Goal: Task Accomplishment & Management: Use online tool/utility

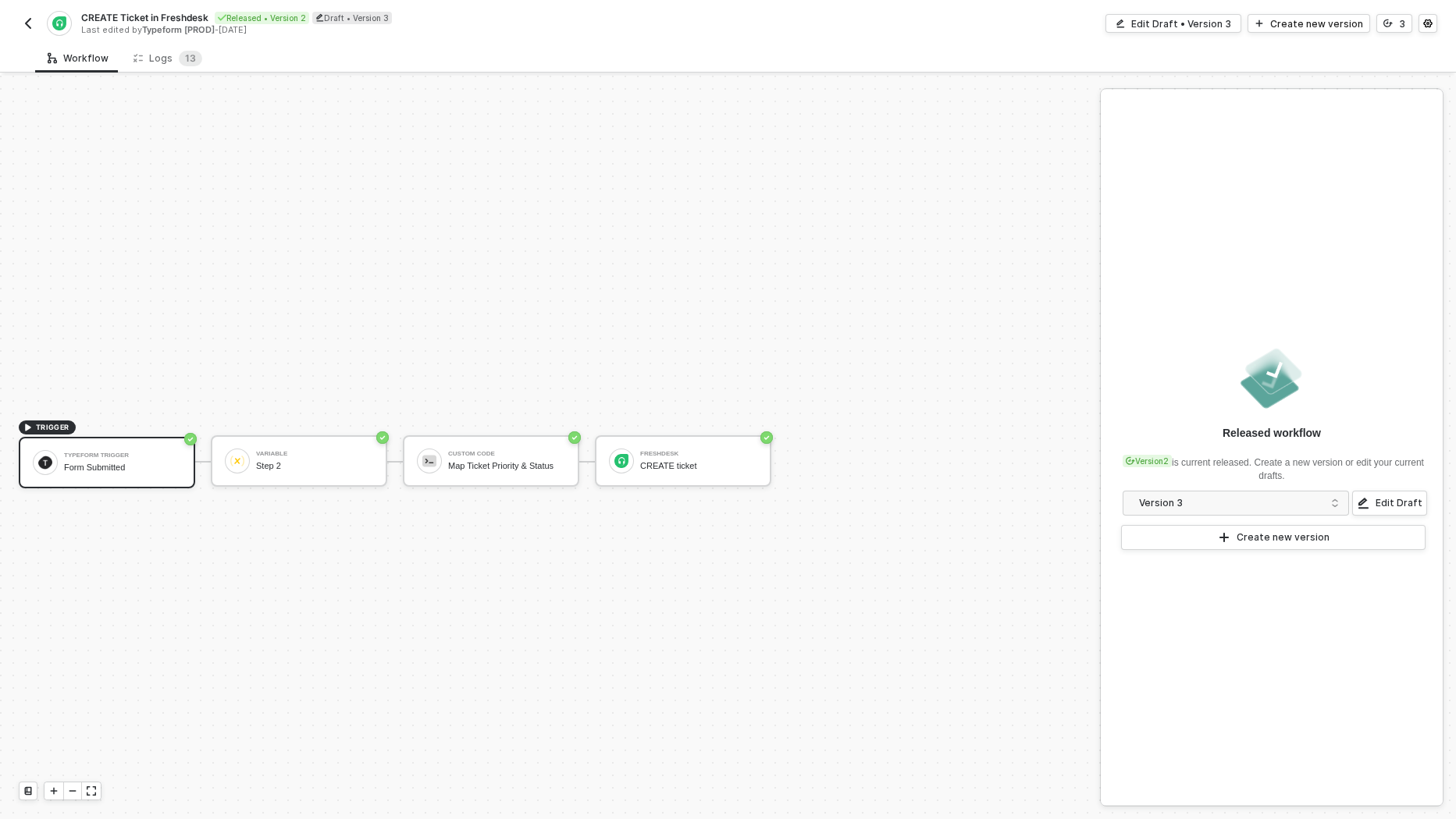
scroll to position [28, 0]
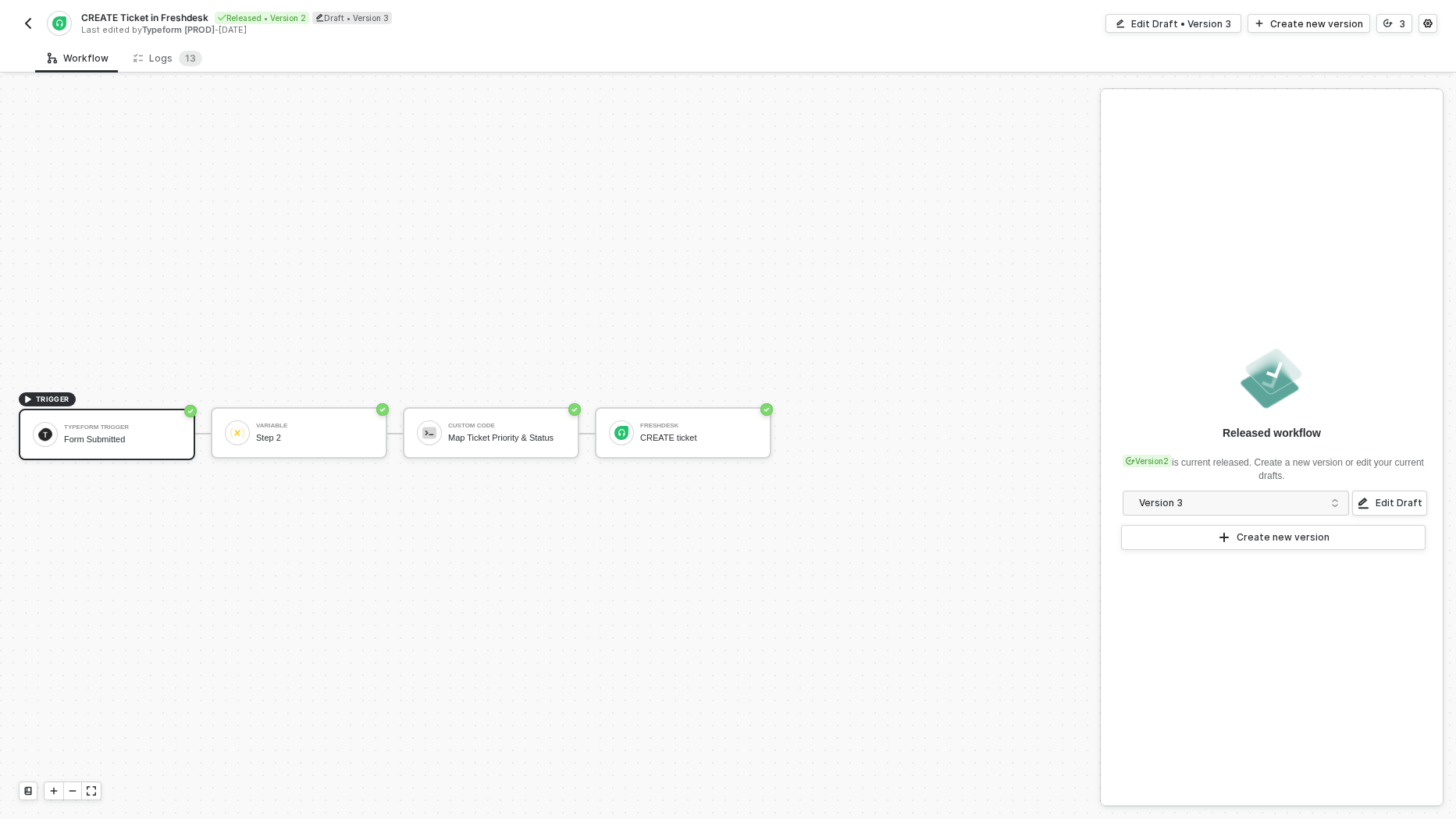
click at [27, 28] on img "button" at bounding box center [29, 24] width 13 height 13
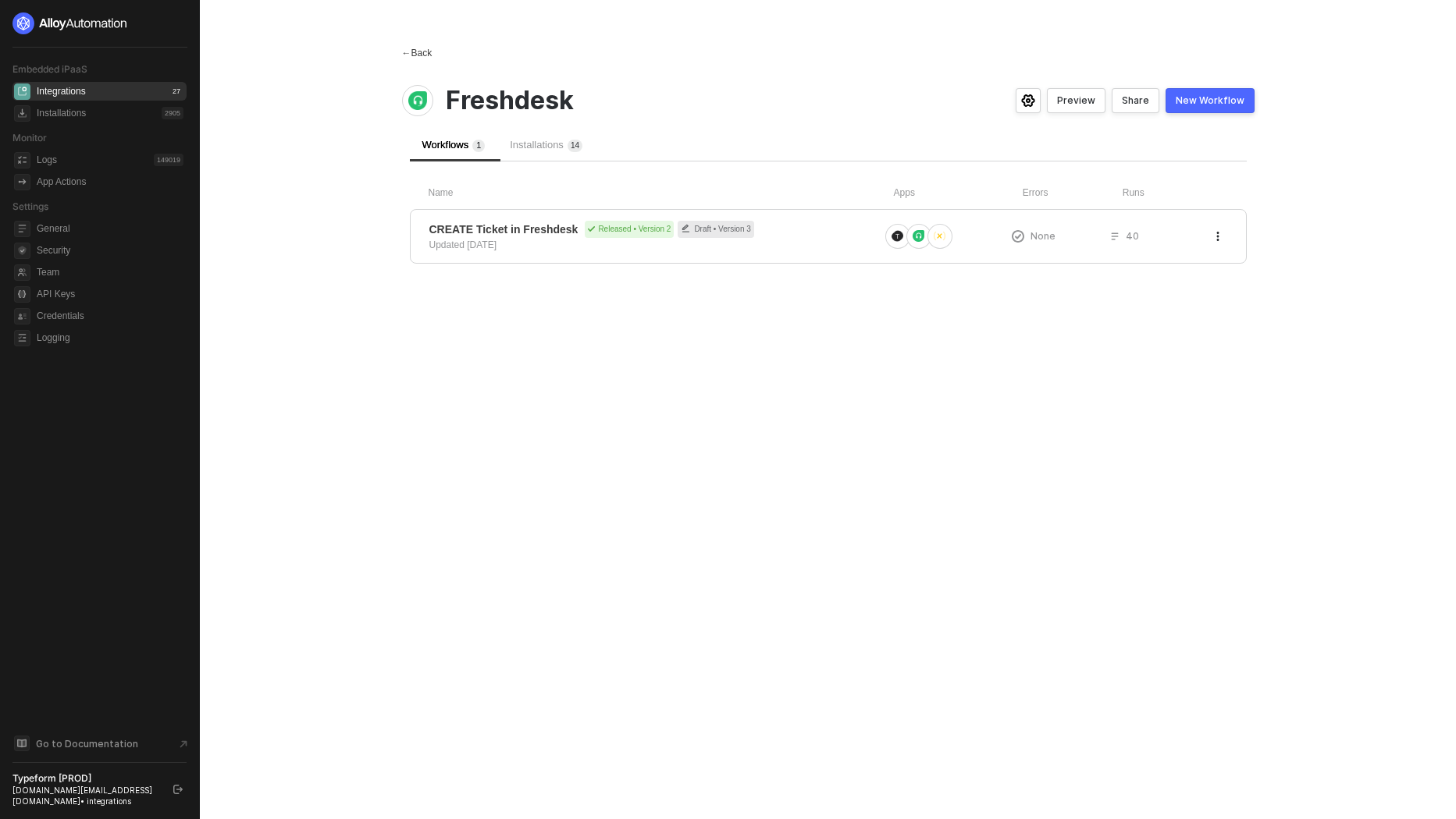
click at [419, 52] on div "← Back" at bounding box center [417, 53] width 30 height 13
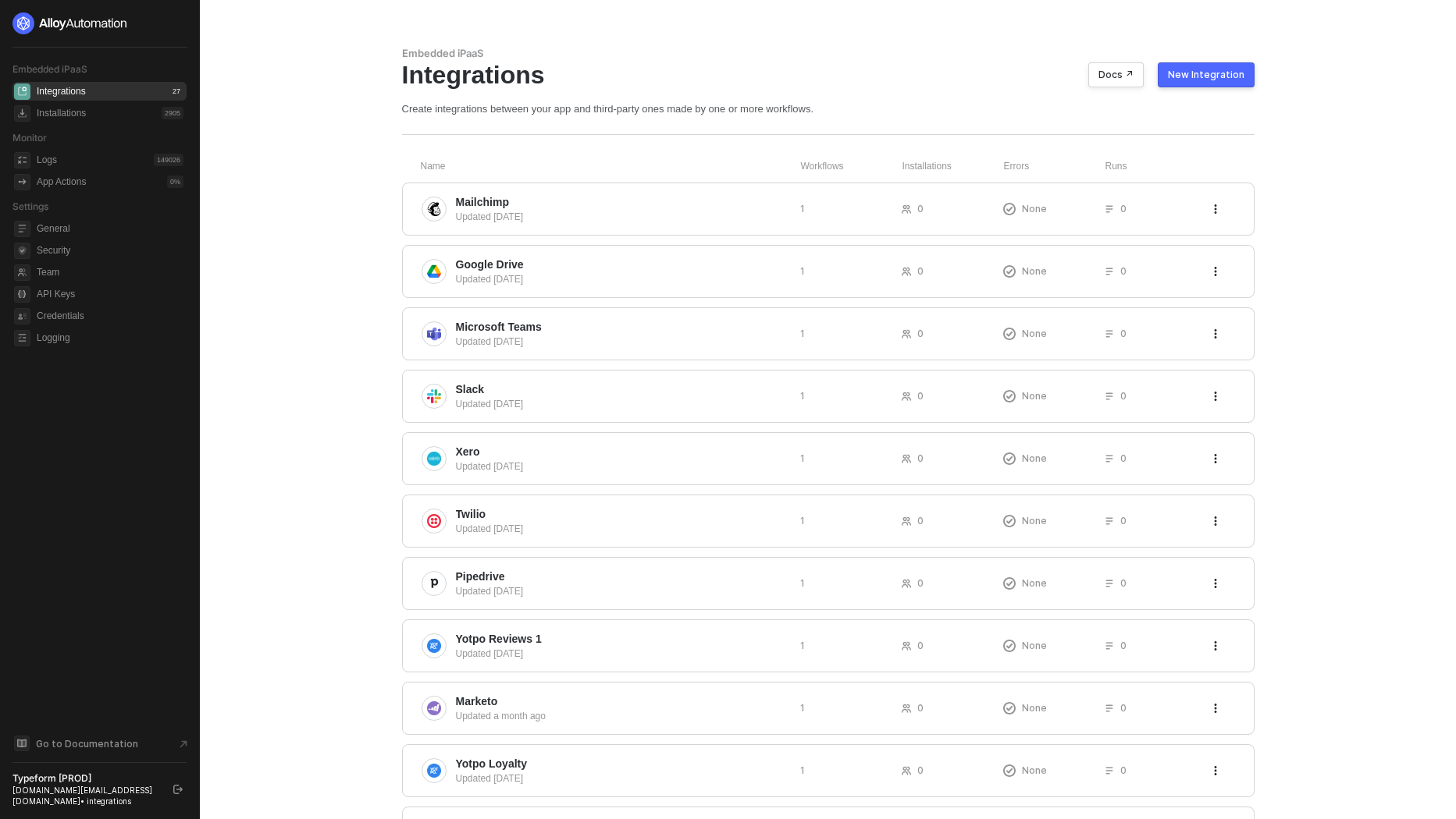
click at [1245, 80] on button "New Integration" at bounding box center [1206, 75] width 97 height 25
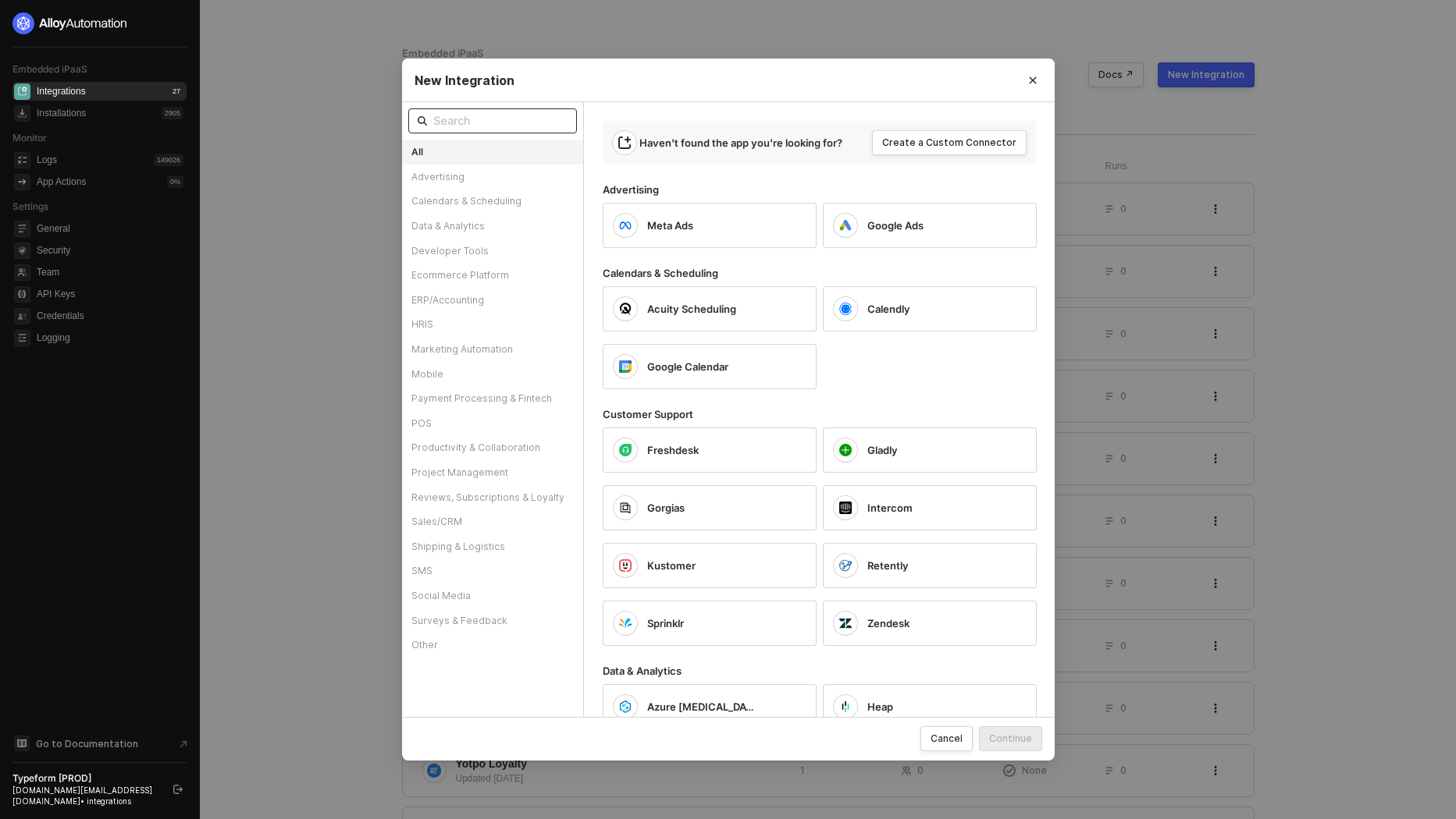
click at [502, 117] on input "text" at bounding box center [500, 121] width 135 height 17
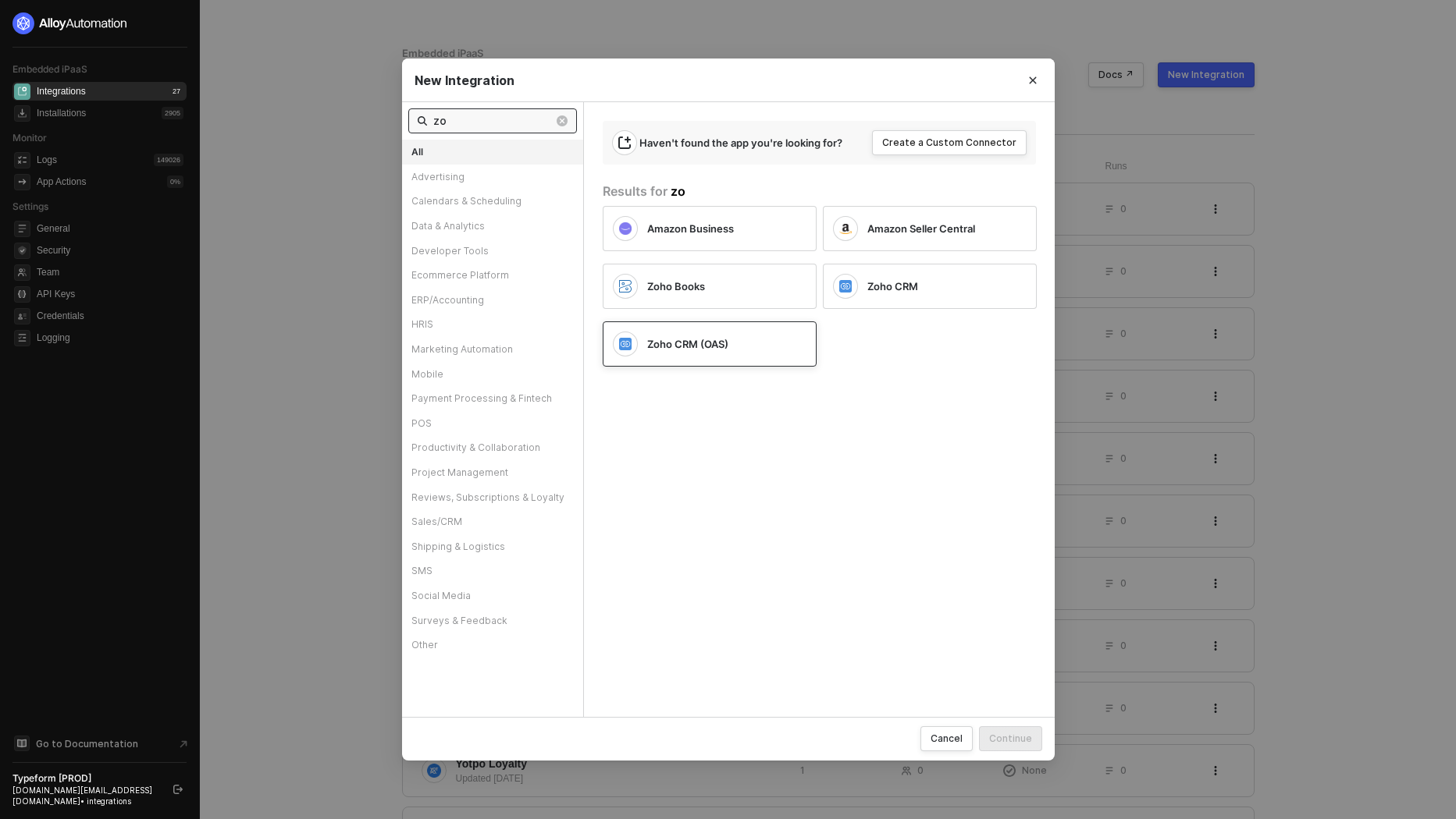
type input "zo"
click at [740, 352] on div "Zoho CRM (OAS)" at bounding box center [697, 344] width 169 height 25
click at [999, 736] on div "Continue" at bounding box center [1010, 738] width 43 height 13
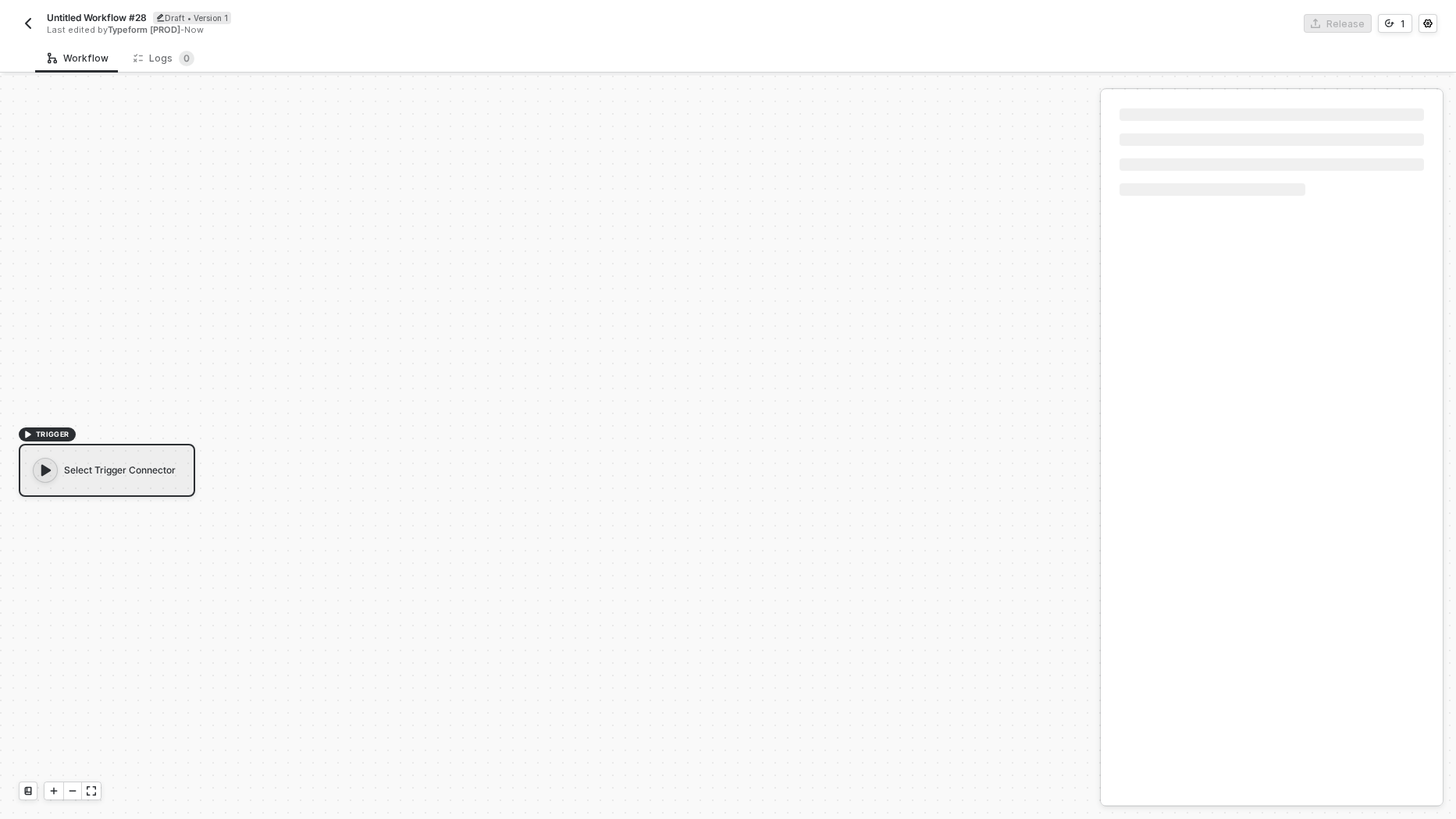
scroll to position [28, 0]
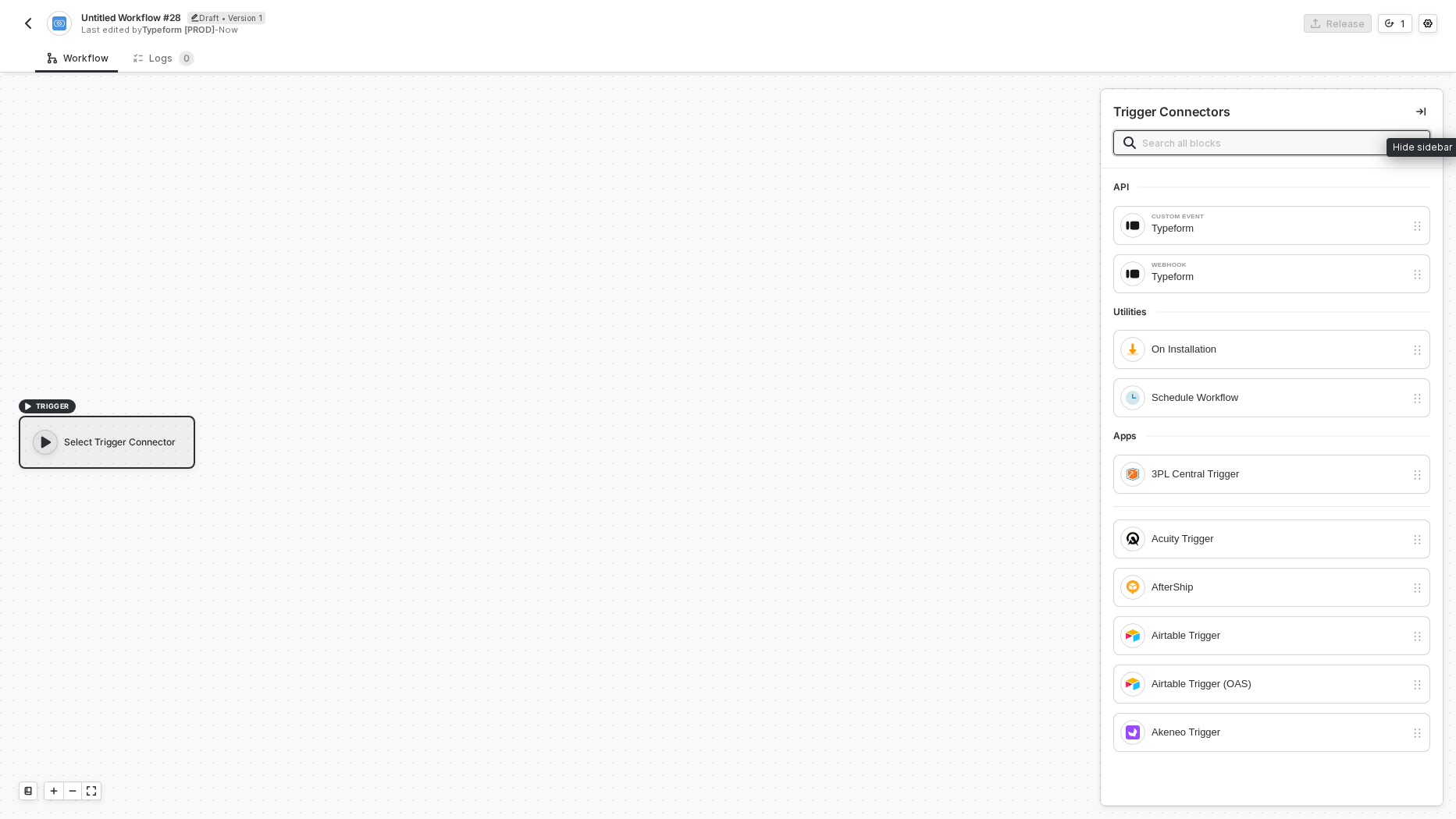
click at [1421, 112] on icon "icon-collapse-right" at bounding box center [1421, 112] width 10 height 9
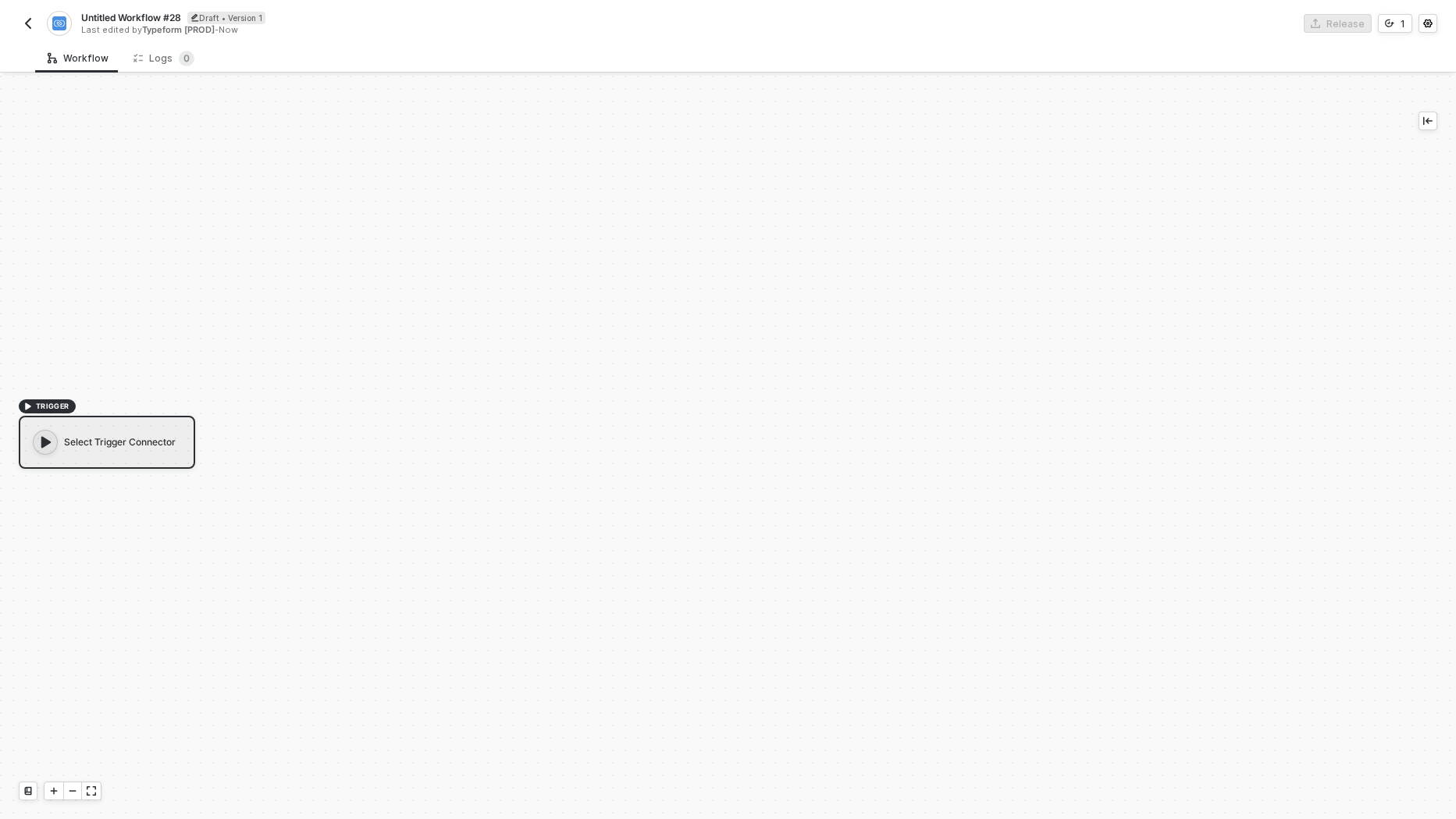
click at [26, 24] on img "button" at bounding box center [29, 24] width 13 height 13
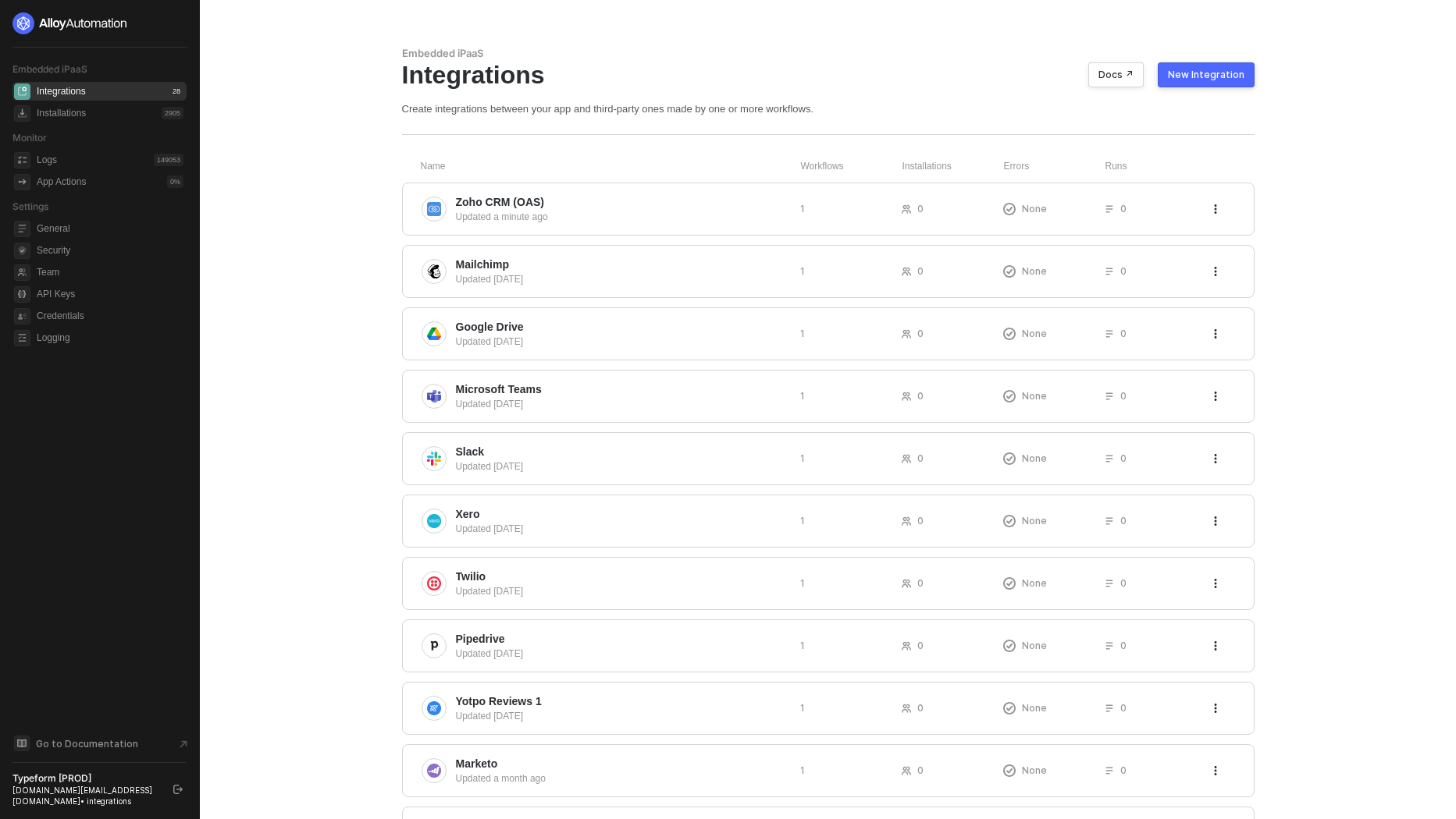
click at [1211, 76] on div "New Integration" at bounding box center [1206, 75] width 77 height 13
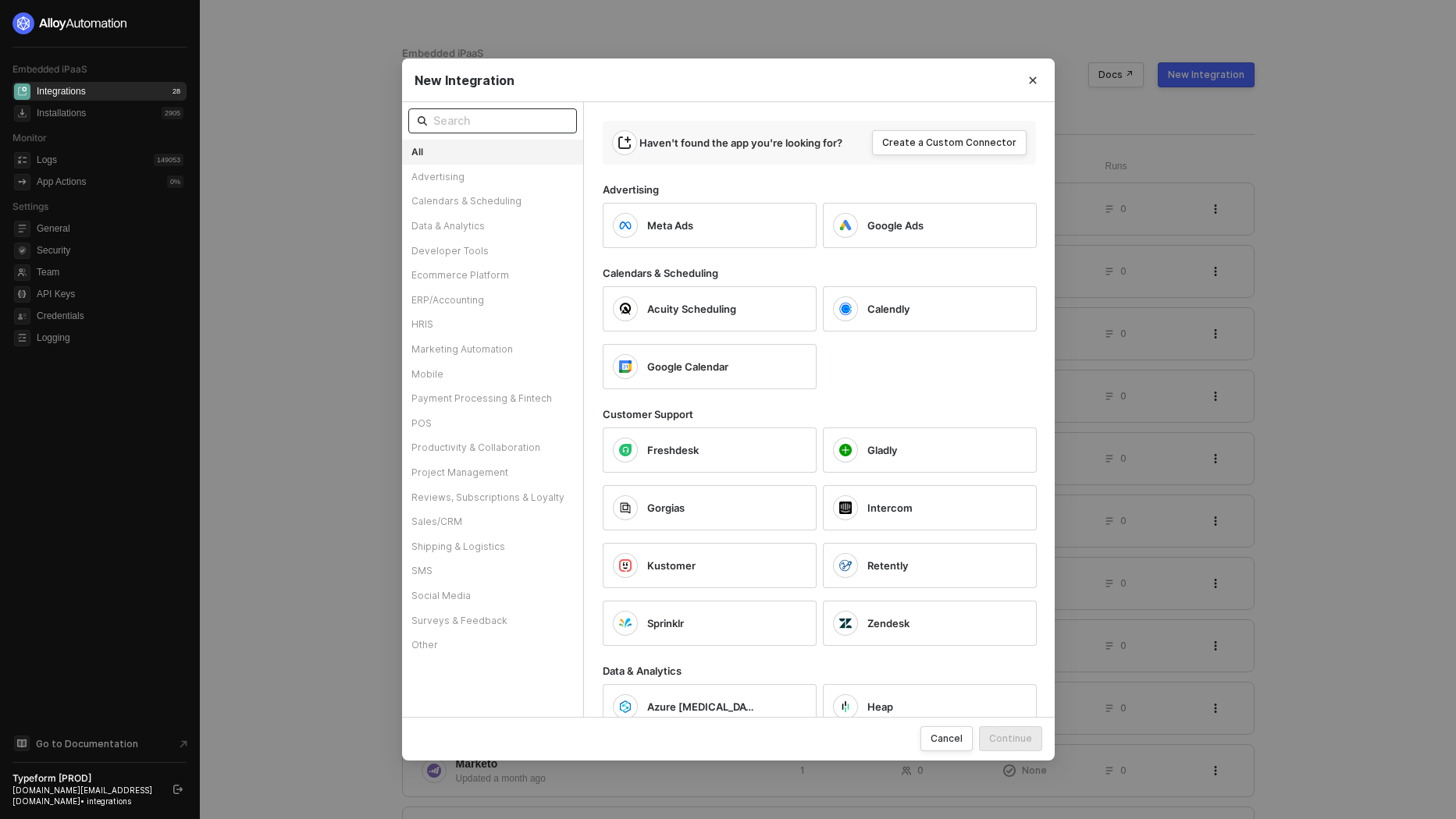
click at [521, 115] on input "text" at bounding box center [500, 121] width 135 height 17
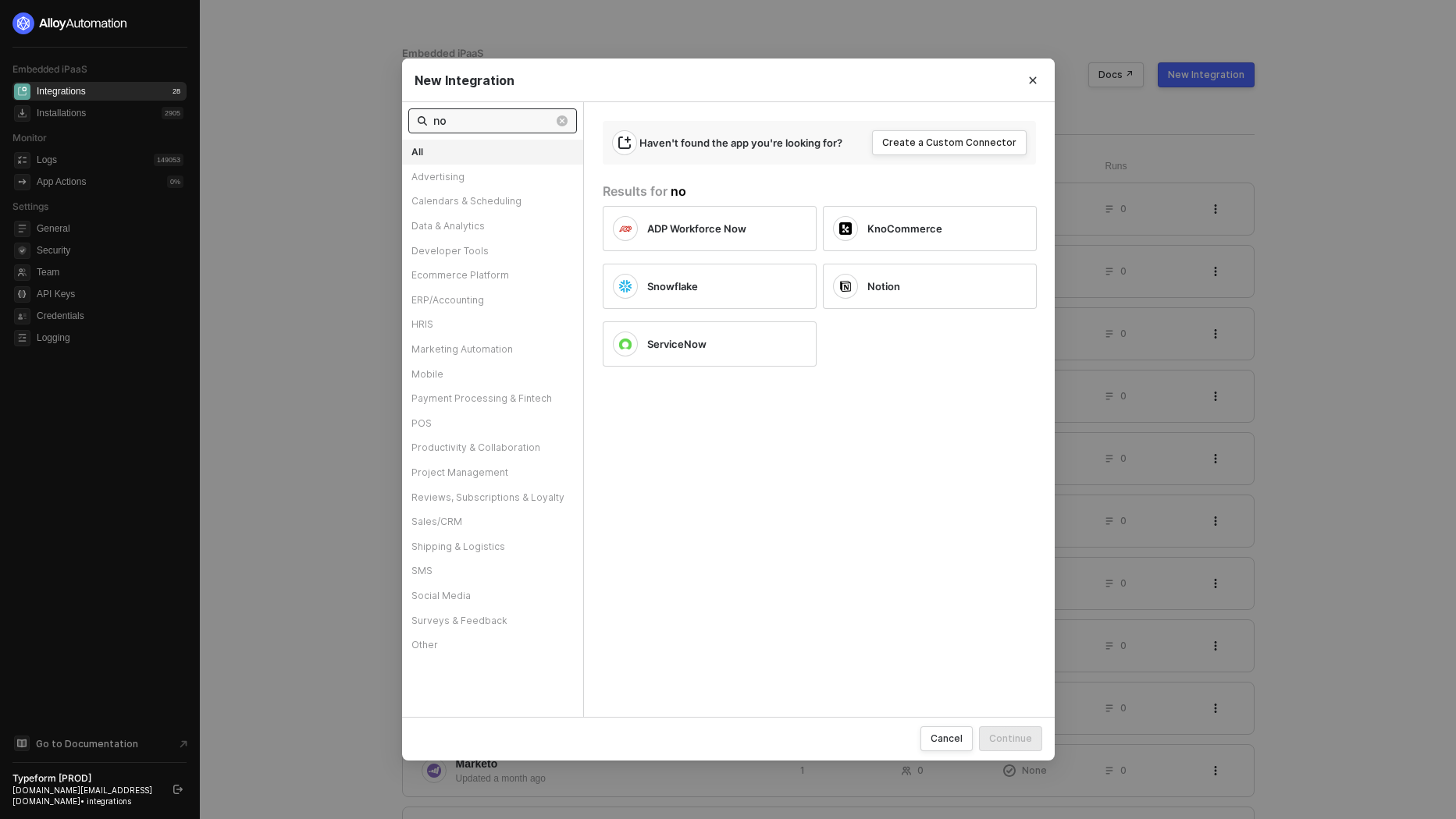
type input "no"
click at [618, 32] on div "New Integration no All Advertising Calendars & Scheduling Data & Analytics Deve…" at bounding box center [728, 409] width 1456 height 819
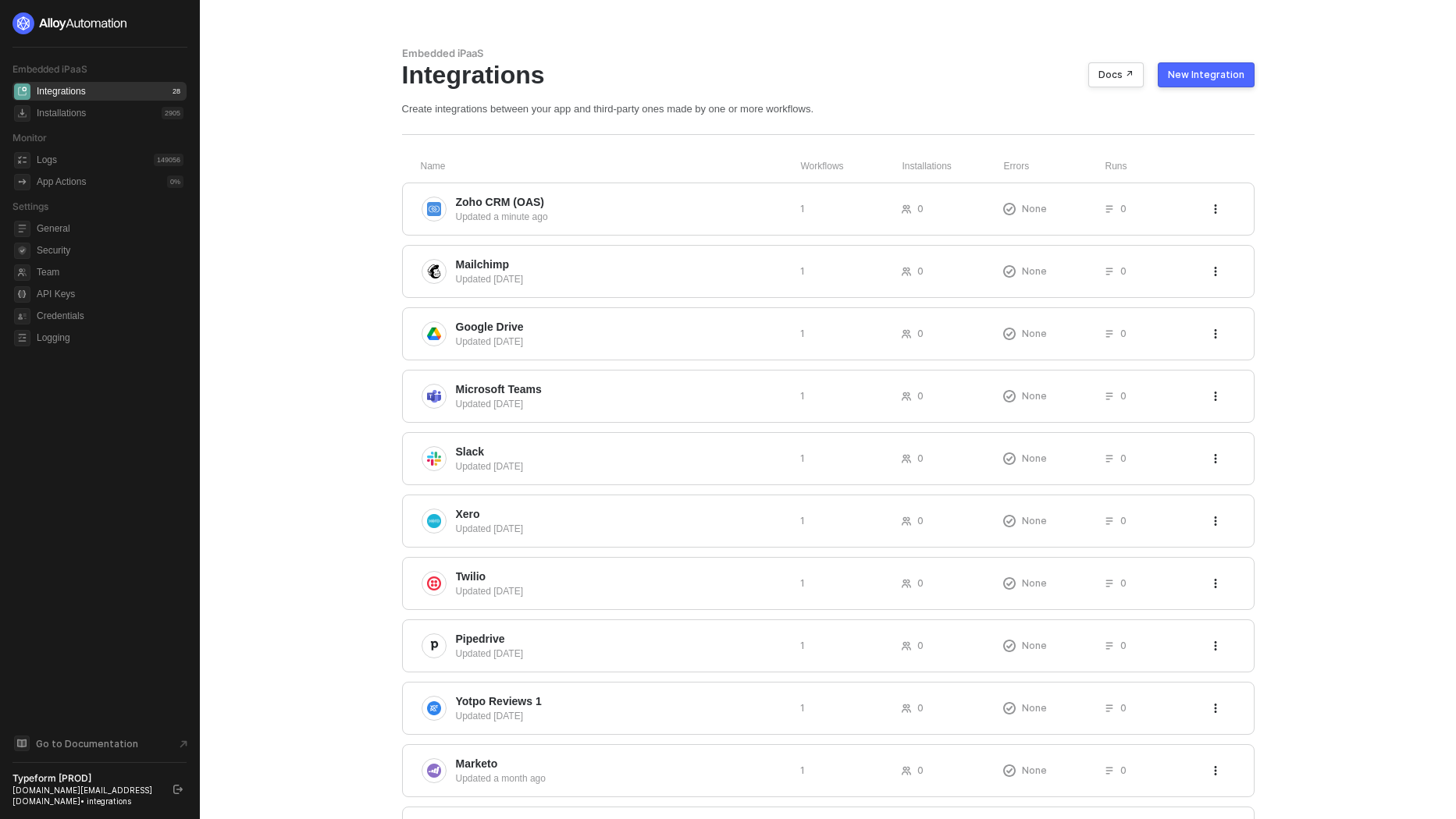
click at [1215, 71] on div "New Integration" at bounding box center [1206, 75] width 77 height 13
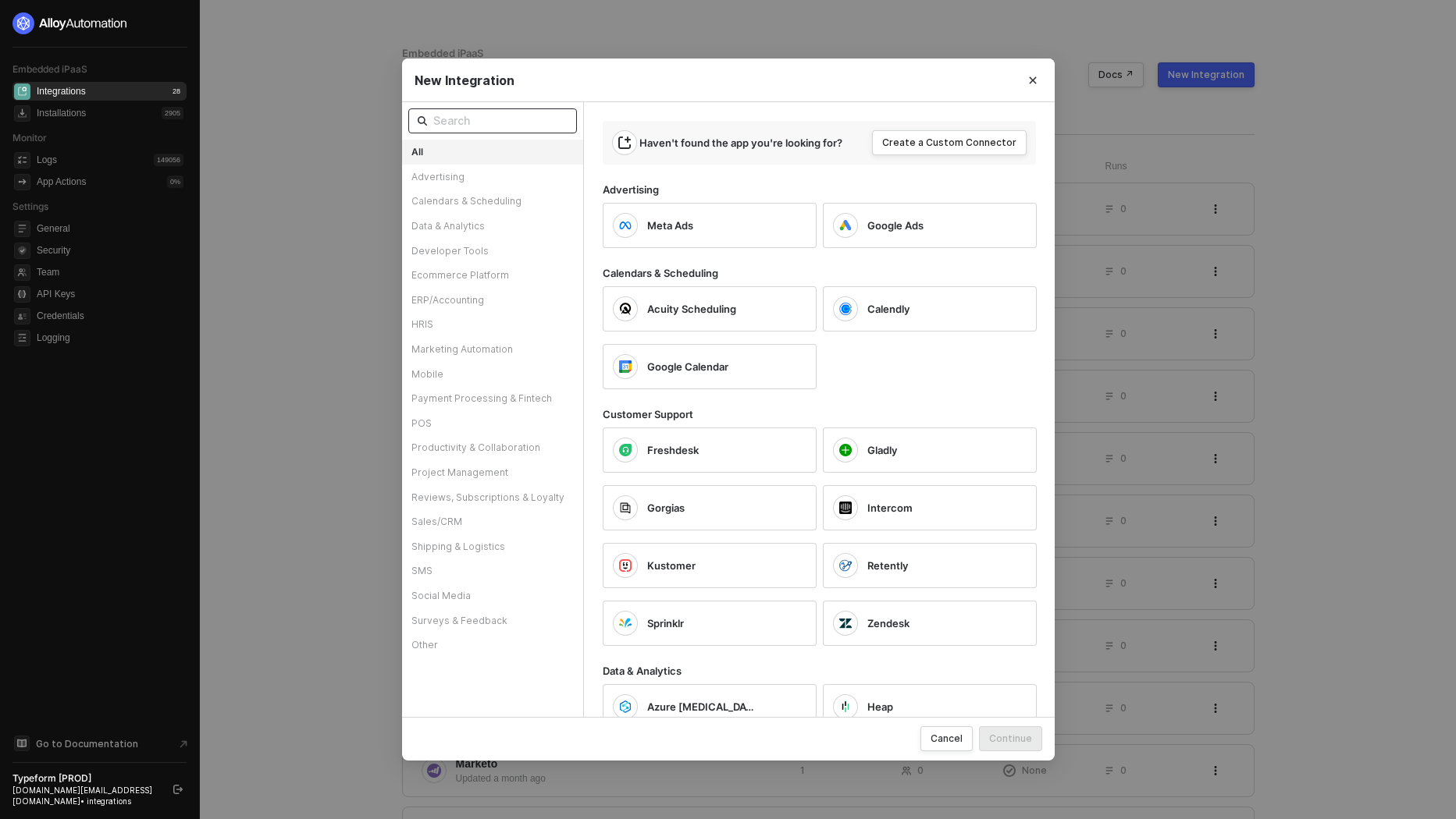
click at [500, 119] on input "text" at bounding box center [500, 121] width 135 height 17
click at [451, 130] on span at bounding box center [492, 121] width 169 height 25
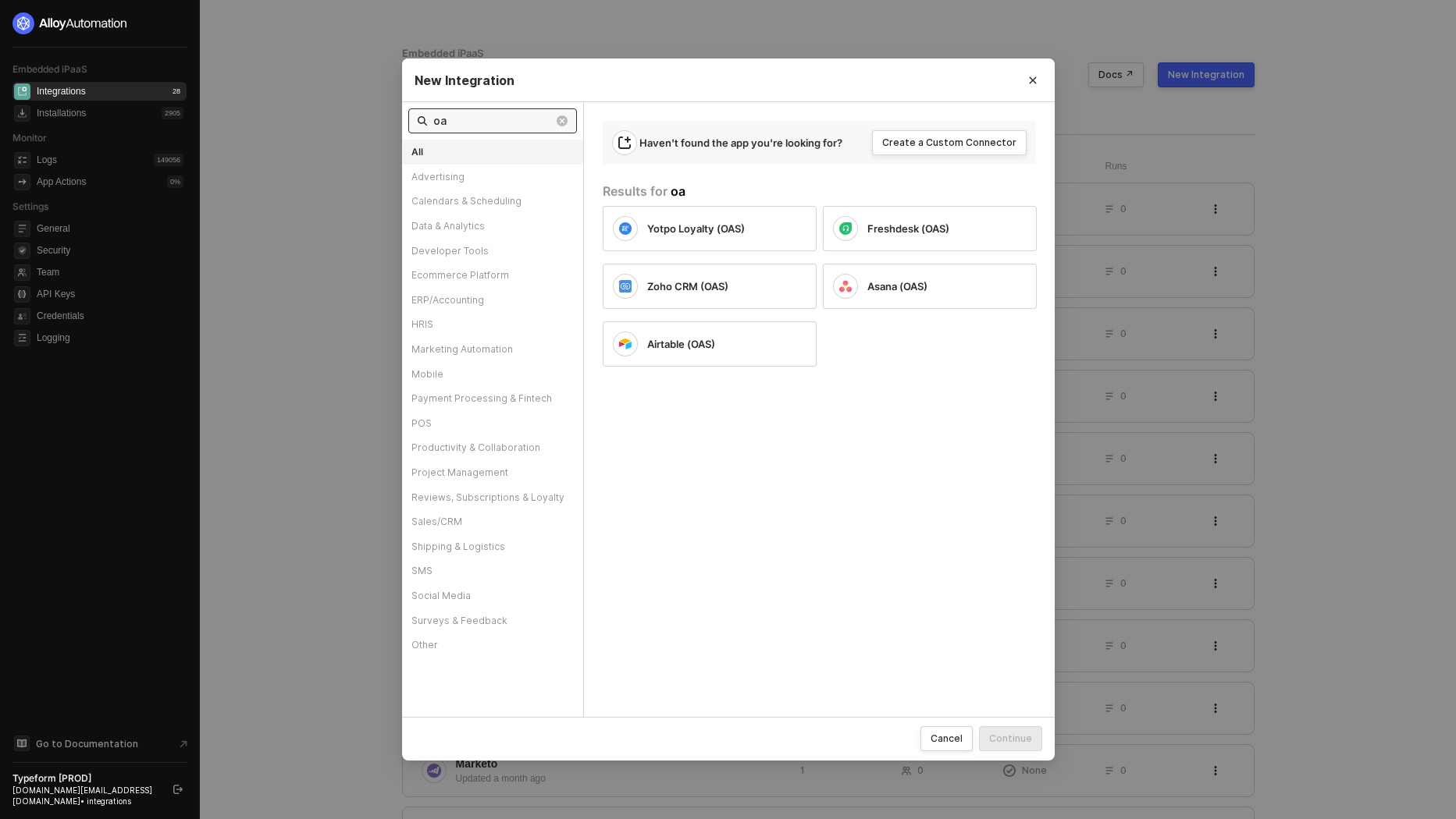
type input "oa"
drag, startPoint x: 702, startPoint y: 190, endPoint x: 596, endPoint y: 189, distance: 106.0
click at [596, 189] on div "Haven't found the app you're looking for? Create a Custom Connector Results for…" at bounding box center [819, 409] width 472 height 615
click at [645, 190] on div "Results for oa" at bounding box center [829, 191] width 453 height 17
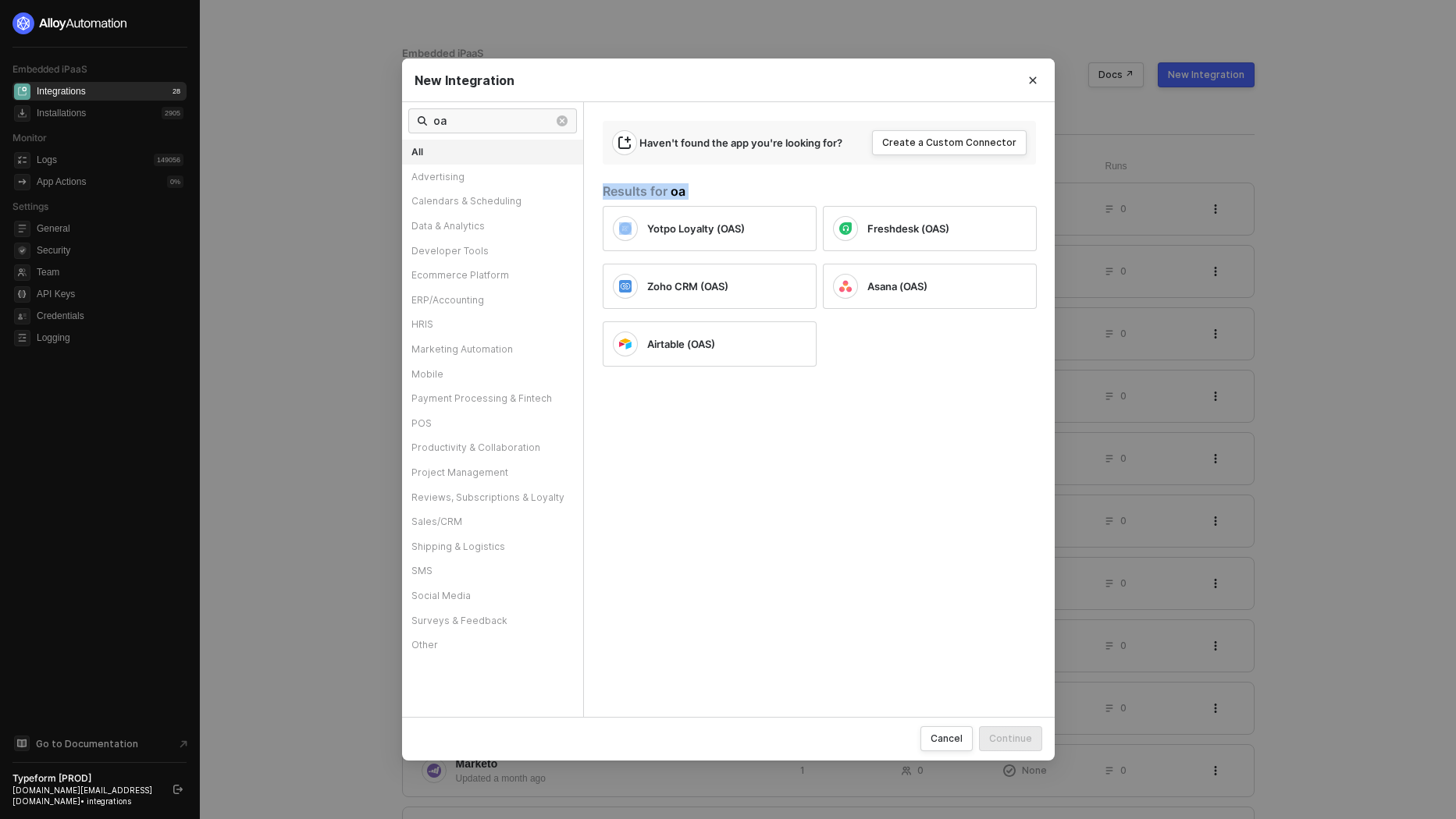
click at [645, 190] on div "Results for oa" at bounding box center [829, 191] width 453 height 17
click at [475, 116] on input "oa" at bounding box center [493, 121] width 120 height 17
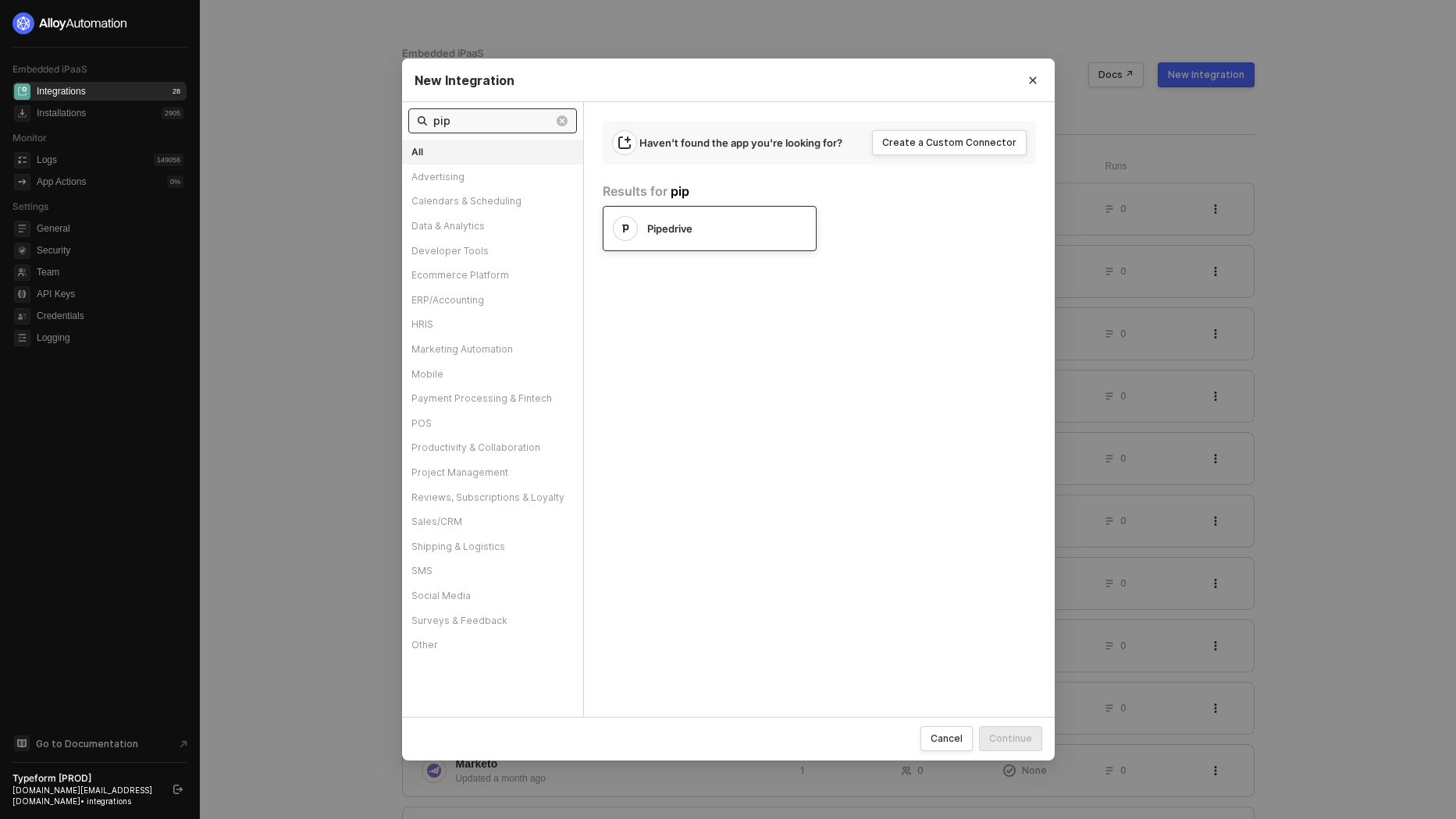
type input "pip"
click at [660, 237] on div "Pipedrive" at bounding box center [697, 229] width 169 height 25
click at [793, 226] on div "Pipedrive" at bounding box center [709, 228] width 214 height 45
click at [1034, 84] on icon "Close" at bounding box center [1033, 81] width 10 height 9
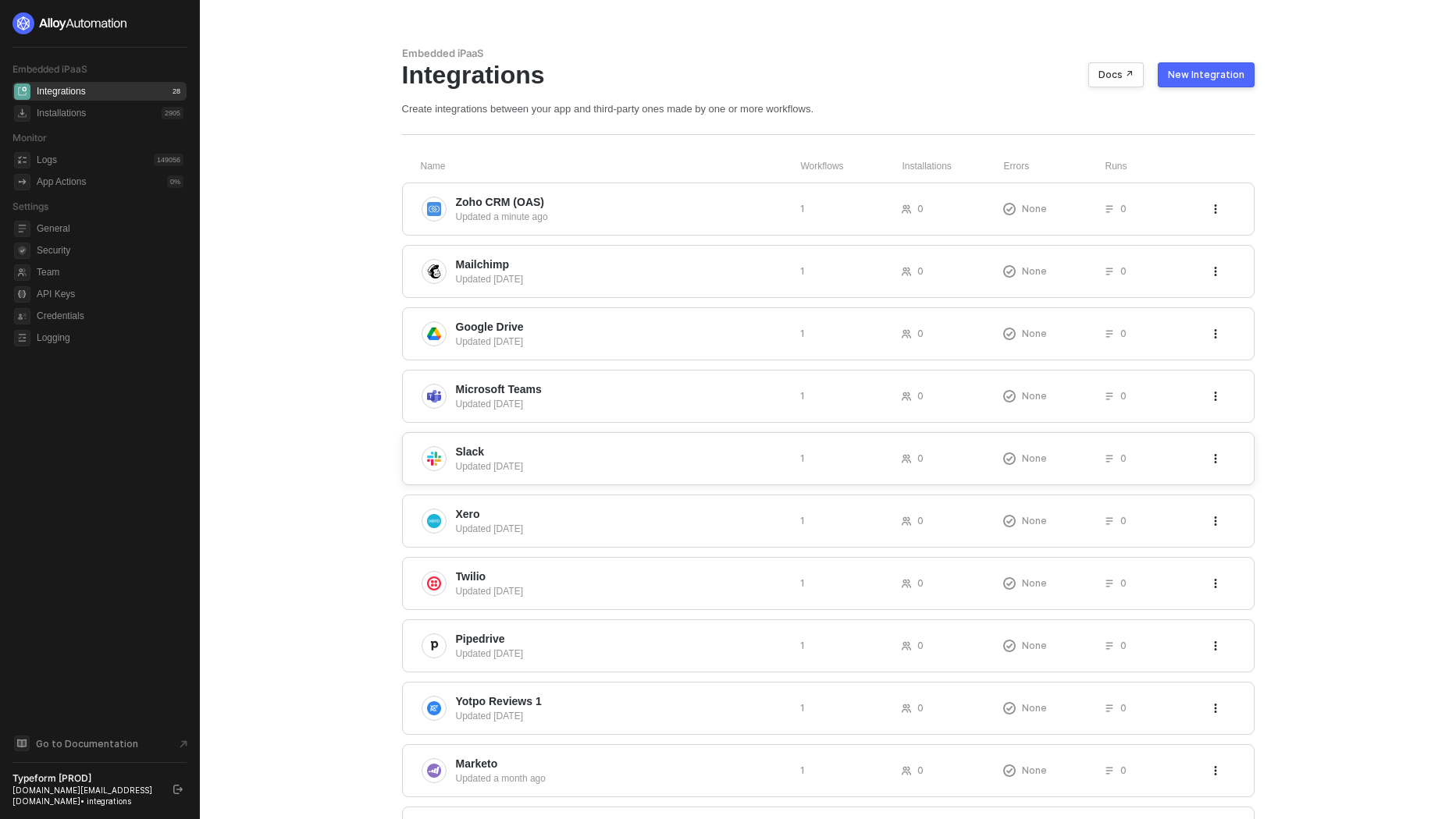
scroll to position [191, 0]
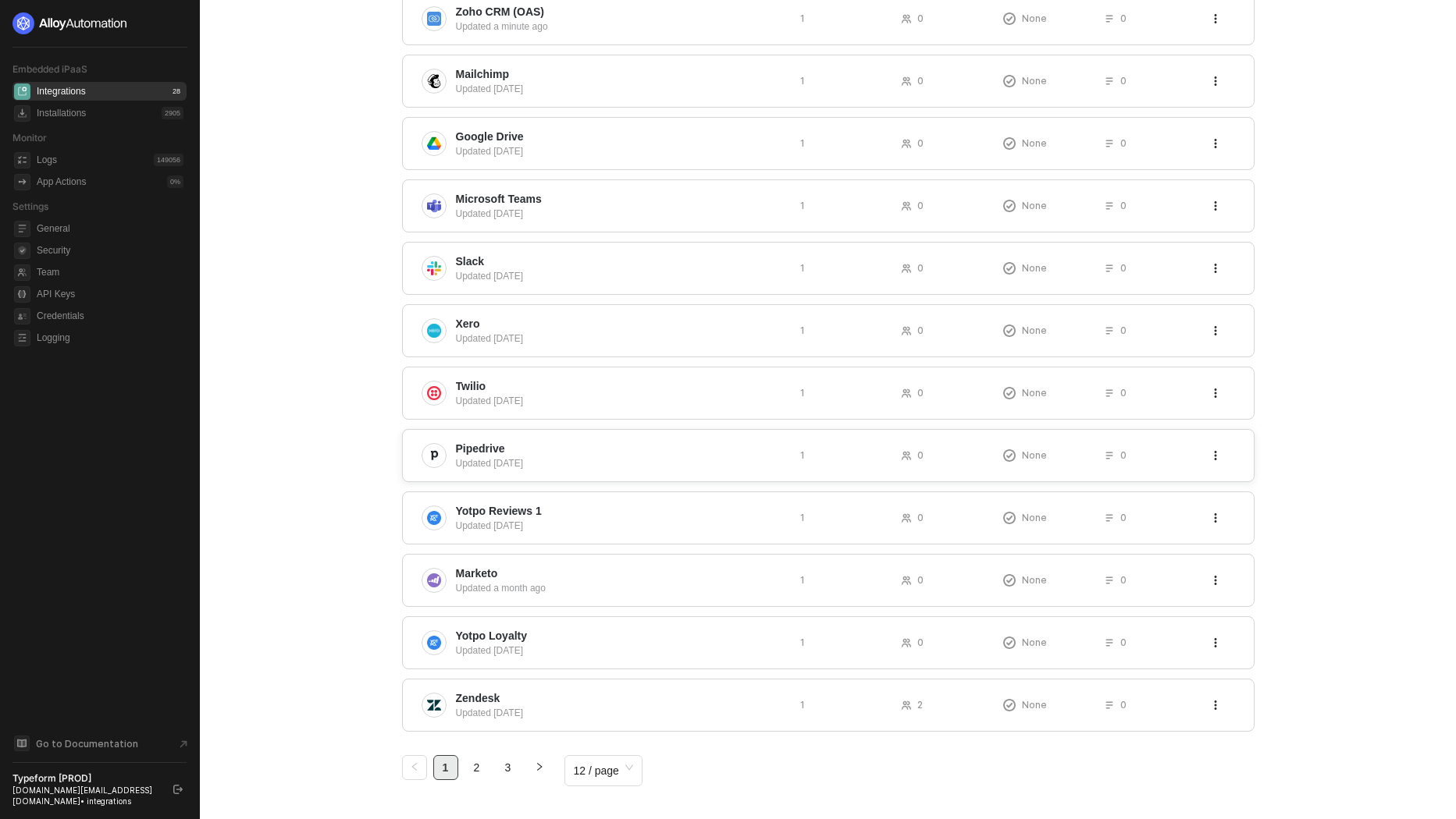
click at [531, 446] on span "Pipedrive" at bounding box center [622, 449] width 332 height 16
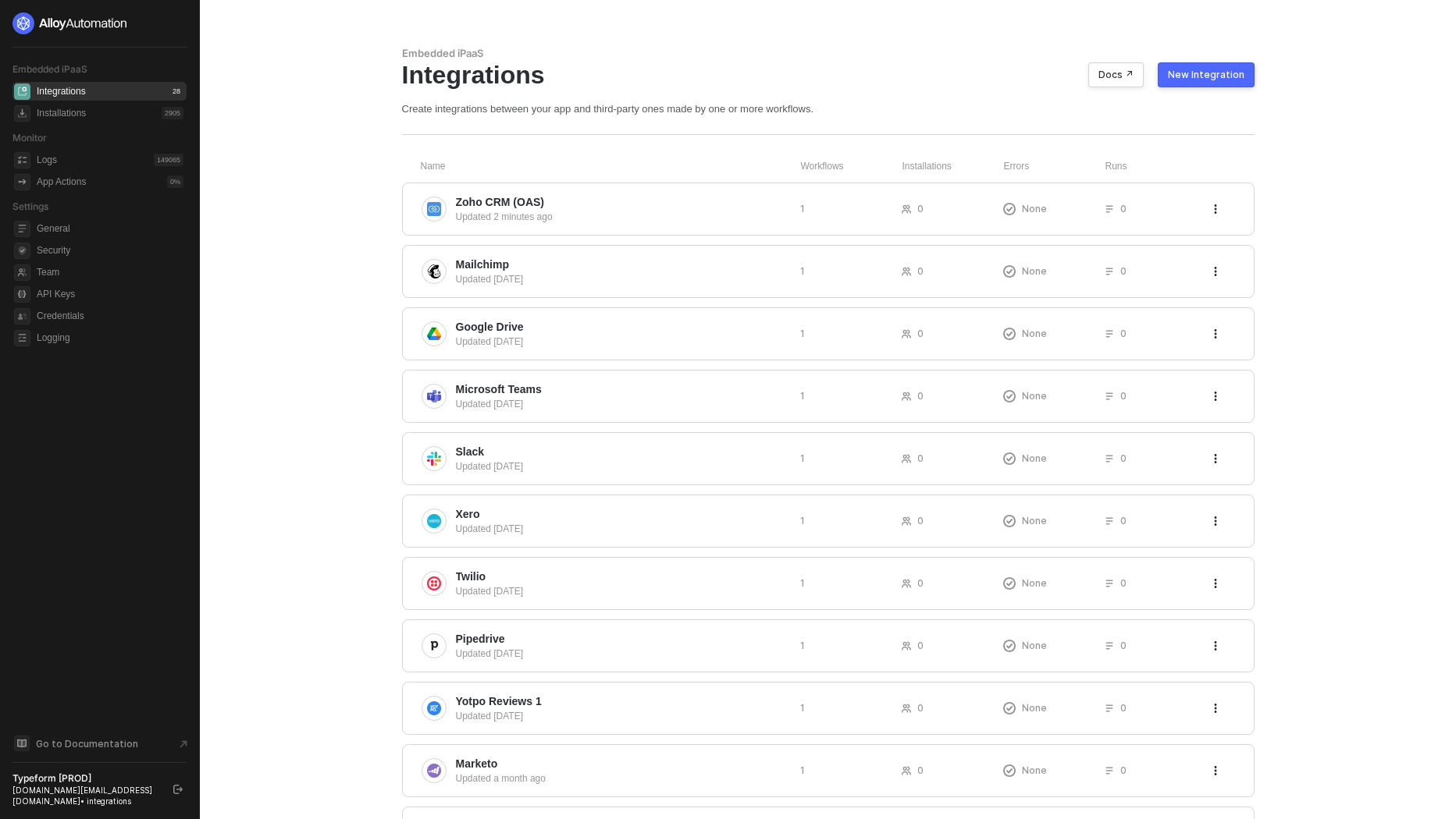
click at [1215, 78] on div "New Integration" at bounding box center [1206, 75] width 77 height 13
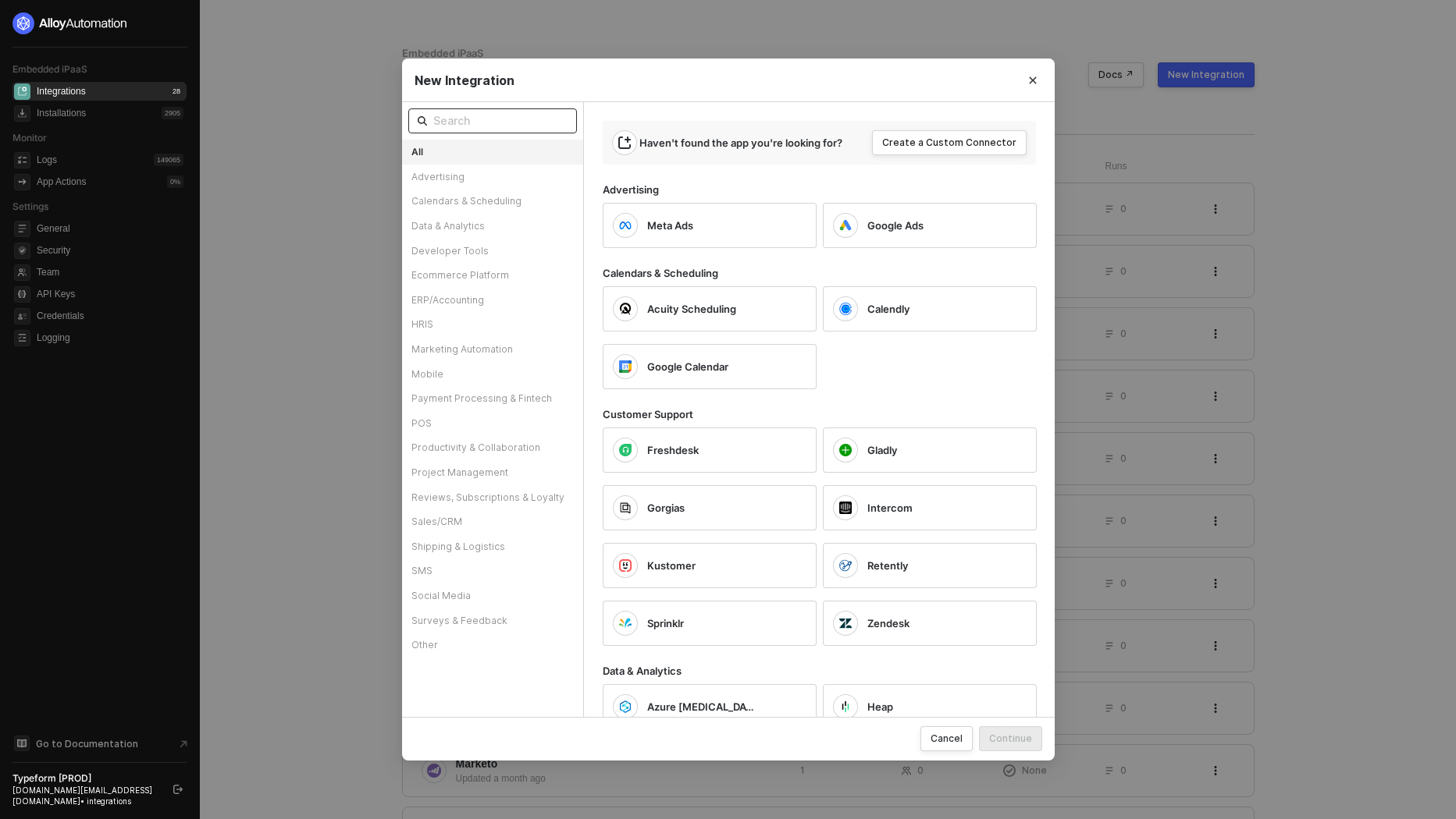
click at [497, 122] on input "text" at bounding box center [500, 121] width 135 height 17
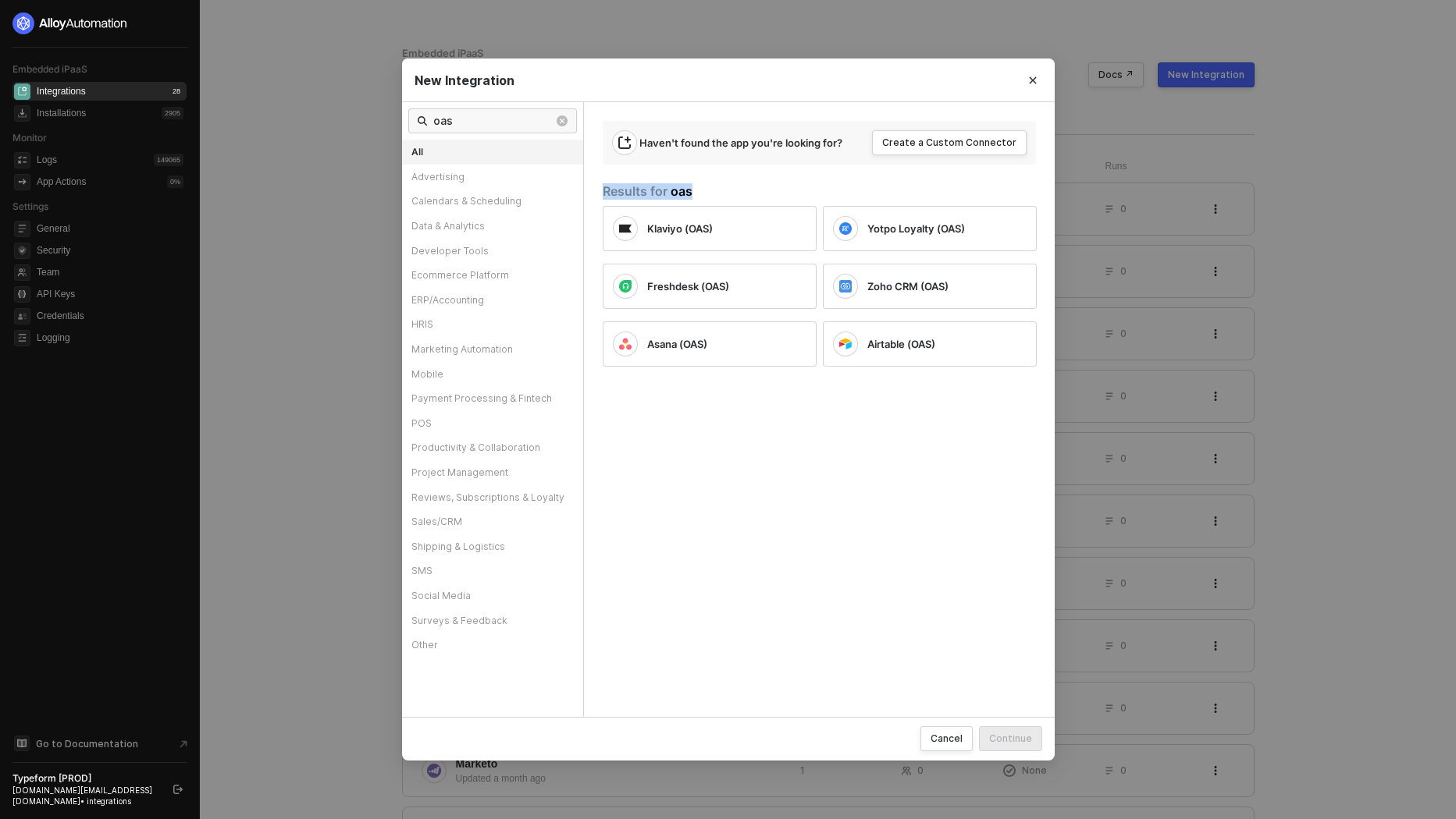
drag, startPoint x: 698, startPoint y: 192, endPoint x: 599, endPoint y: 192, distance: 99.0
click at [598, 192] on div "Haven't found the app you're looking for? Create a Custom Connector Results for…" at bounding box center [819, 409] width 472 height 615
click at [628, 192] on div "Results for oas" at bounding box center [829, 191] width 453 height 17
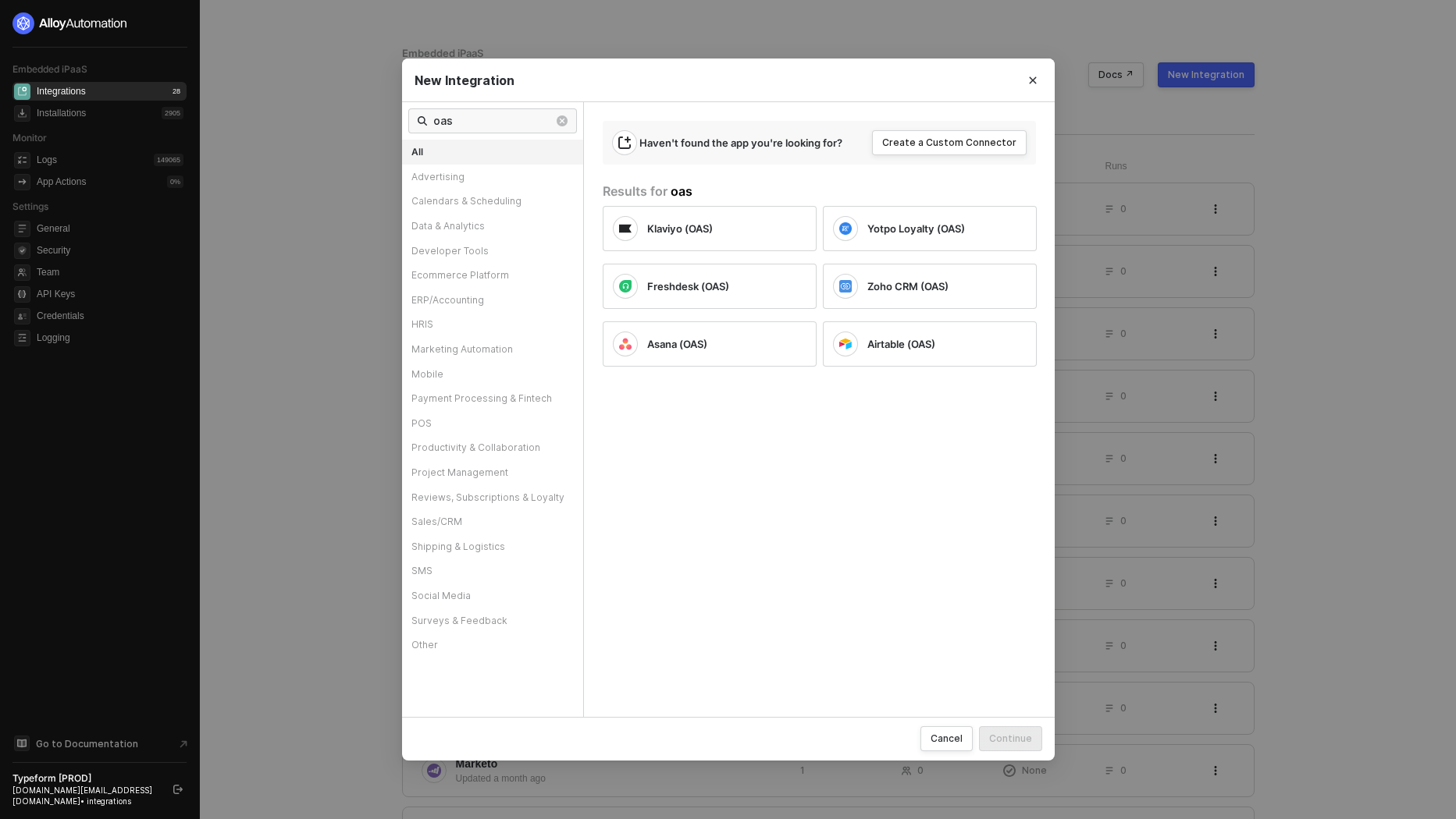
click at [634, 191] on div "Results for oas" at bounding box center [829, 191] width 453 height 17
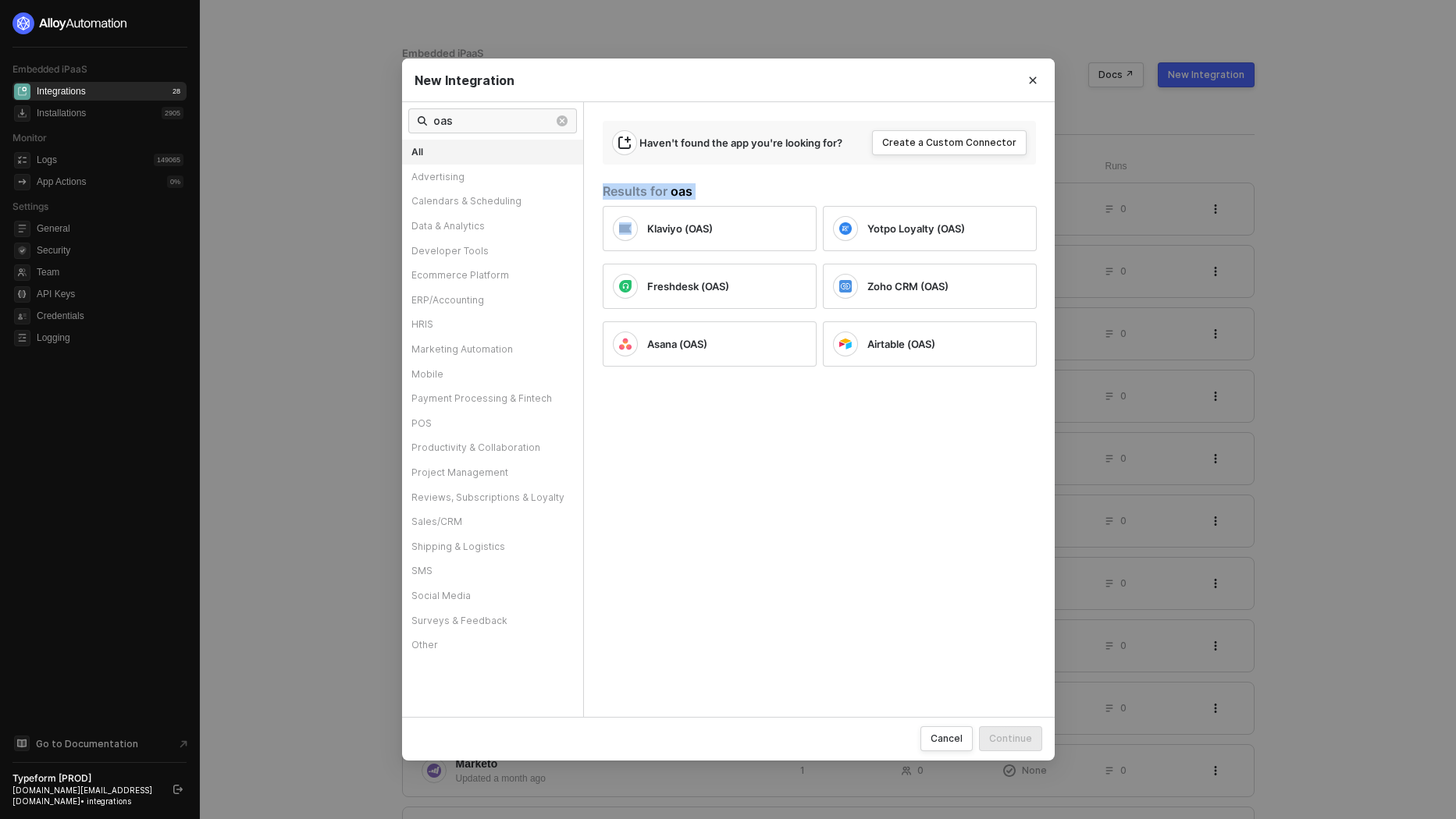
click at [634, 191] on div "Results for oas" at bounding box center [829, 191] width 453 height 17
click at [718, 195] on div "Results for oas" at bounding box center [829, 191] width 453 height 17
drag, startPoint x: 718, startPoint y: 195, endPoint x: 671, endPoint y: 195, distance: 47.0
click at [671, 195] on div "Results for oas" at bounding box center [829, 191] width 453 height 17
click at [736, 188] on div "Results for oas" at bounding box center [829, 191] width 453 height 17
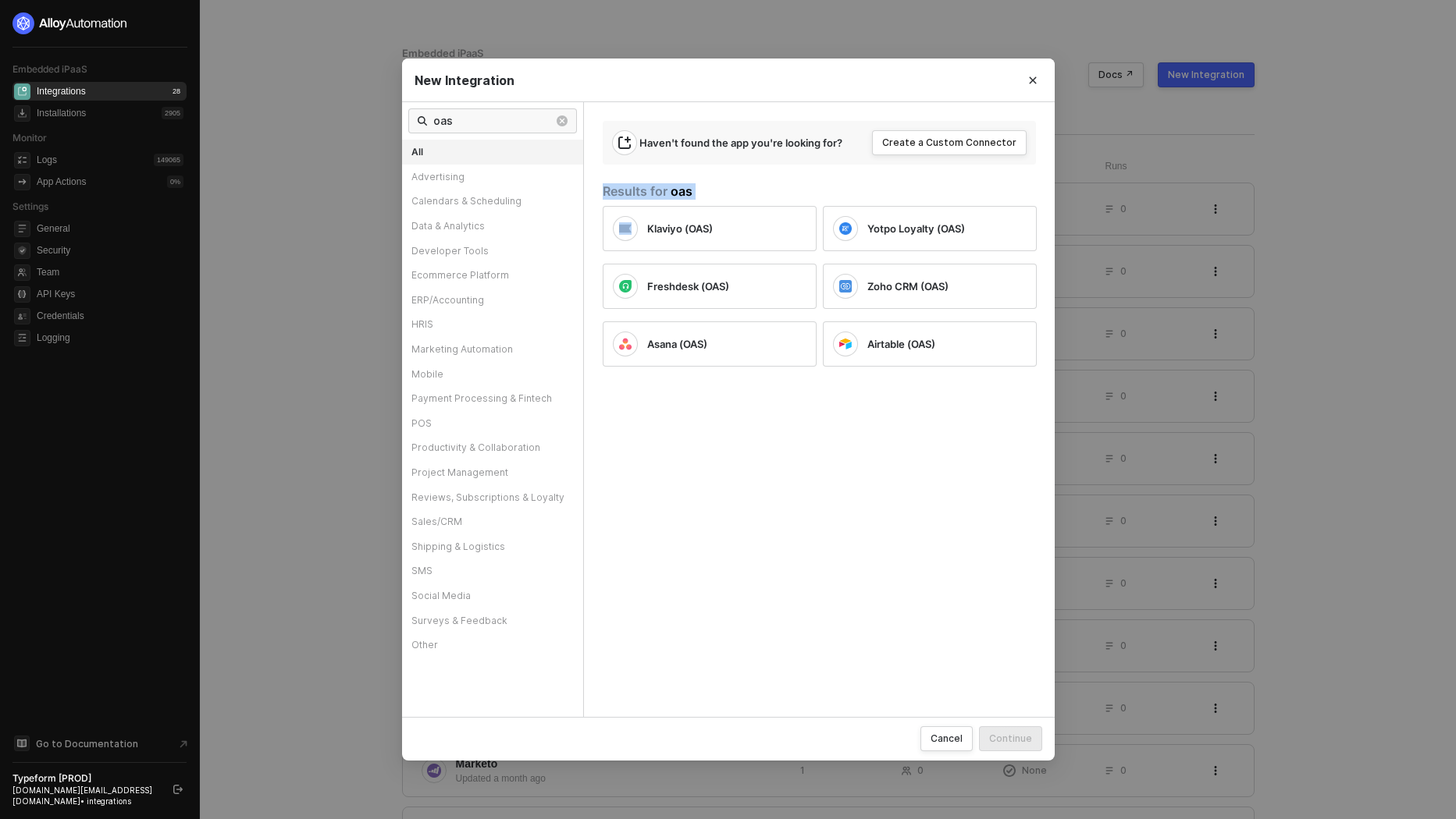
drag, startPoint x: 710, startPoint y: 188, endPoint x: 609, endPoint y: 188, distance: 101.0
click at [609, 188] on div "Results for oas" at bounding box center [829, 191] width 453 height 17
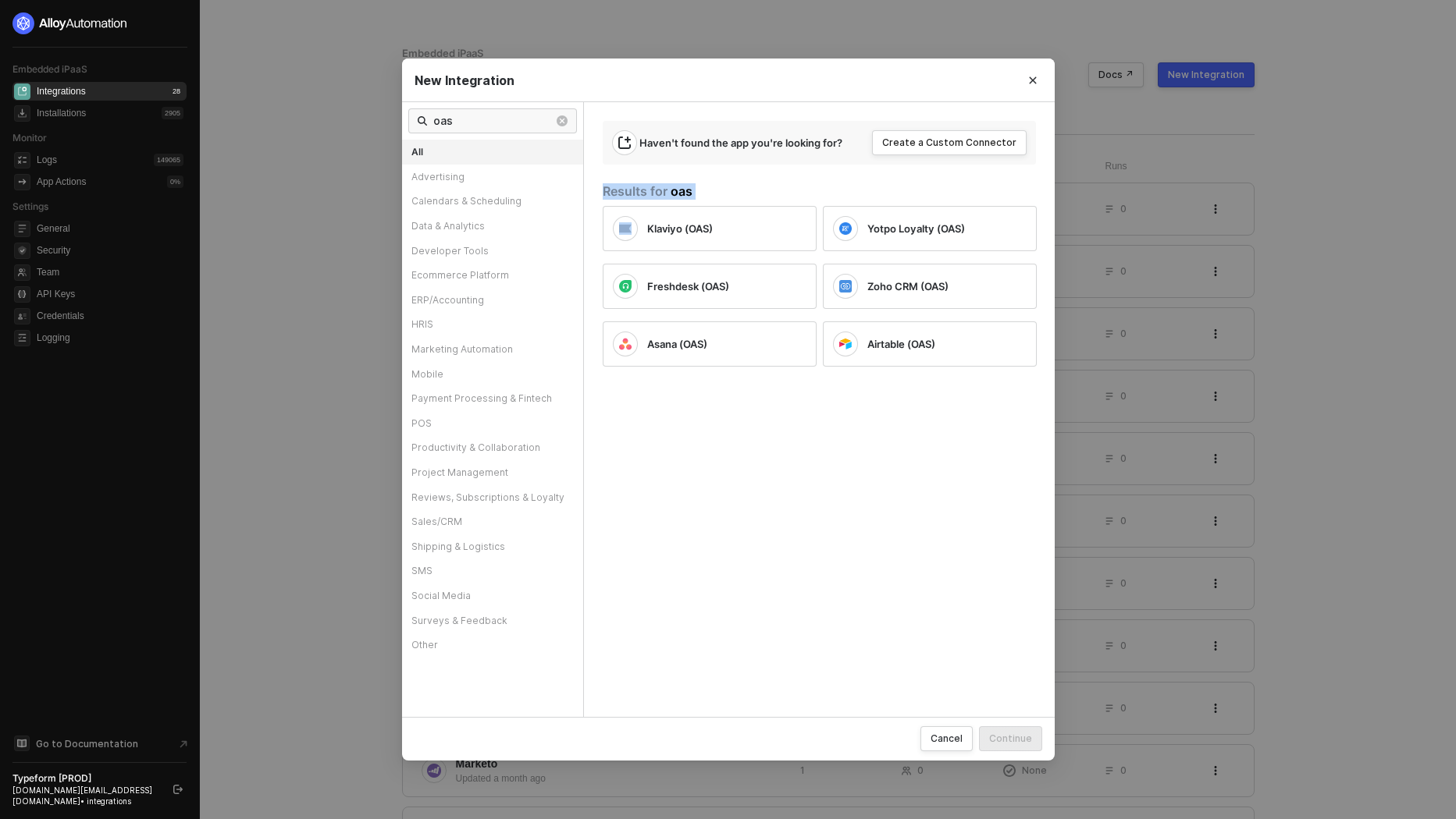
click at [609, 188] on div "Results for oas" at bounding box center [829, 191] width 453 height 17
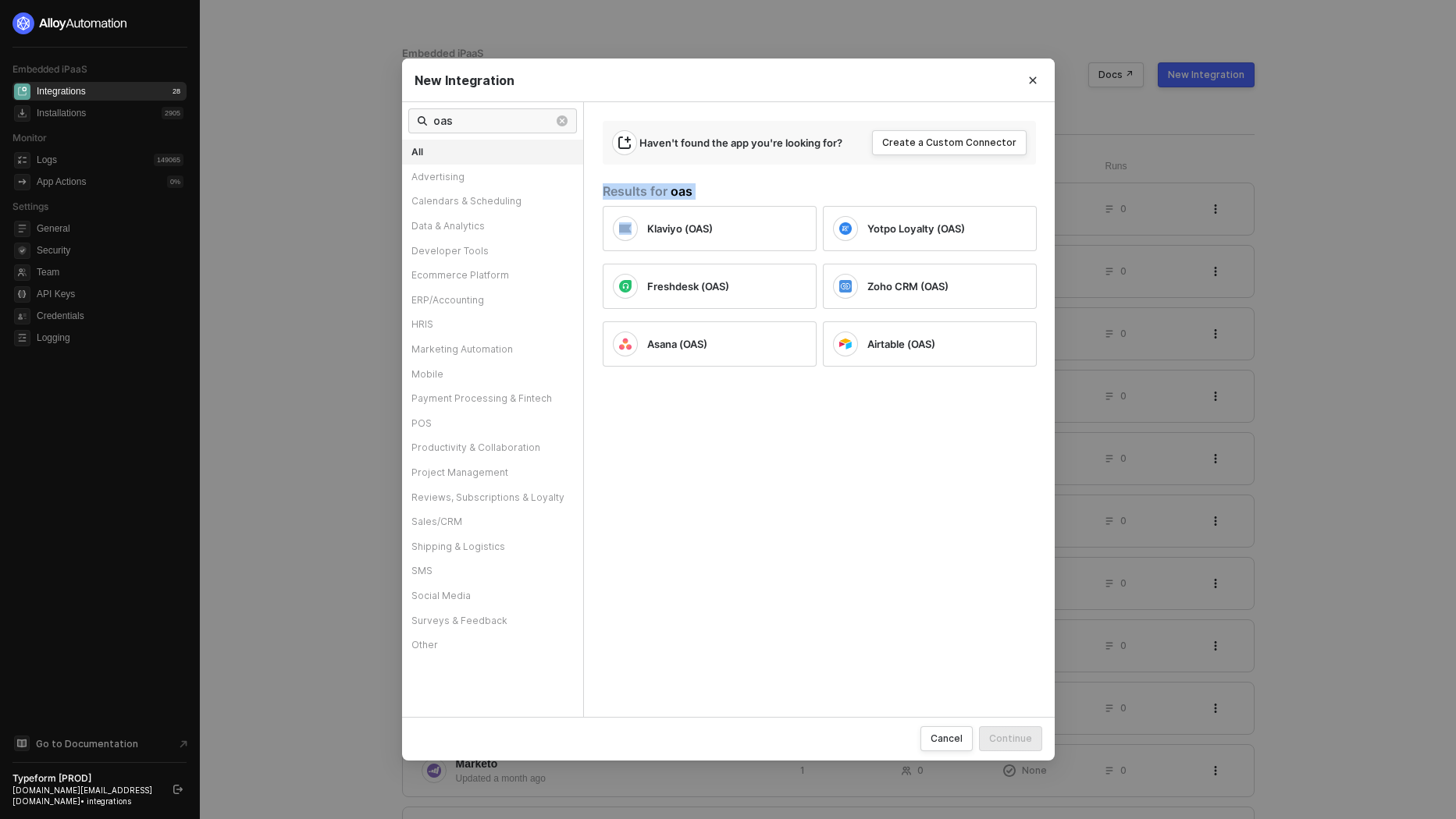
click at [609, 188] on div "Results for oas" at bounding box center [829, 191] width 453 height 17
click at [518, 119] on input "oas" at bounding box center [493, 121] width 120 height 17
click at [487, 119] on input "oas" at bounding box center [493, 121] width 120 height 17
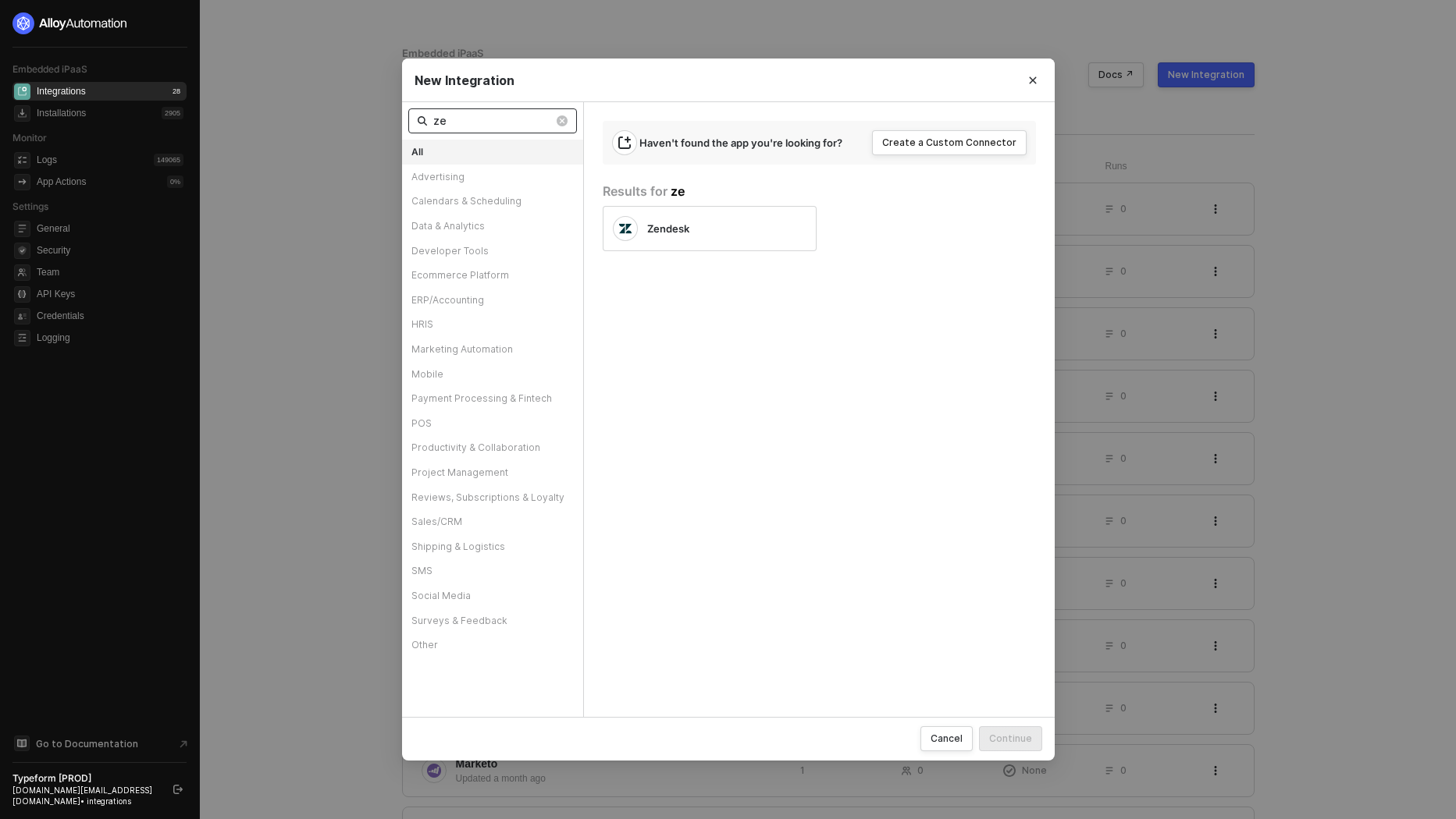
type input "zen"
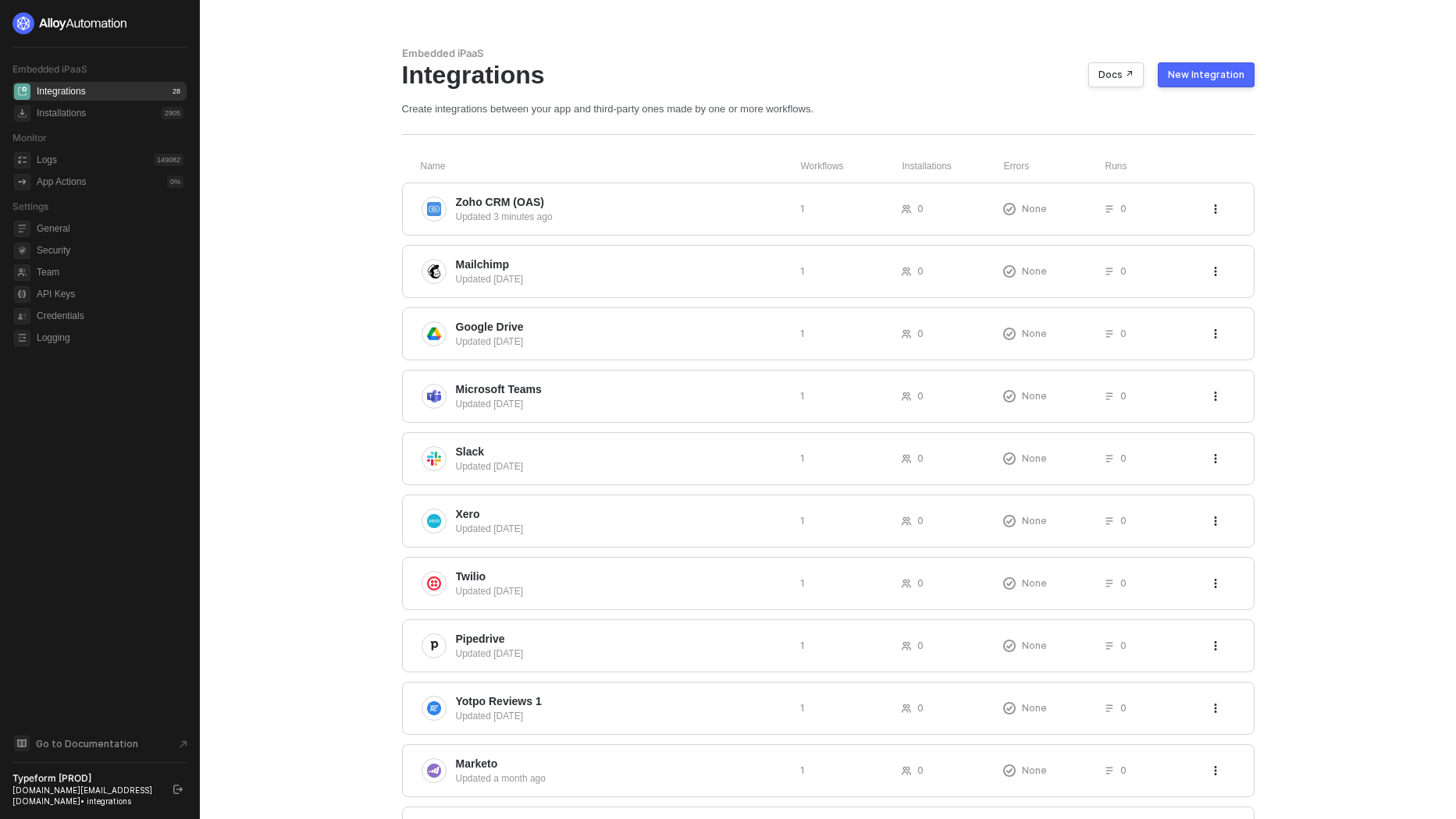
click at [1214, 72] on div "New Integration" at bounding box center [1206, 75] width 77 height 13
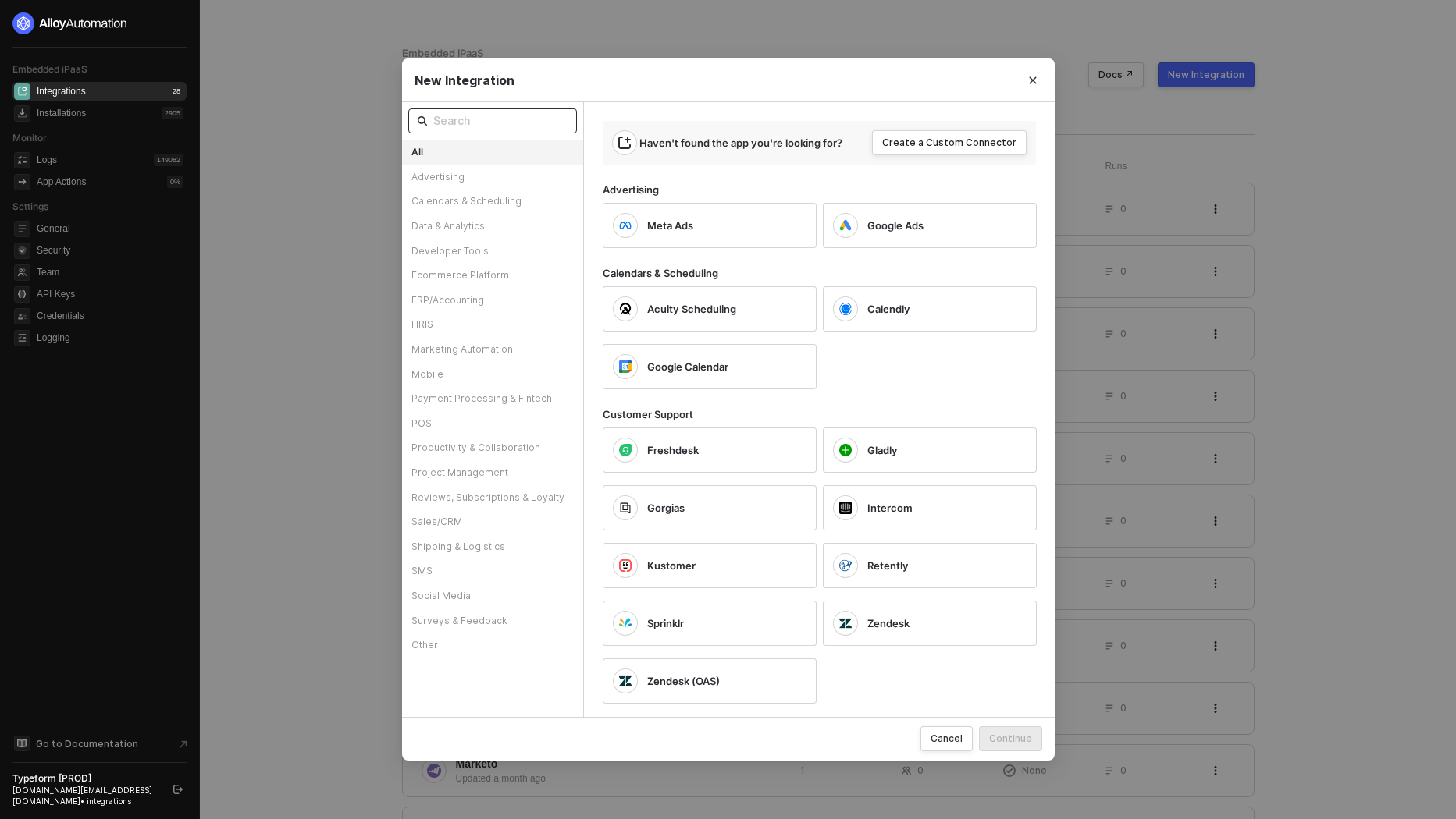
click at [522, 115] on input "text" at bounding box center [500, 121] width 135 height 17
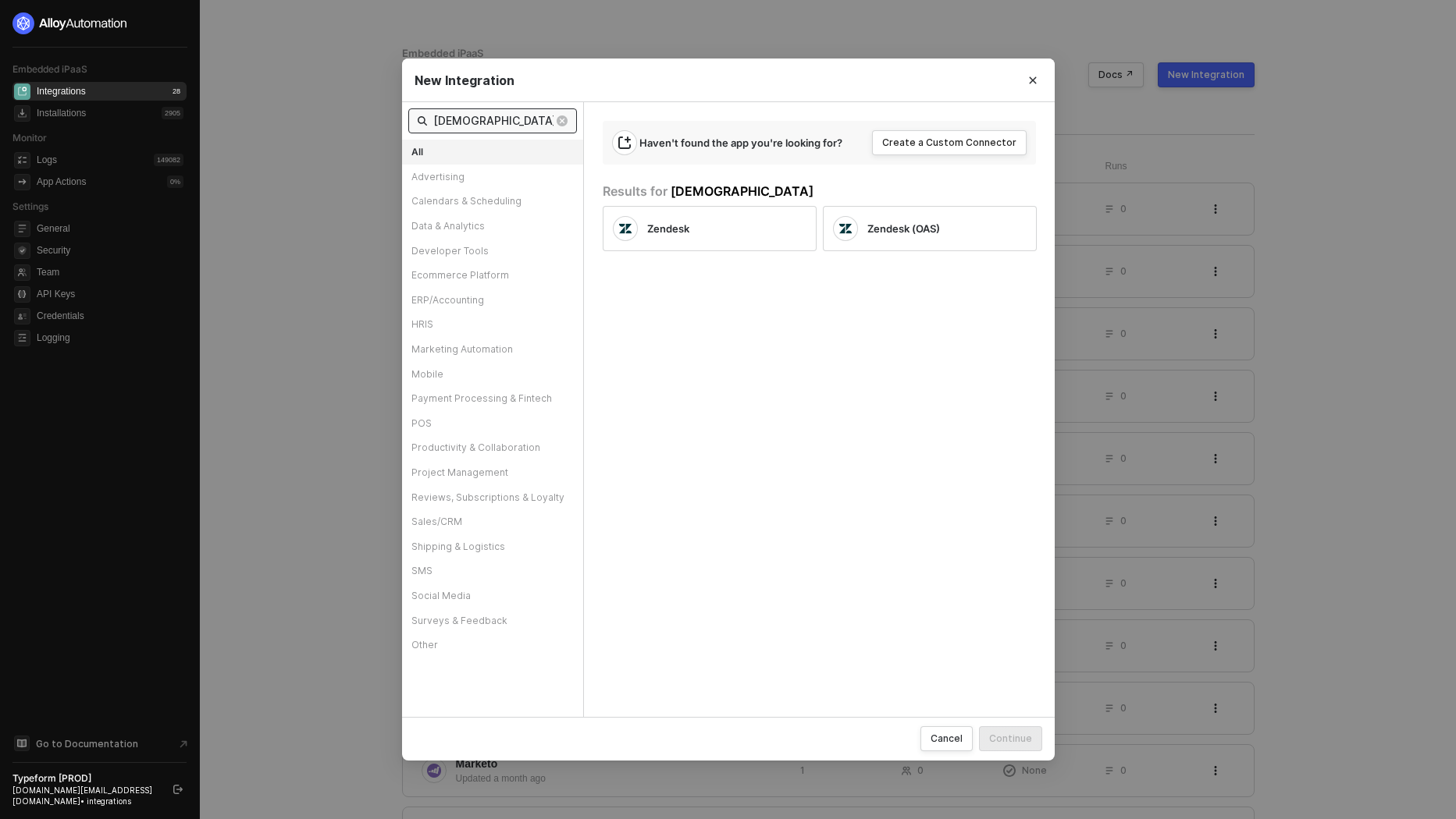
type input "zen"
click at [909, 193] on div "Results for zen" at bounding box center [829, 191] width 453 height 17
click at [903, 229] on span "Zendesk (OAS)" at bounding box center [903, 229] width 73 height 14
click at [1019, 745] on div "Continue" at bounding box center [1010, 738] width 43 height 13
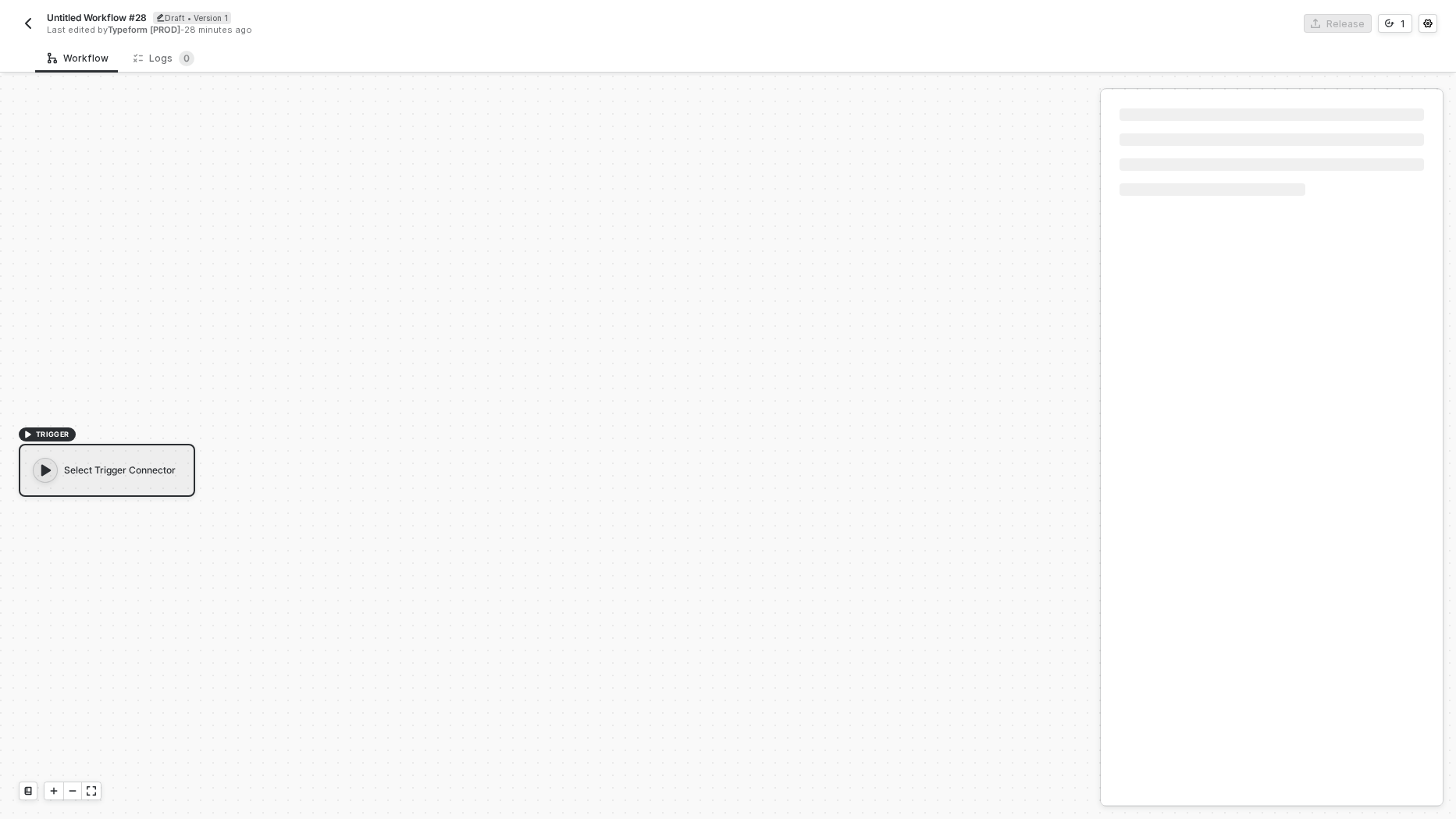
scroll to position [28, 0]
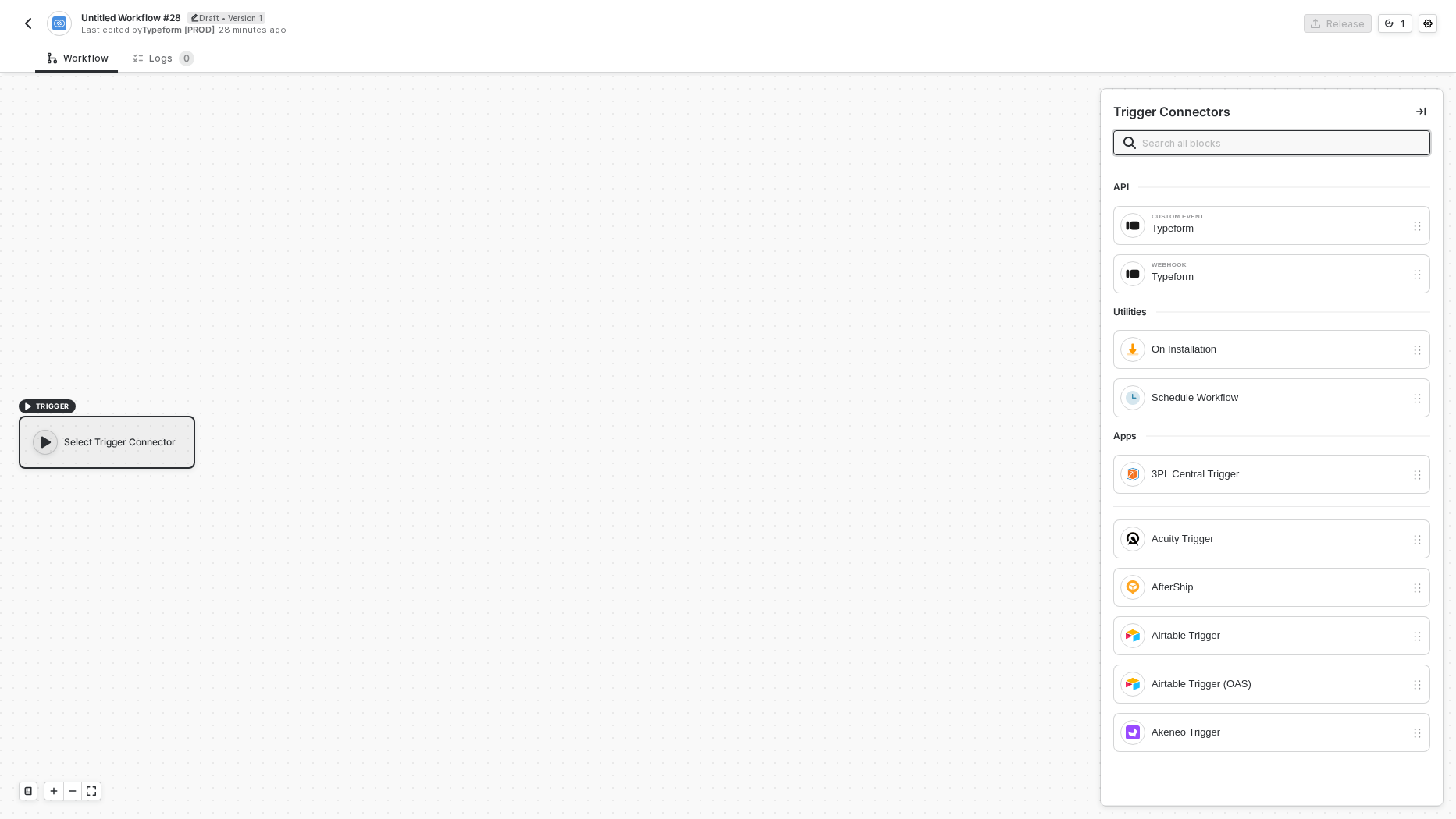
click at [1187, 142] on input "text" at bounding box center [1281, 143] width 278 height 17
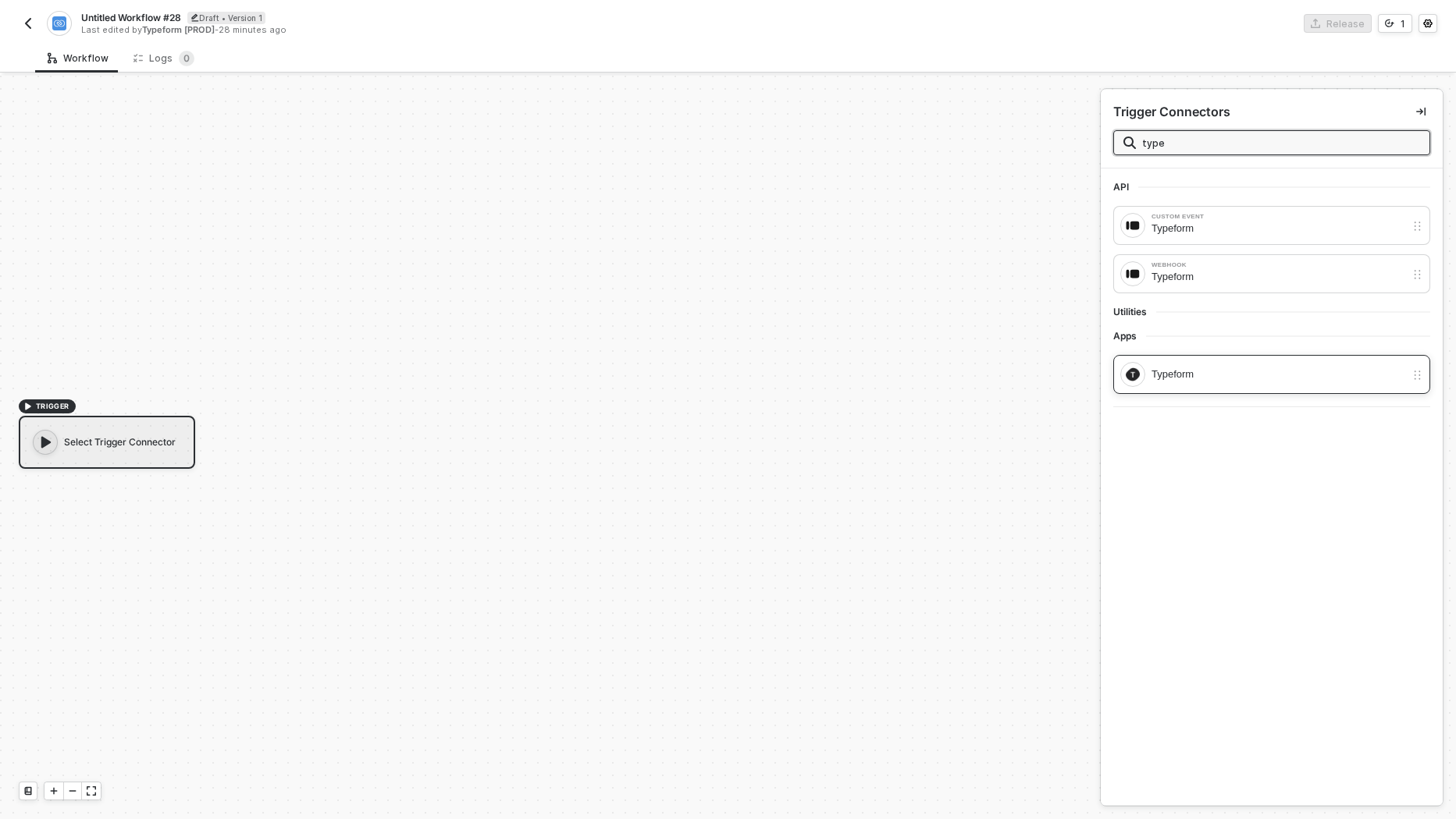
type input "type"
click at [1148, 371] on div "Typeform" at bounding box center [1263, 375] width 285 height 25
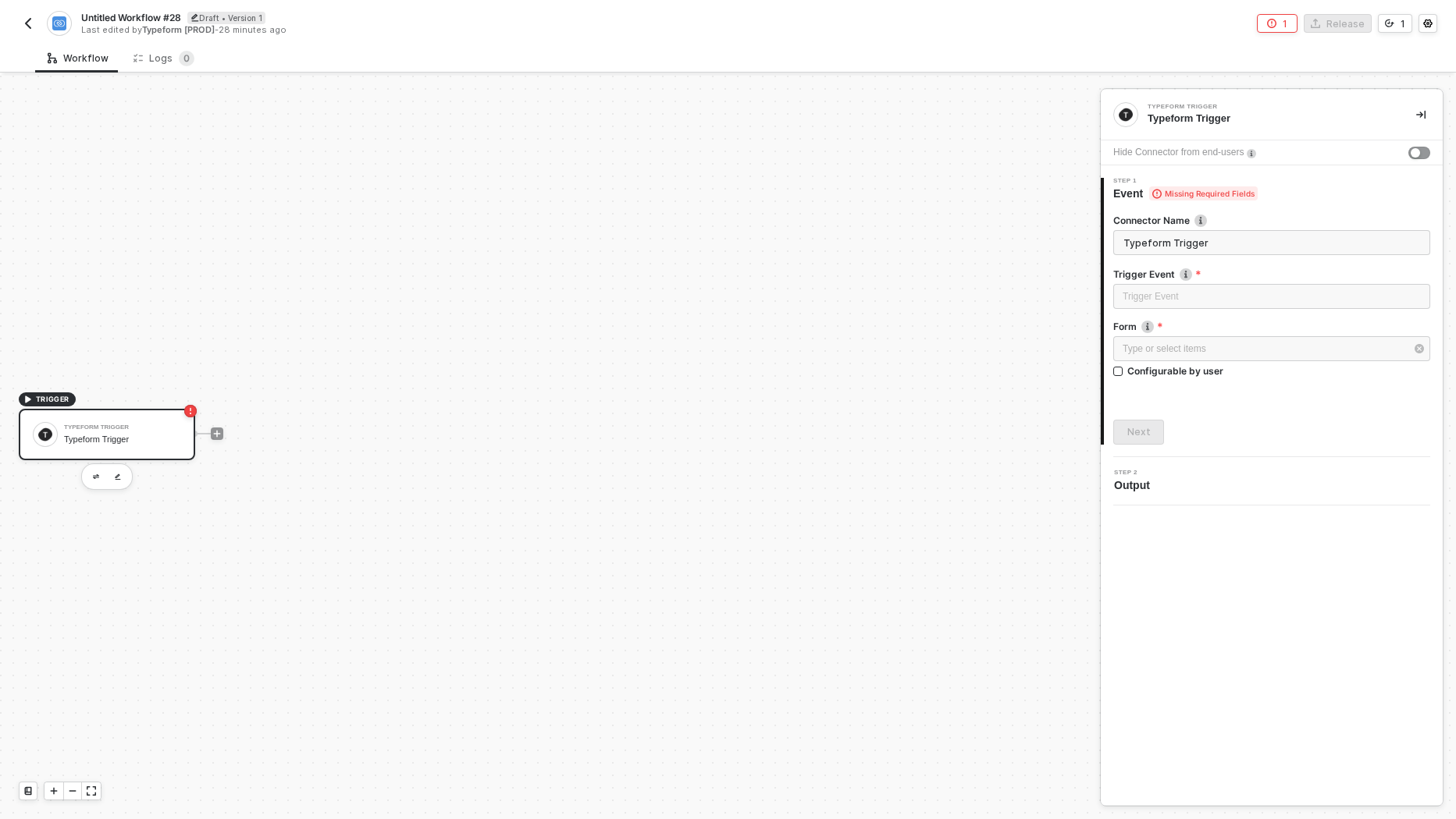
click at [1180, 281] on div "Trigger Event" at bounding box center [1272, 275] width 317 height 17
click at [1180, 291] on input "search" at bounding box center [1272, 297] width 298 height 24
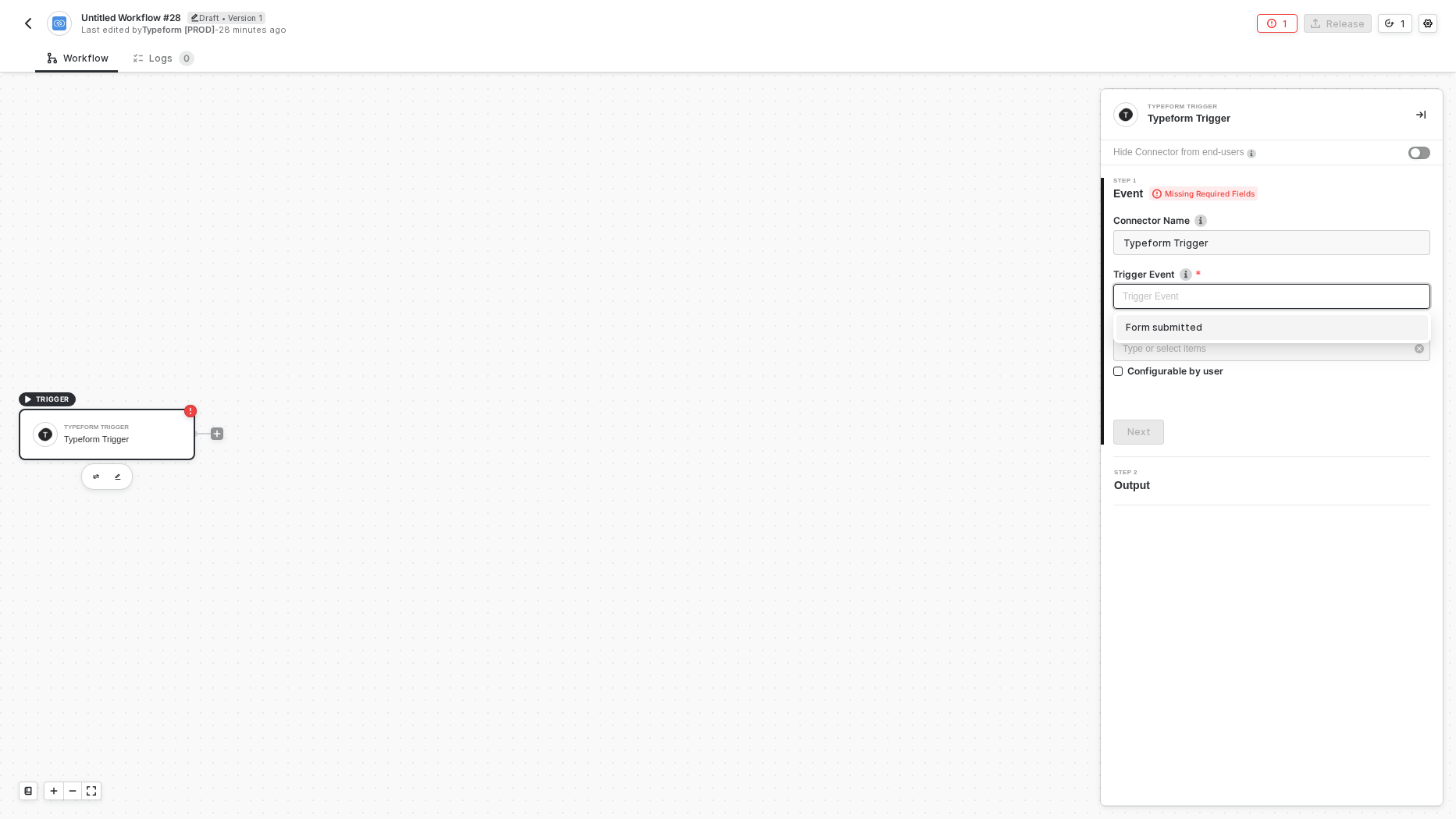
click at [1171, 339] on div "Form submitted" at bounding box center [1272, 327] width 317 height 31
click at [1171, 327] on div "Form submitted" at bounding box center [1272, 328] width 293 height 17
type input "Trigger workflow when form submitted"
click at [1171, 343] on div "Type or select items ﻿" at bounding box center [1264, 349] width 283 height 15
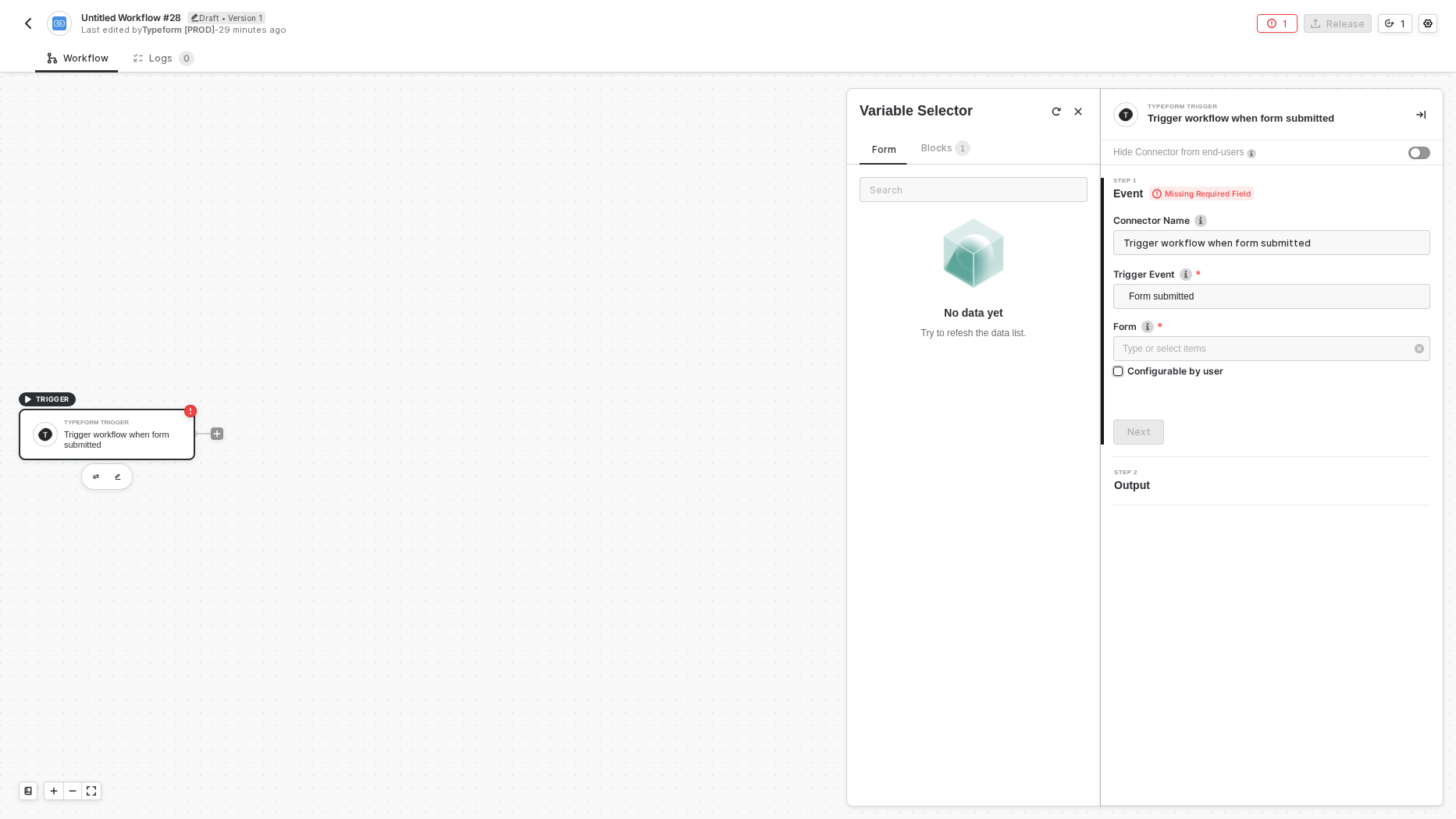
click at [1169, 365] on div "Configurable by user" at bounding box center [1175, 370] width 96 height 13
click at [1124, 366] on input "Configurable by user" at bounding box center [1119, 372] width 11 height 11
checkbox input "true"
click at [1147, 430] on div "Next" at bounding box center [1139, 434] width 24 height 13
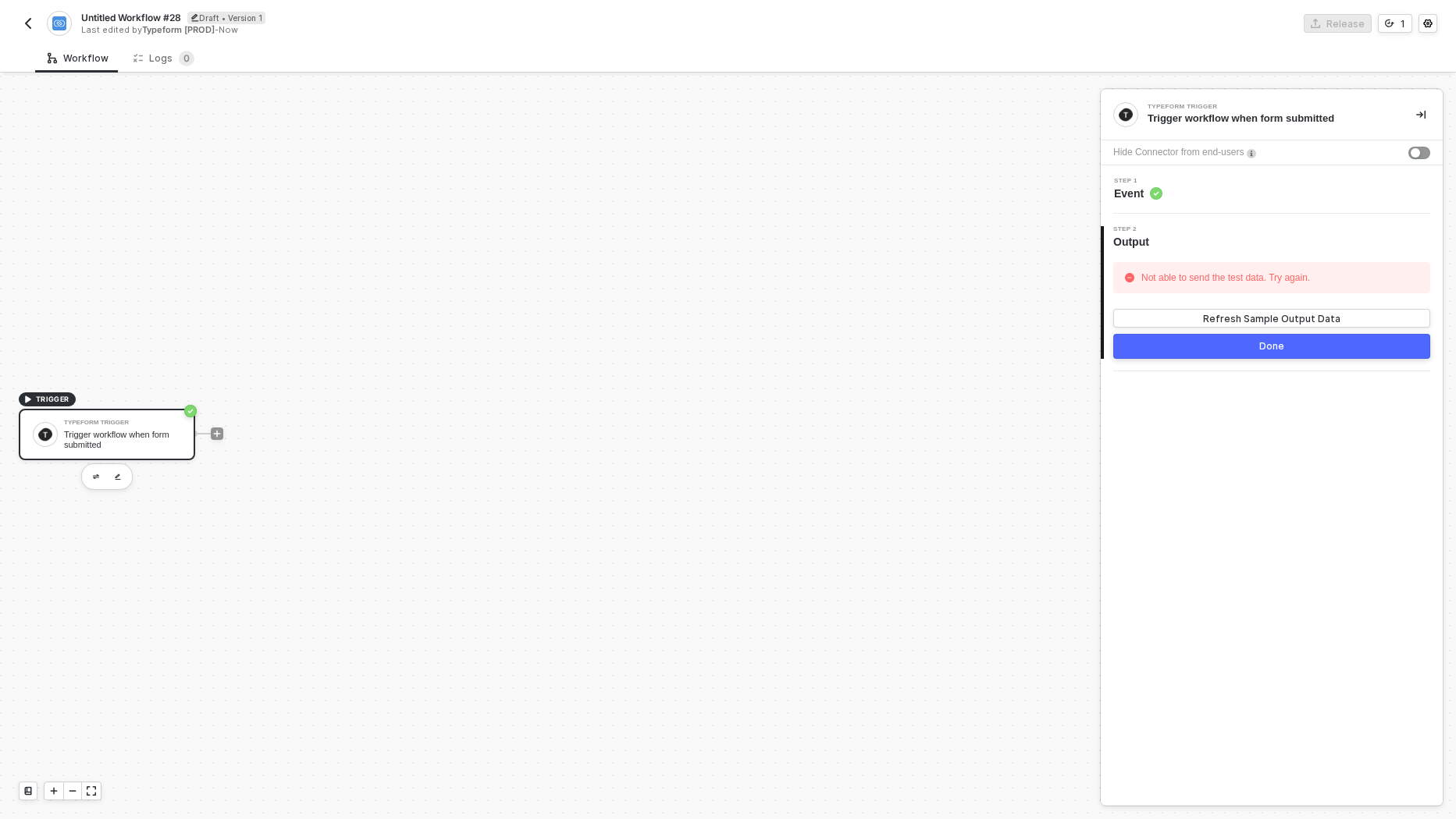
click at [1279, 340] on div "Done" at bounding box center [1272, 347] width 25 height 13
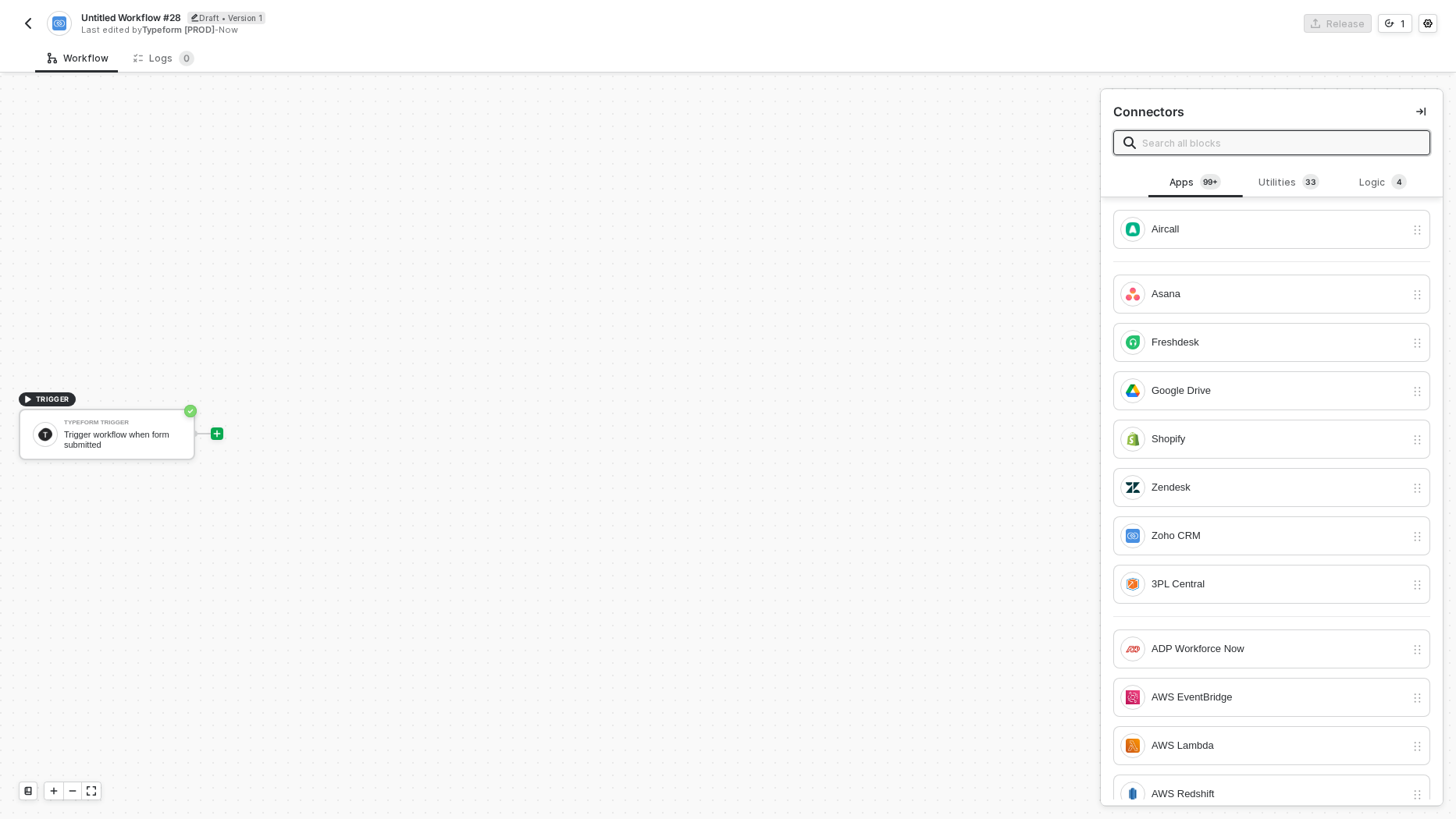
click at [1213, 142] on input "text" at bounding box center [1281, 143] width 278 height 17
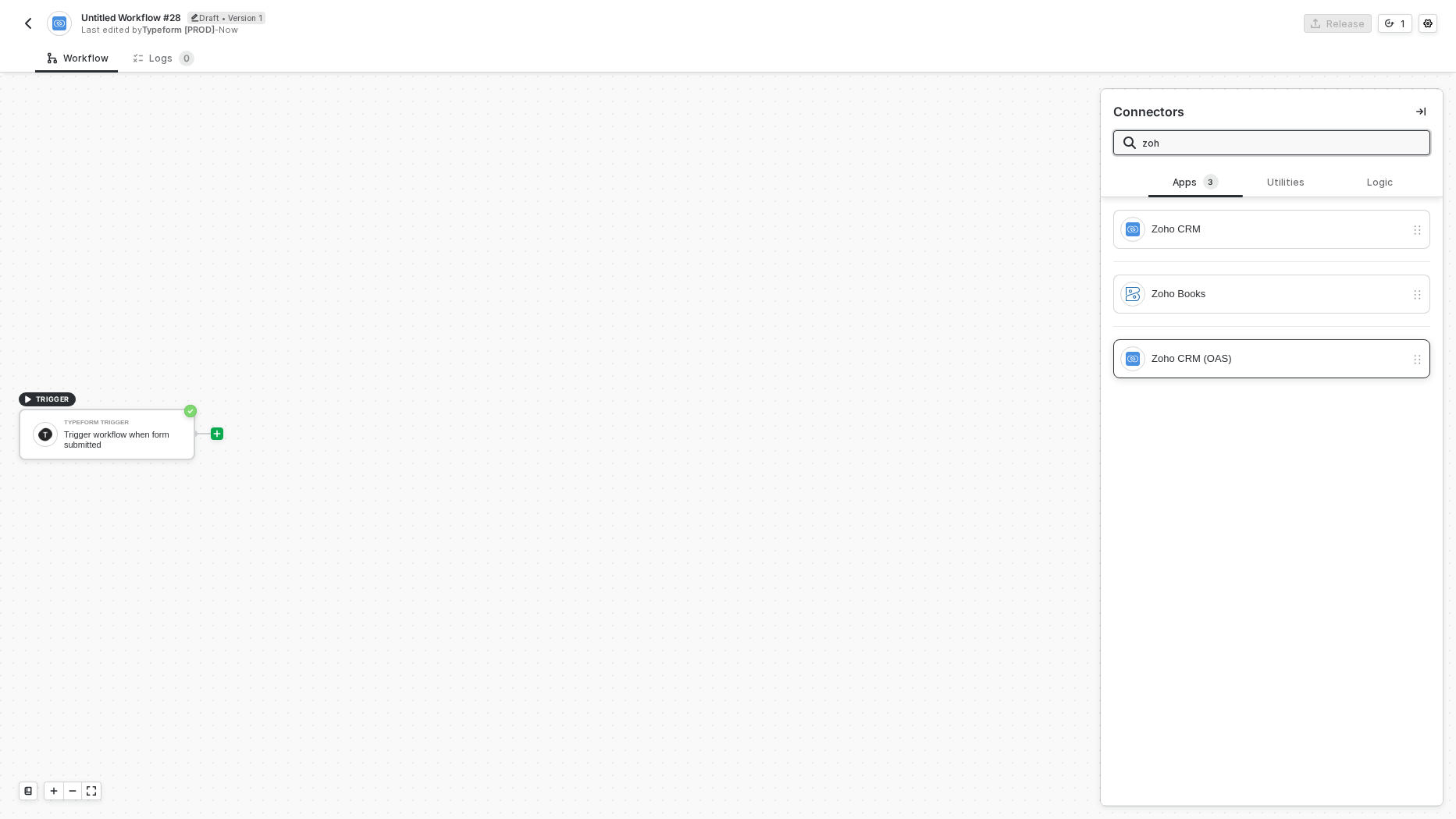
type input "zoh"
click at [1208, 360] on div "Zoho CRM (OAS)" at bounding box center [1278, 359] width 253 height 17
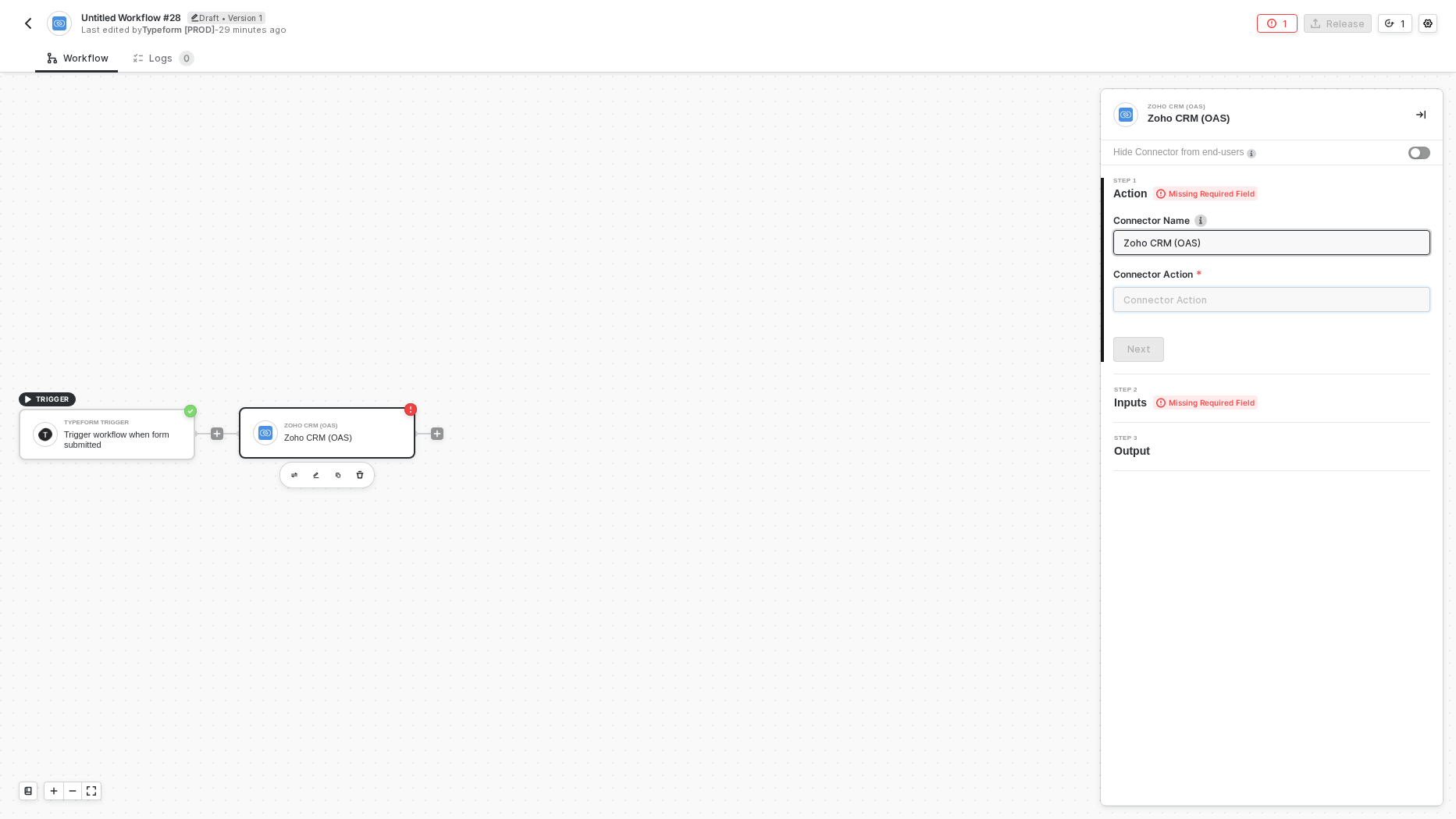
click at [1208, 291] on input "text" at bounding box center [1272, 300] width 317 height 25
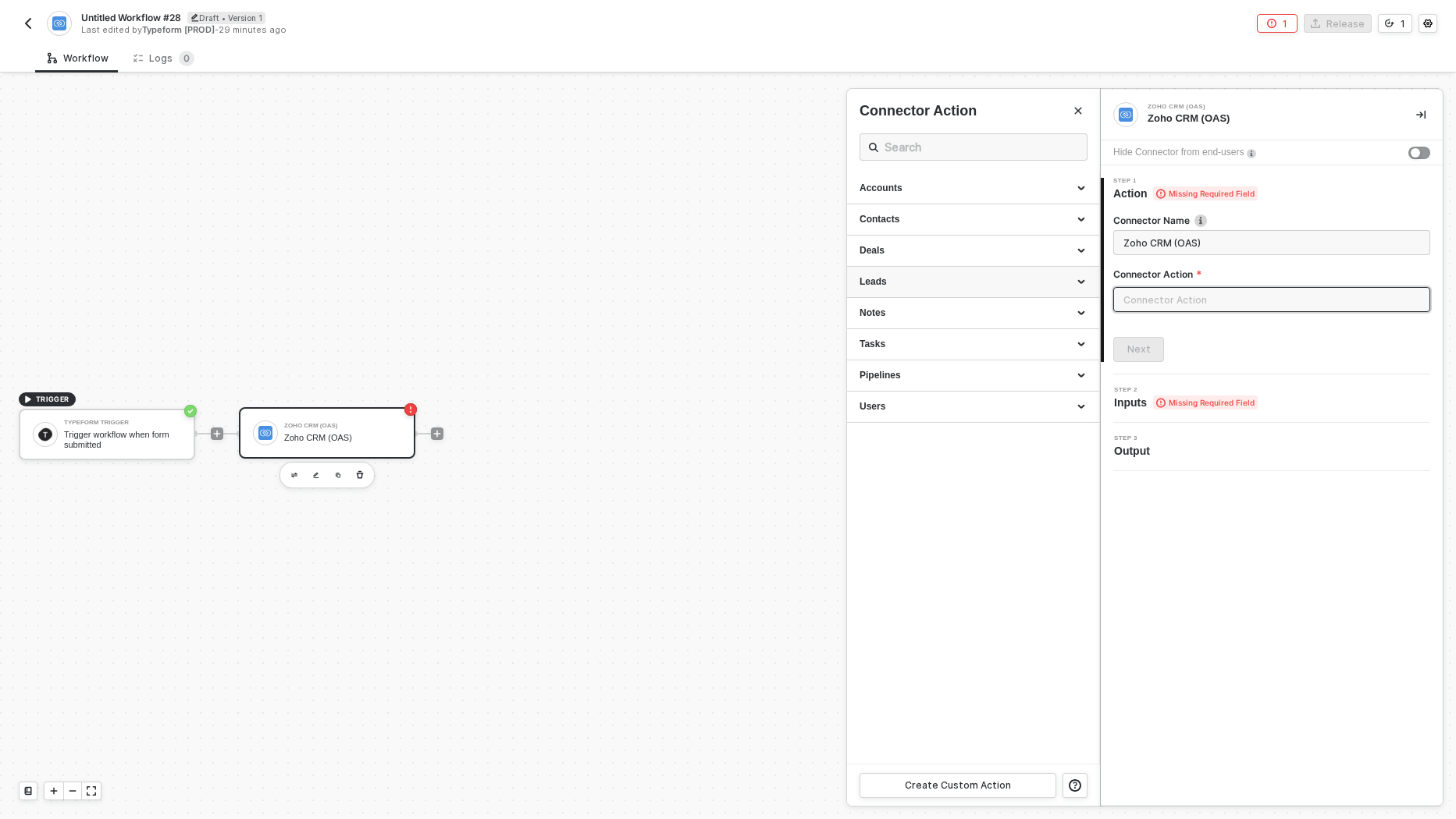
click at [1006, 275] on div "Leads" at bounding box center [973, 282] width 227 height 13
click at [965, 350] on div "Create Lead" at bounding box center [973, 351] width 227 height 13
type input "Creates a lead."
type input "Leads - Create Lead"
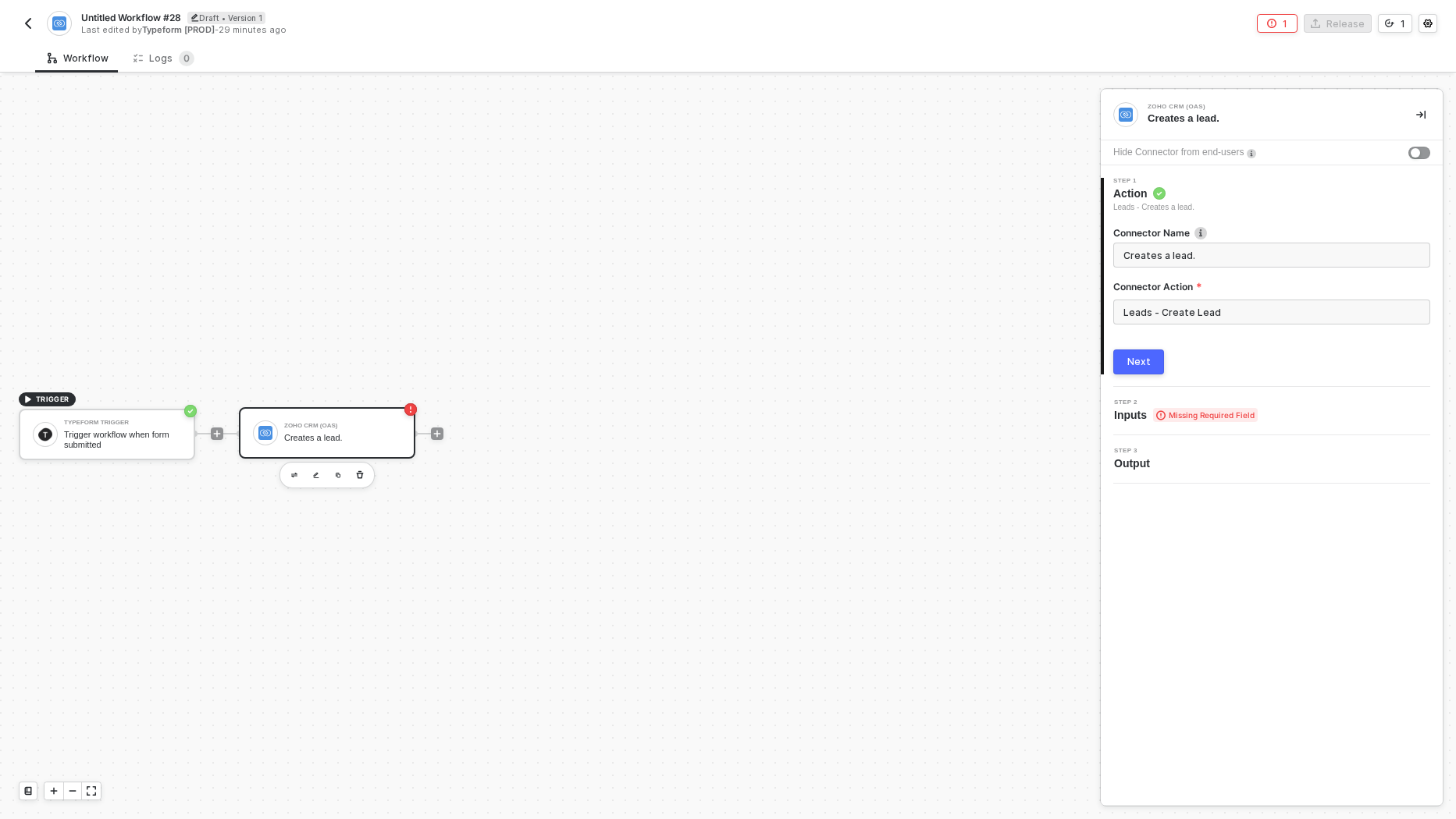
click at [1212, 239] on label "Connector Name" at bounding box center [1272, 233] width 317 height 13
click at [1221, 298] on div "Connector Action" at bounding box center [1272, 290] width 317 height 20
click at [1221, 310] on input "Leads - Create Lead" at bounding box center [1272, 313] width 317 height 25
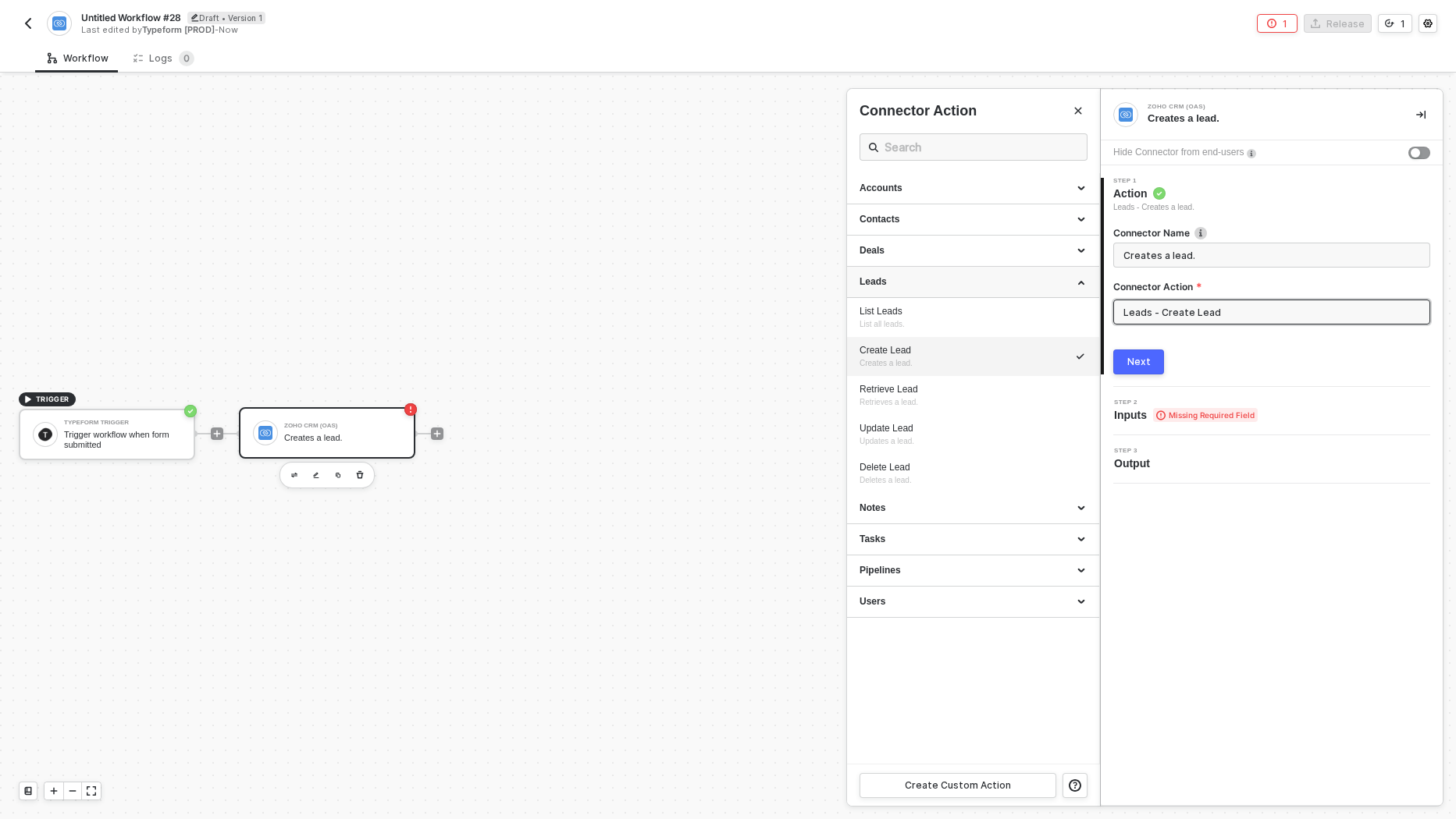
click at [994, 276] on div "Leads" at bounding box center [973, 282] width 227 height 13
click at [992, 251] on div "Deals" at bounding box center [973, 251] width 227 height 13
click at [990, 251] on div "Deals" at bounding box center [973, 251] width 227 height 13
click at [1147, 366] on div "Next" at bounding box center [1139, 362] width 24 height 13
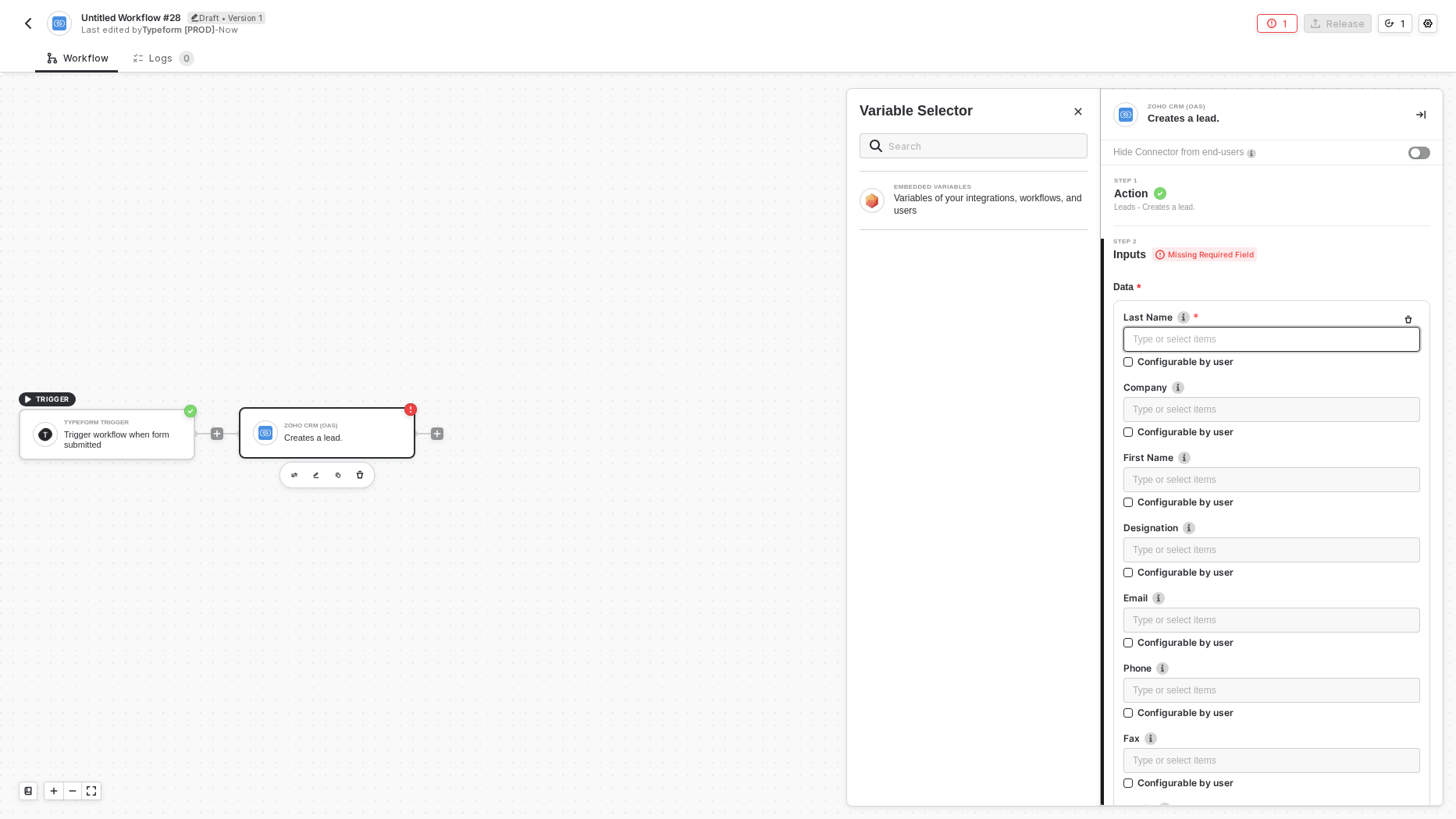
click at [1189, 329] on div "Type or select items ﻿" at bounding box center [1272, 339] width 297 height 25
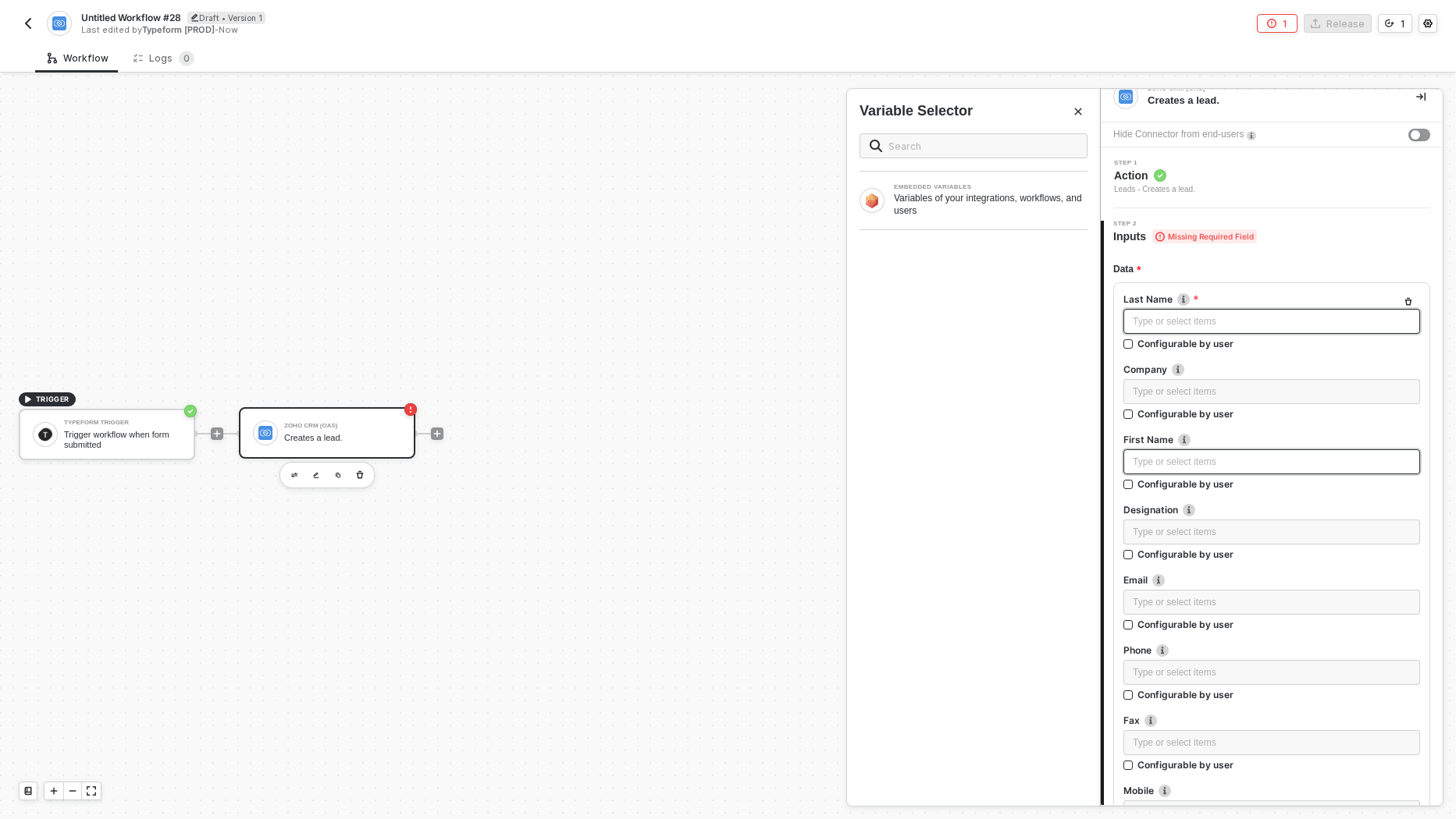
scroll to position [0, 0]
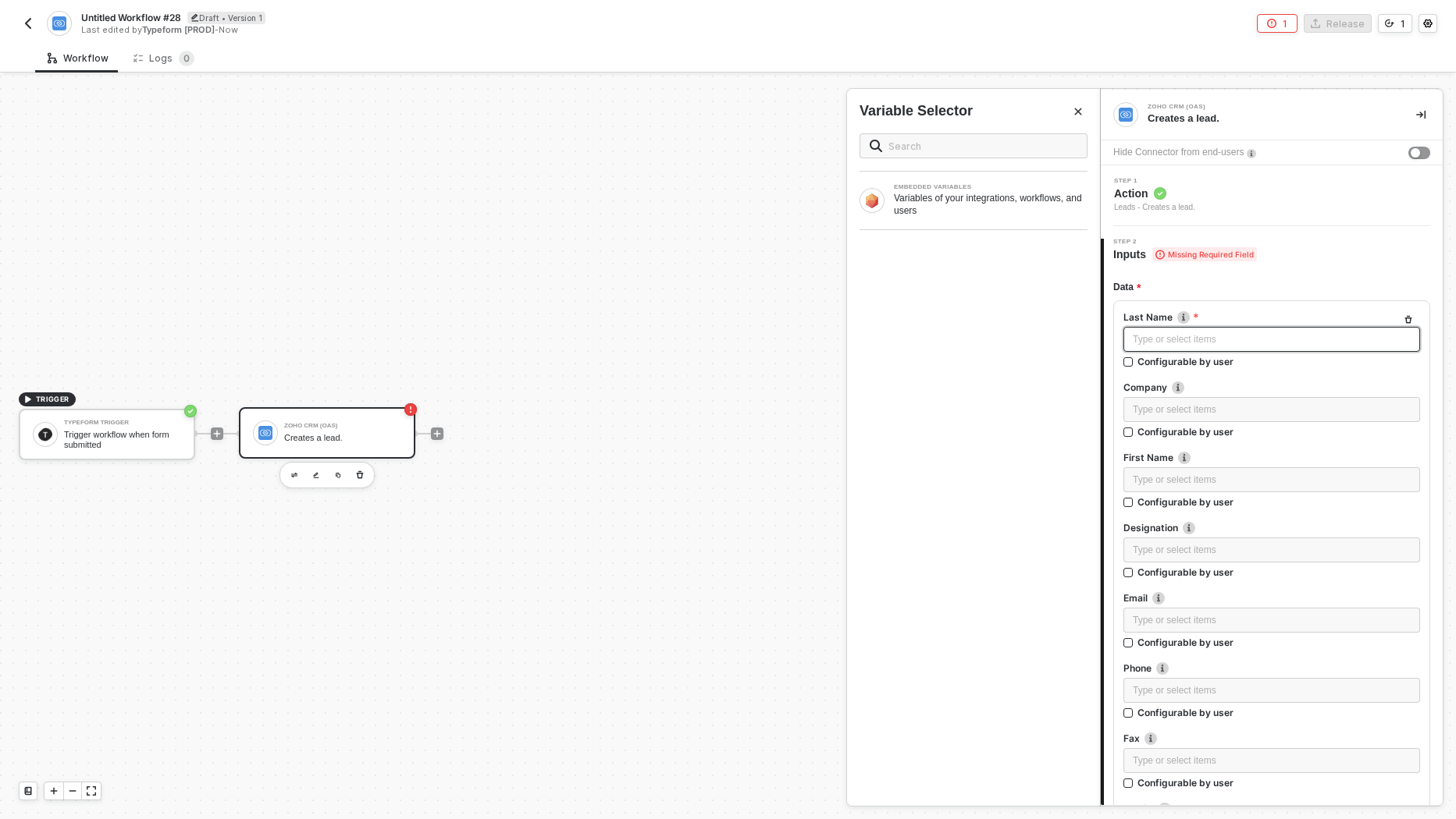
click at [1201, 333] on div "Type or select items ﻿" at bounding box center [1272, 339] width 278 height 15
click at [25, 19] on img "button" at bounding box center [29, 24] width 13 height 13
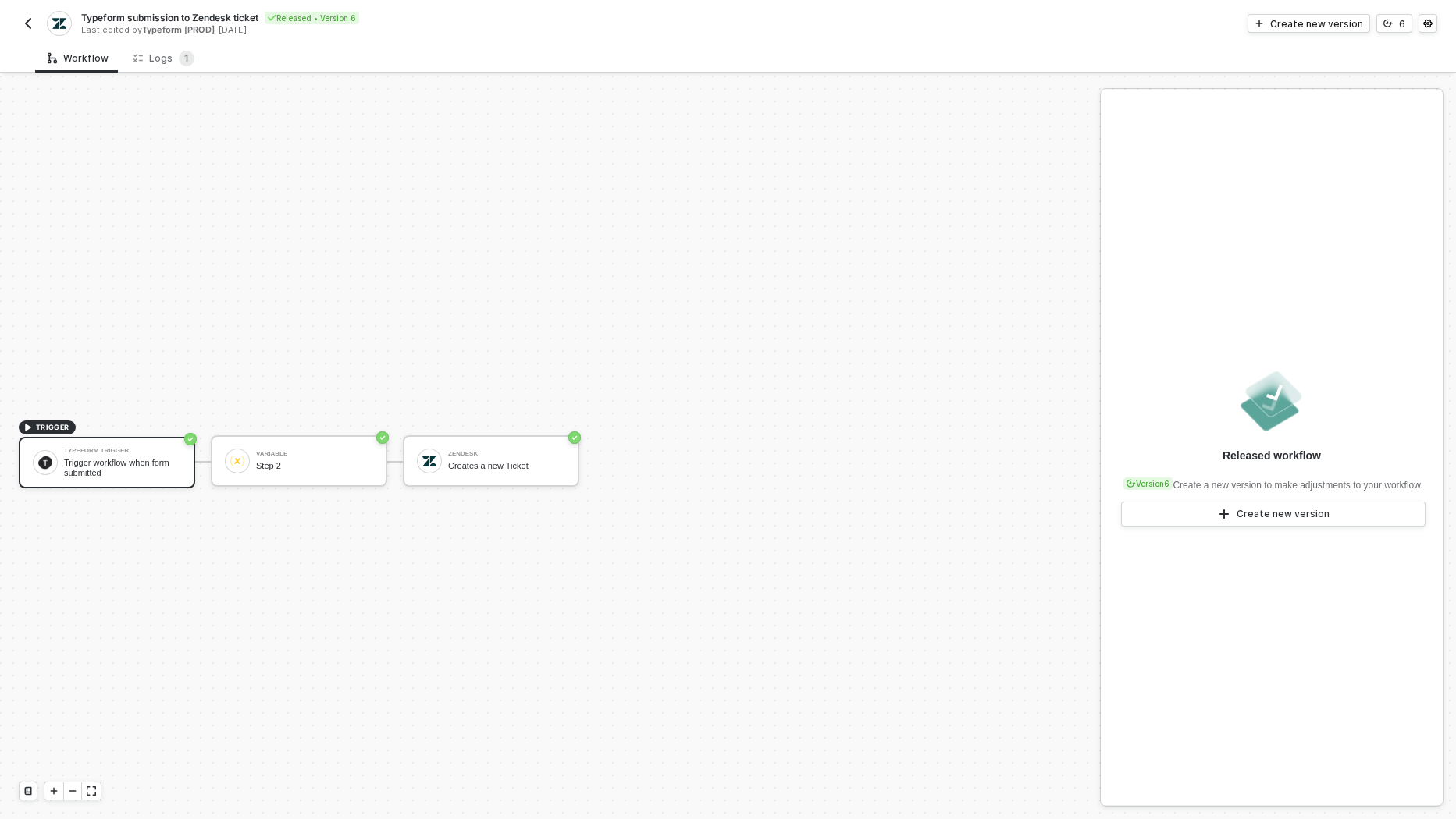
scroll to position [28, 0]
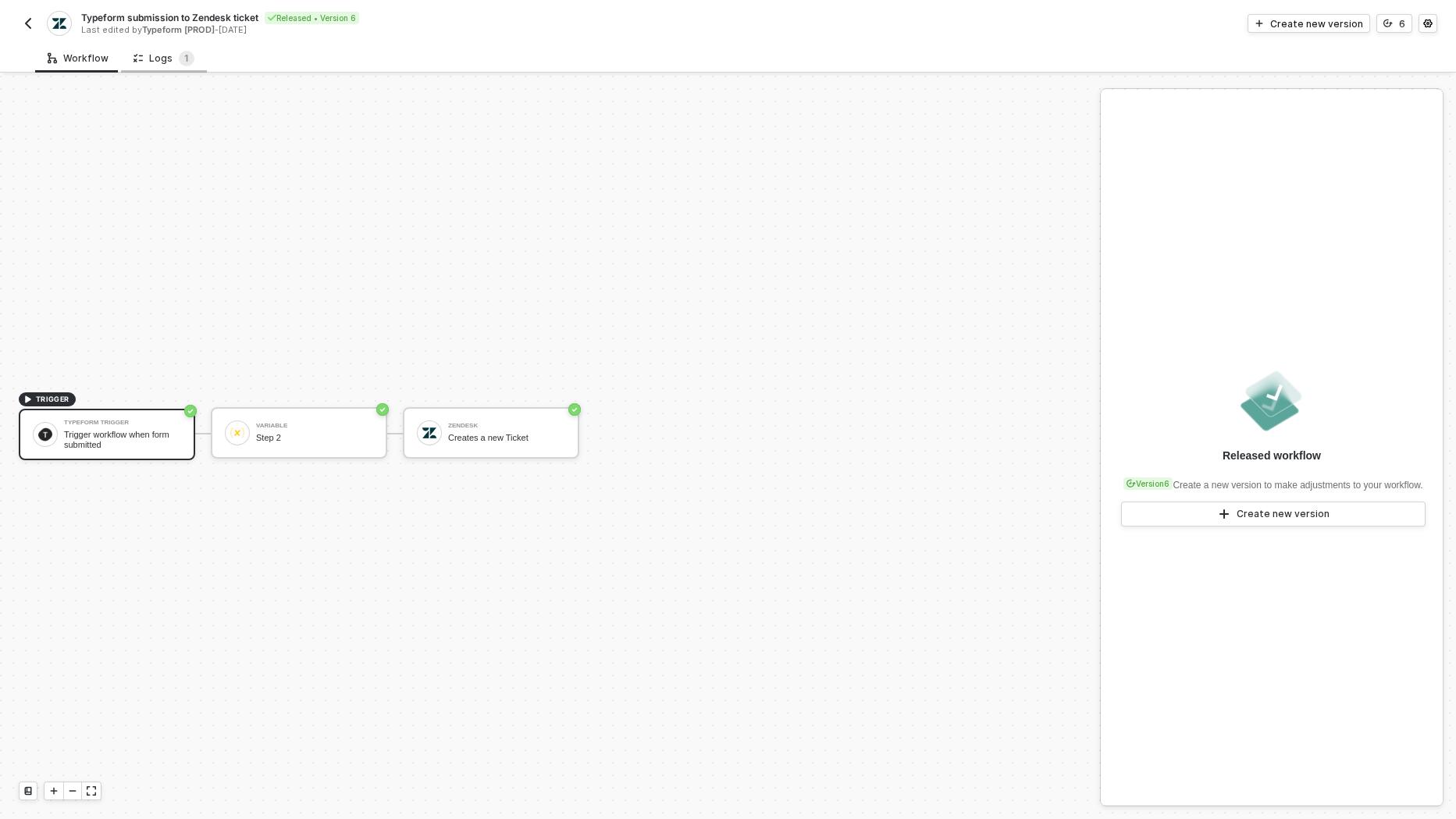
click at [146, 62] on div "Logs 1" at bounding box center [164, 59] width 61 height 16
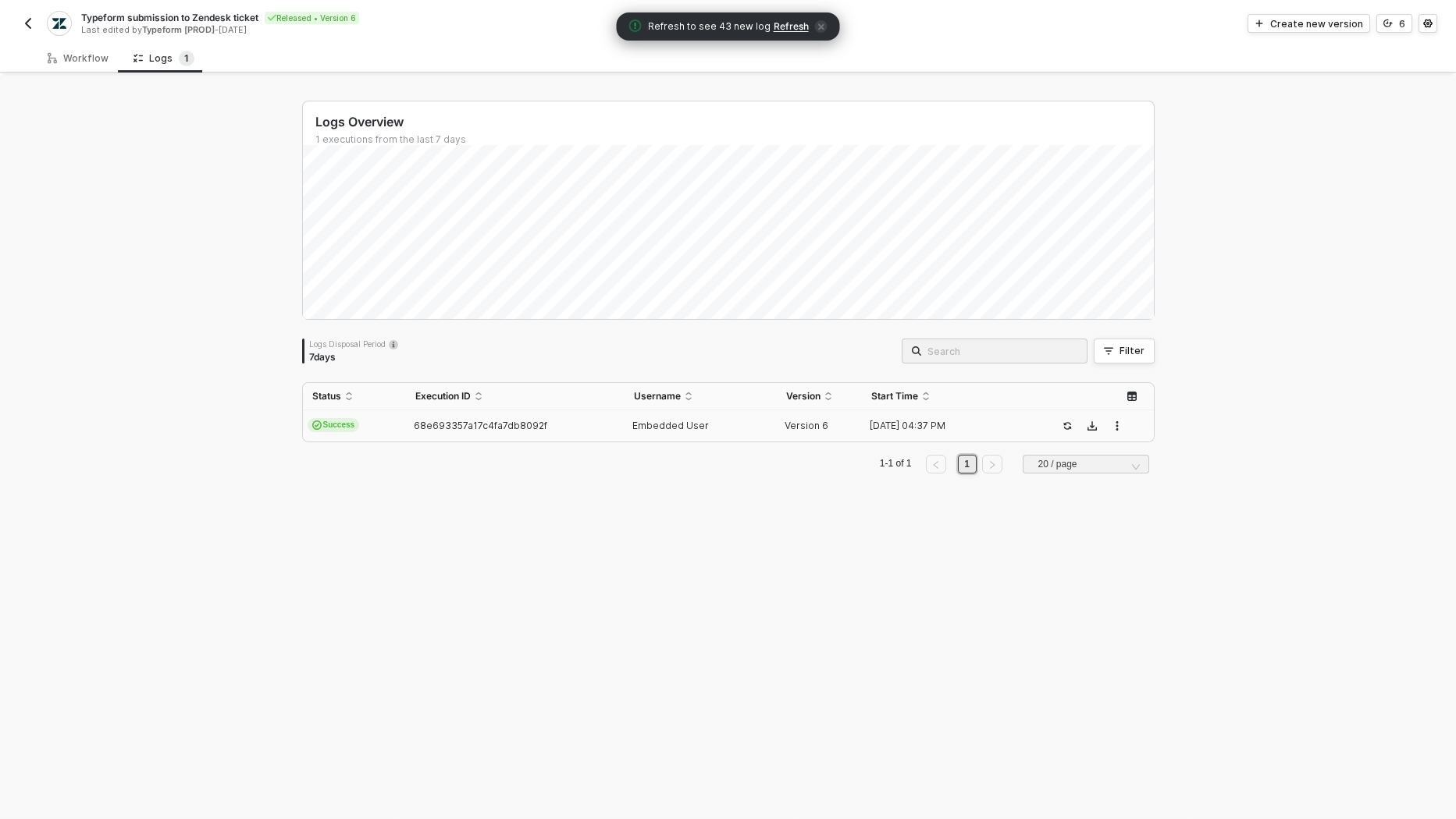
click at [503, 424] on span "68e693357a17c4fa7db8092f" at bounding box center [481, 425] width 134 height 12
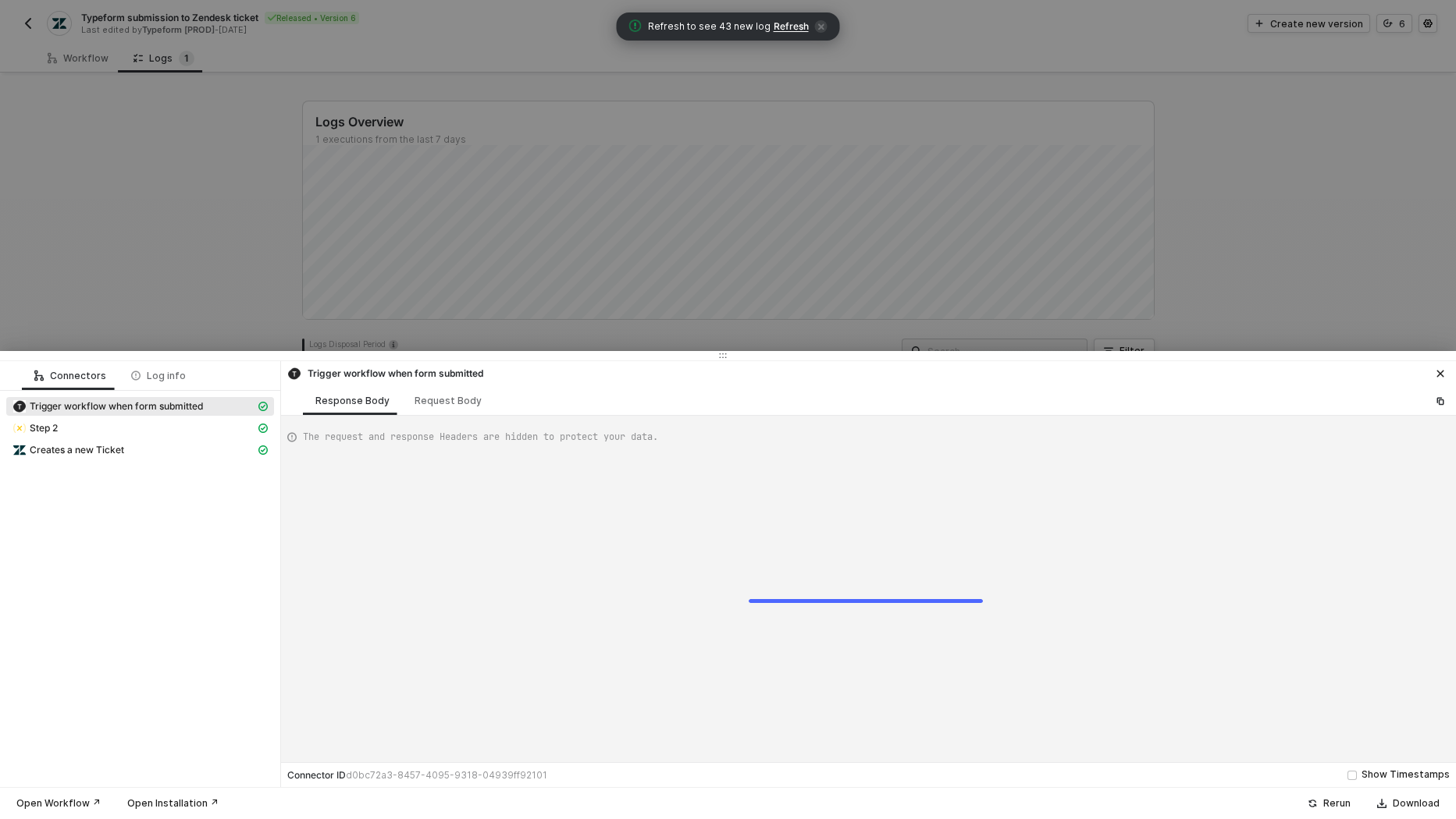
scroll to position [125, 0]
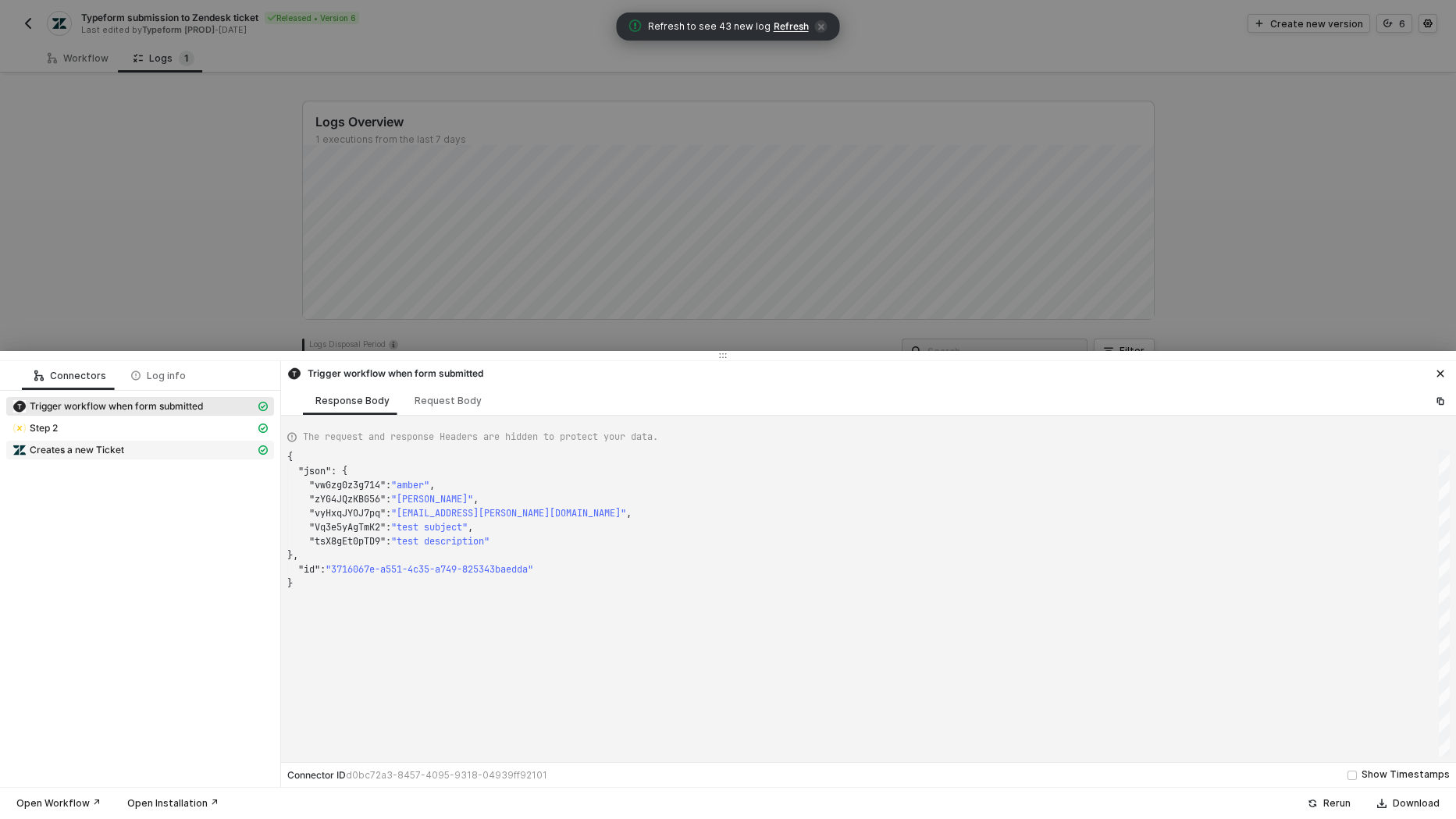
click at [131, 452] on div "Creates a new Ticket" at bounding box center [134, 450] width 243 height 14
type textarea "{ "json": { "ticket": { "url": "[URL][DOMAIN_NAME]", "id": 128, "external_id": …"
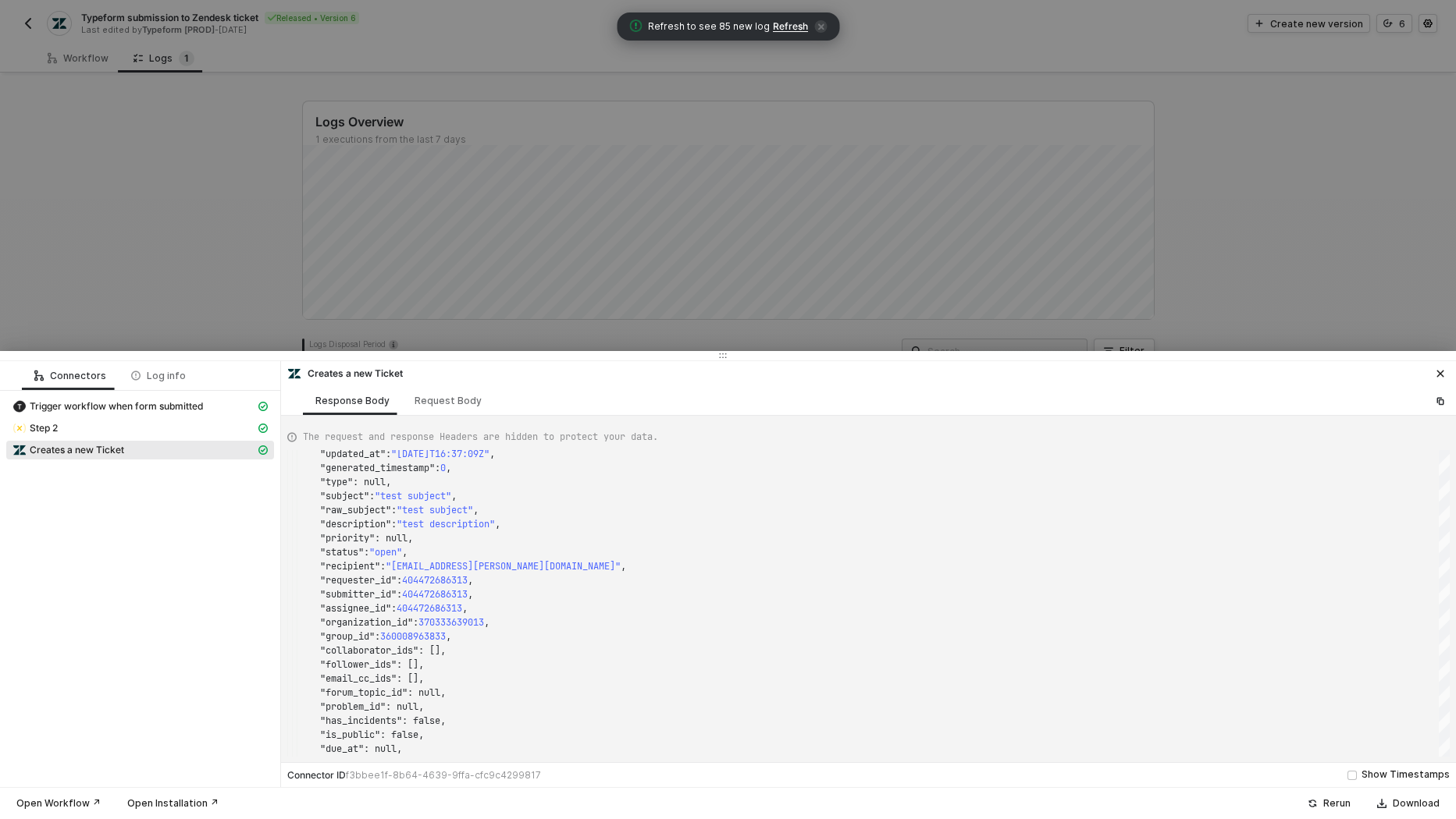
click at [203, 214] on div at bounding box center [728, 409] width 1456 height 819
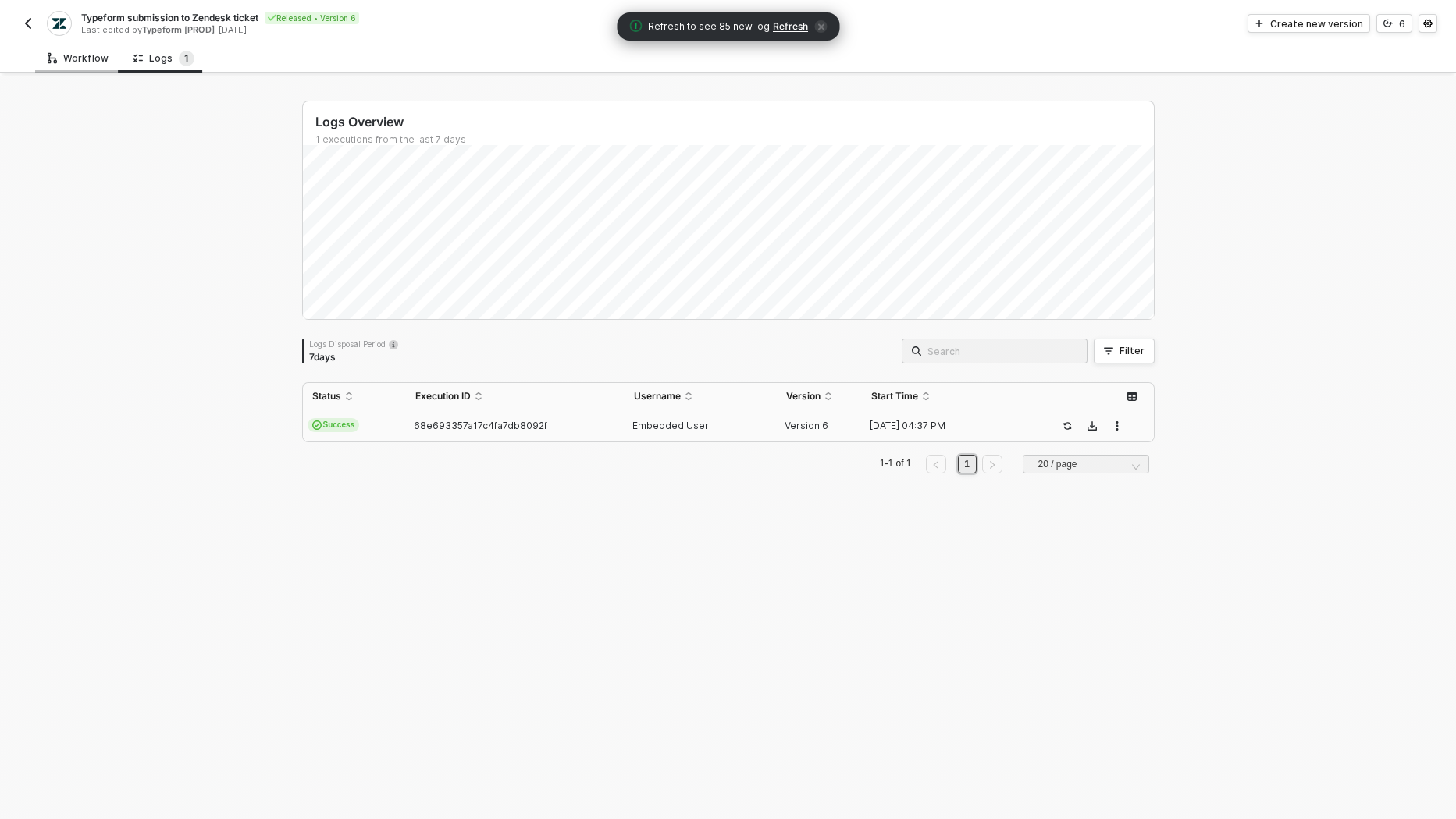
click at [85, 59] on div "Workflow" at bounding box center [78, 59] width 61 height 13
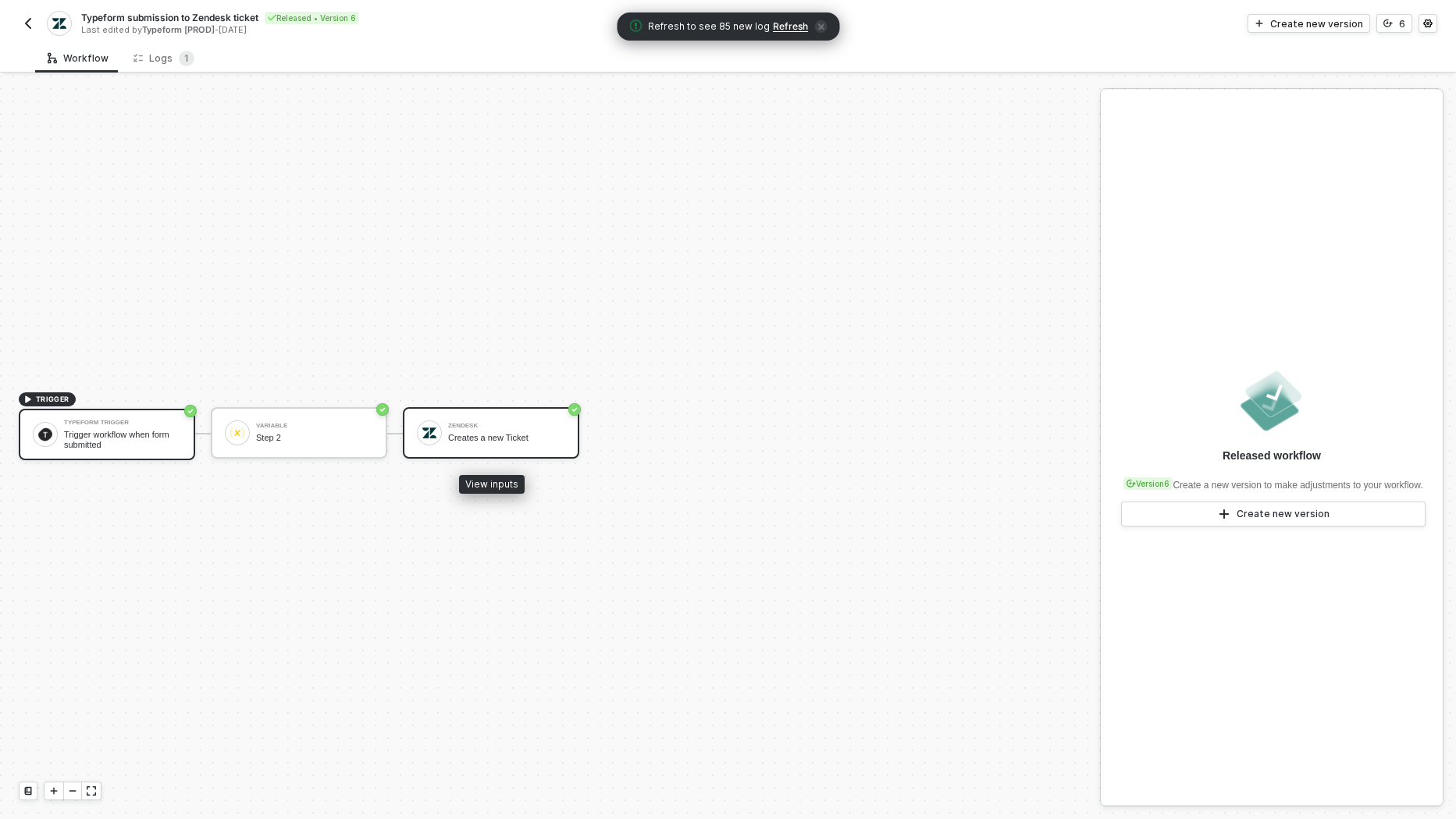
click at [515, 429] on div "Zendesk Creates a new Ticket" at bounding box center [507, 433] width 117 height 29
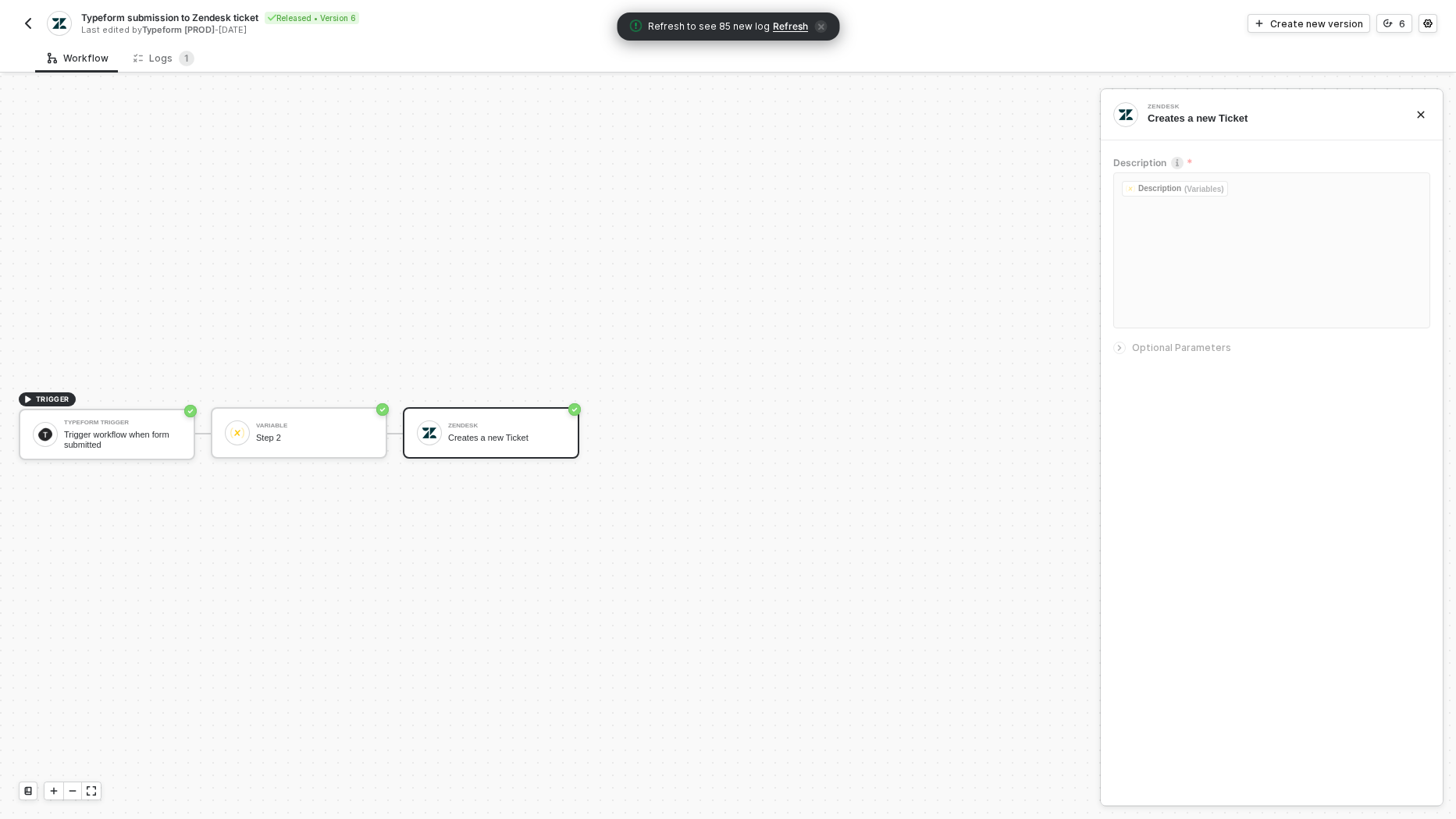
click at [1141, 349] on span "Optional Parameters" at bounding box center [1181, 347] width 99 height 12
click at [1317, 23] on div "Create new version" at bounding box center [1316, 24] width 93 height 13
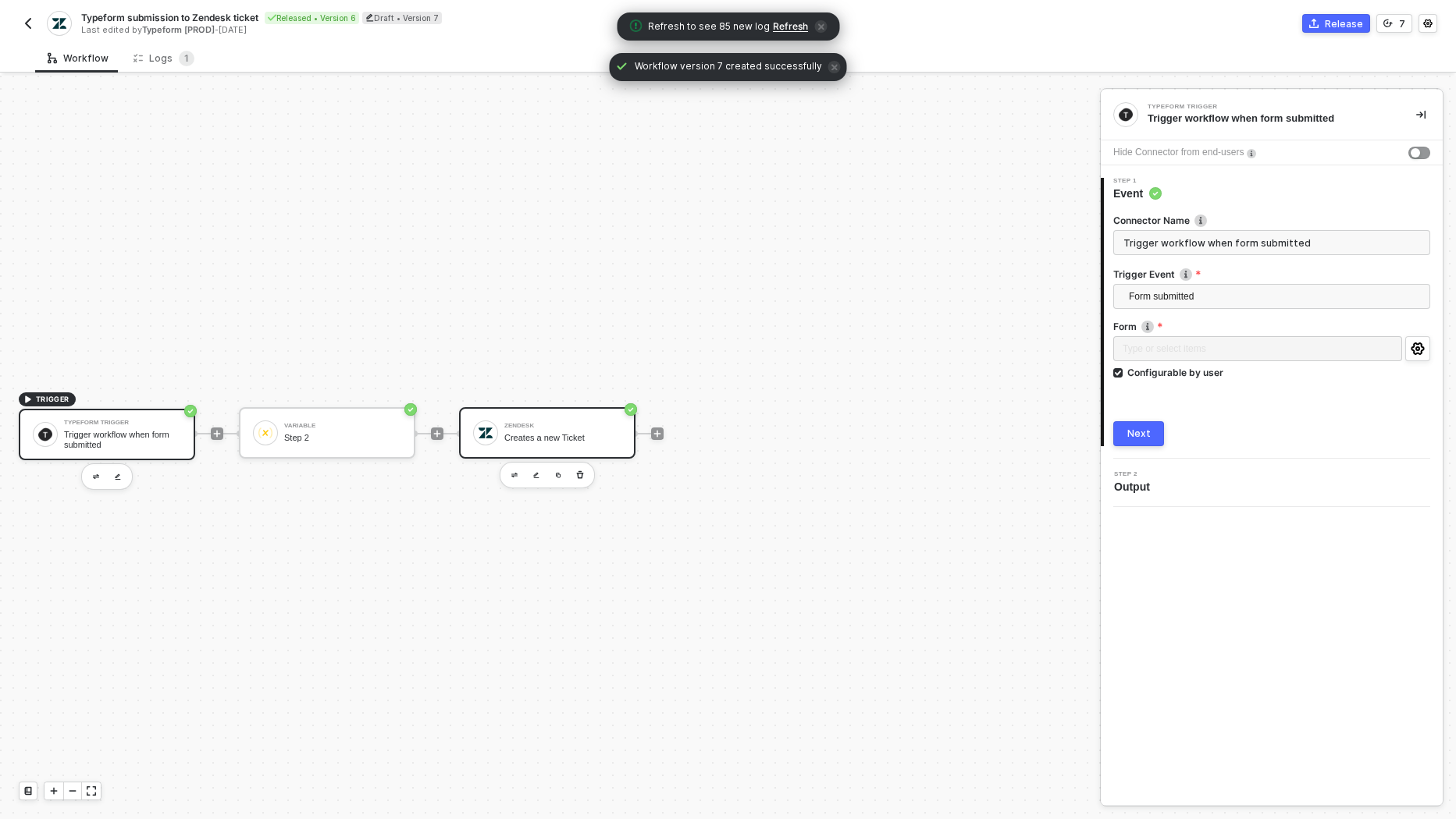
click at [573, 446] on div "Zendesk Creates a new Ticket" at bounding box center [563, 433] width 117 height 29
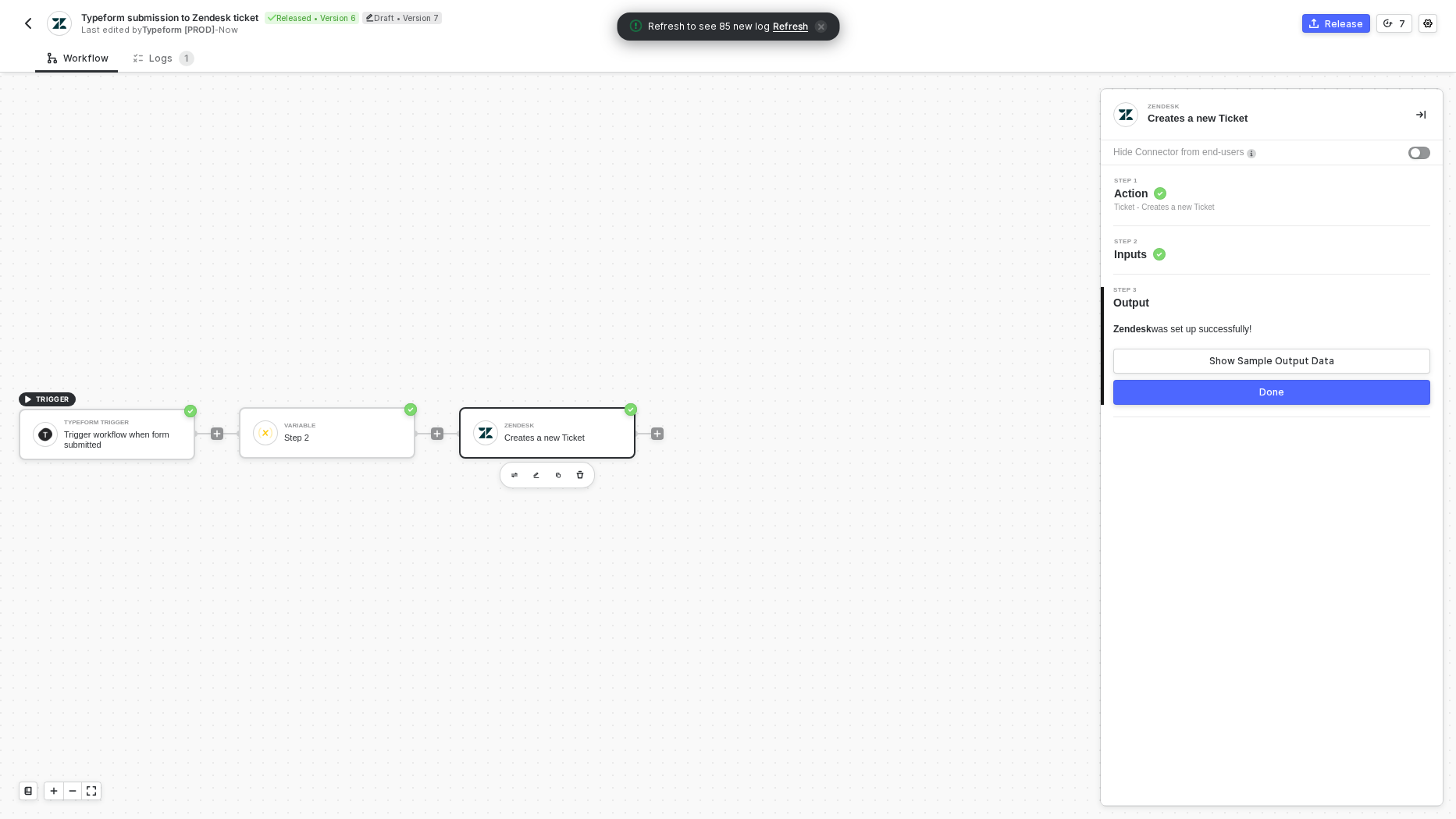
click at [1177, 212] on div "Ticket - Creates a new Ticket" at bounding box center [1164, 207] width 101 height 13
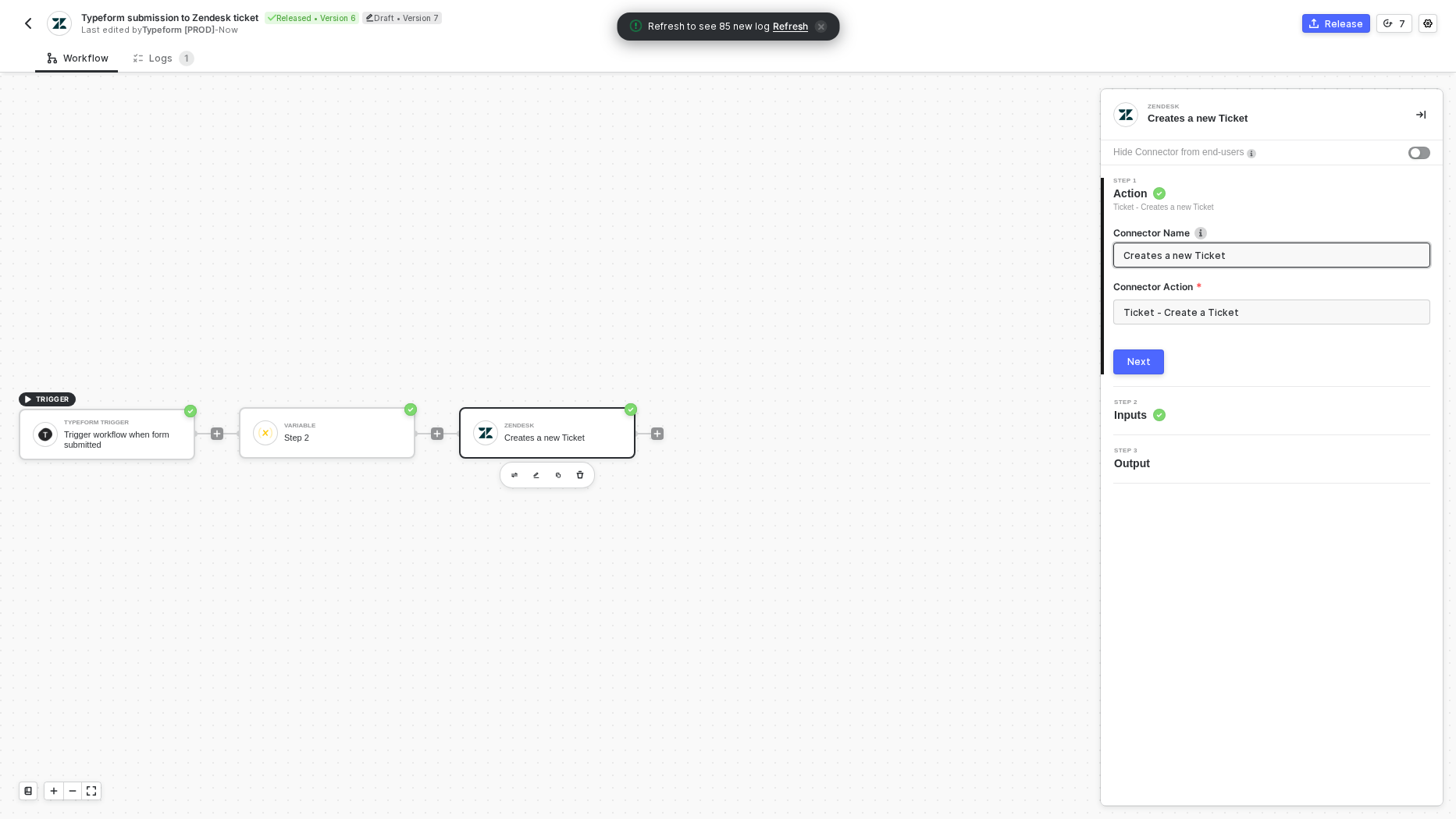
click at [1169, 411] on div "Step 2 Inputs" at bounding box center [1273, 411] width 338 height 24
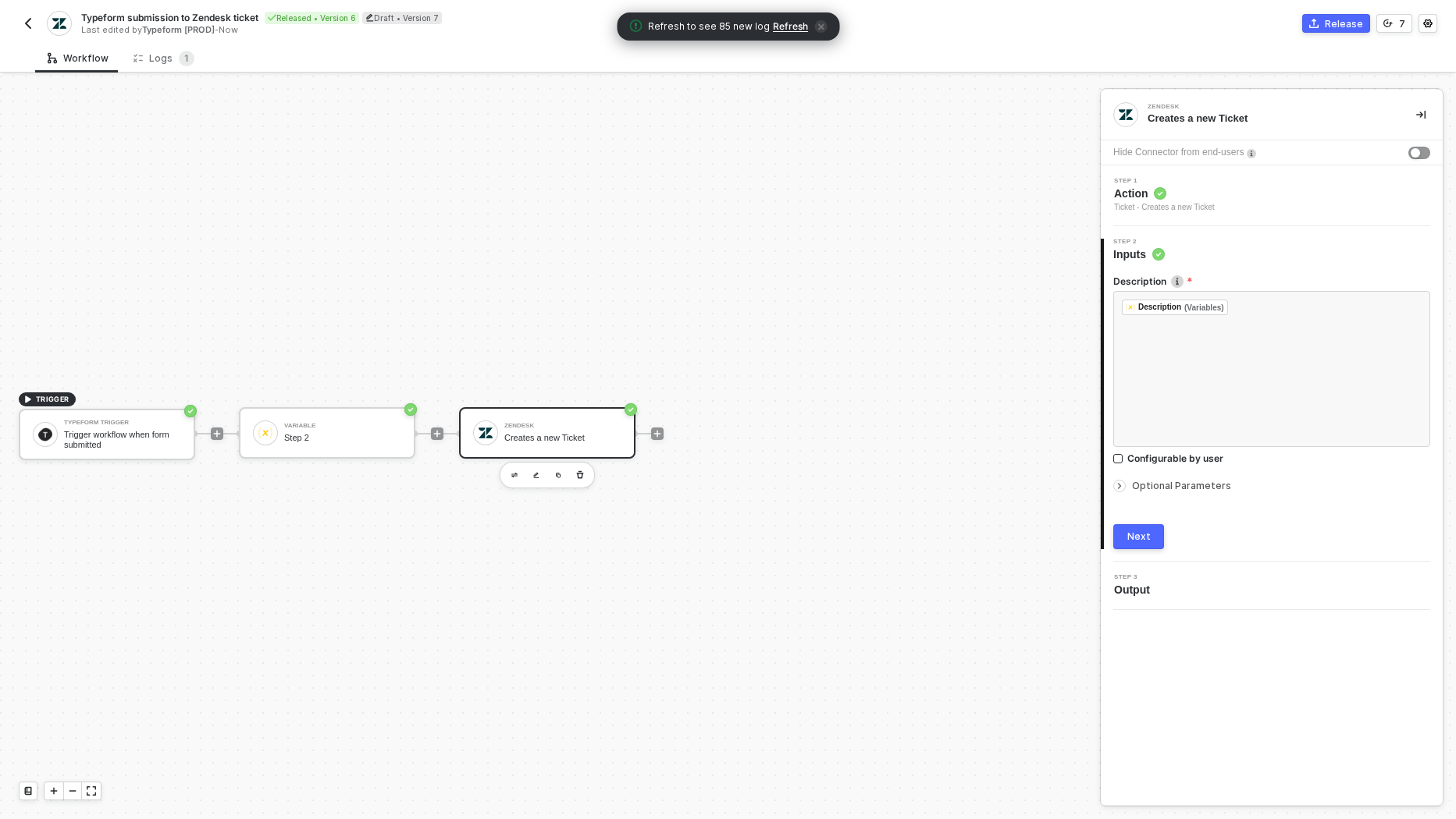
click at [1167, 487] on span "Optional Parameters" at bounding box center [1181, 485] width 99 height 12
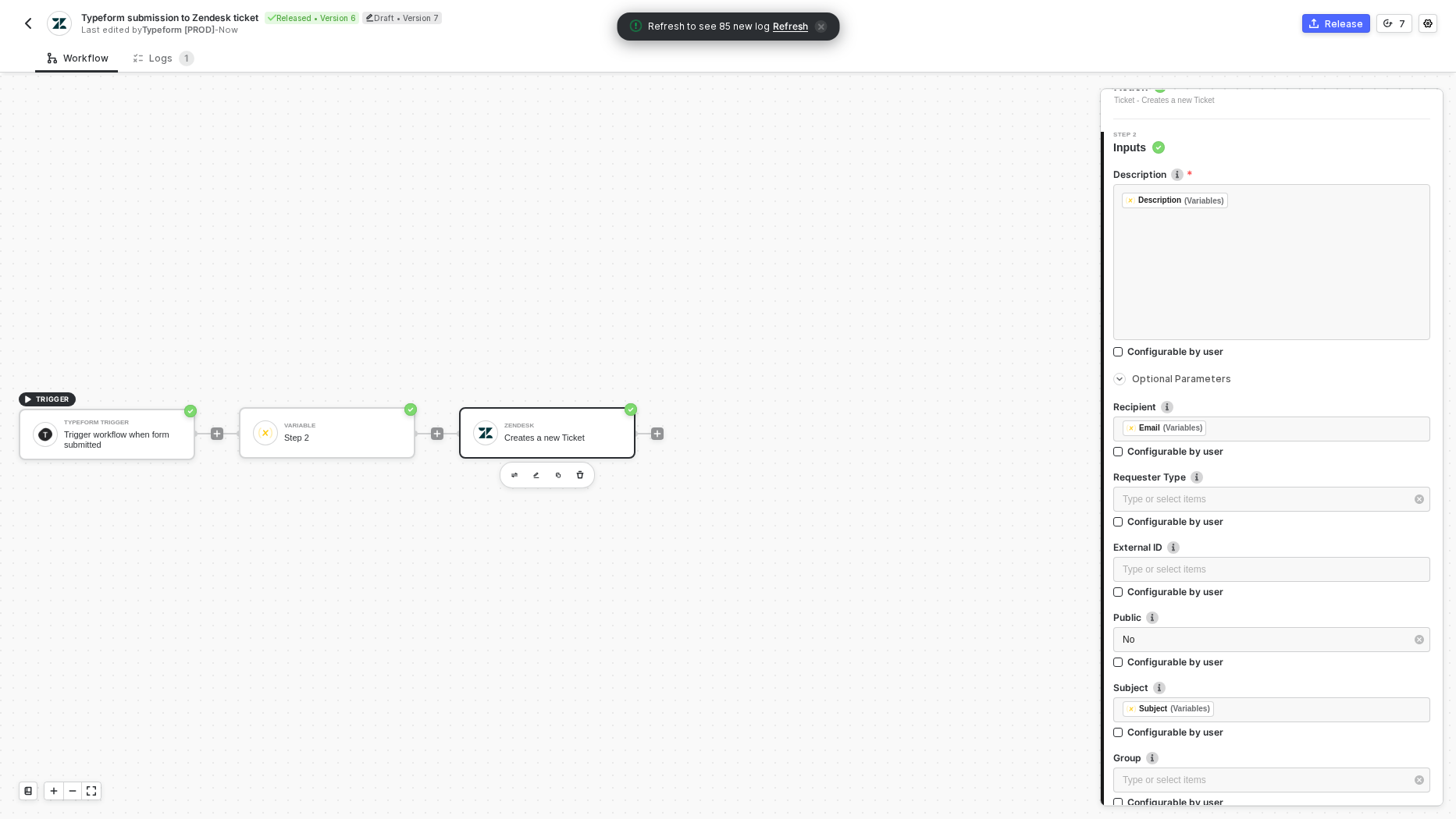
scroll to position [178, 0]
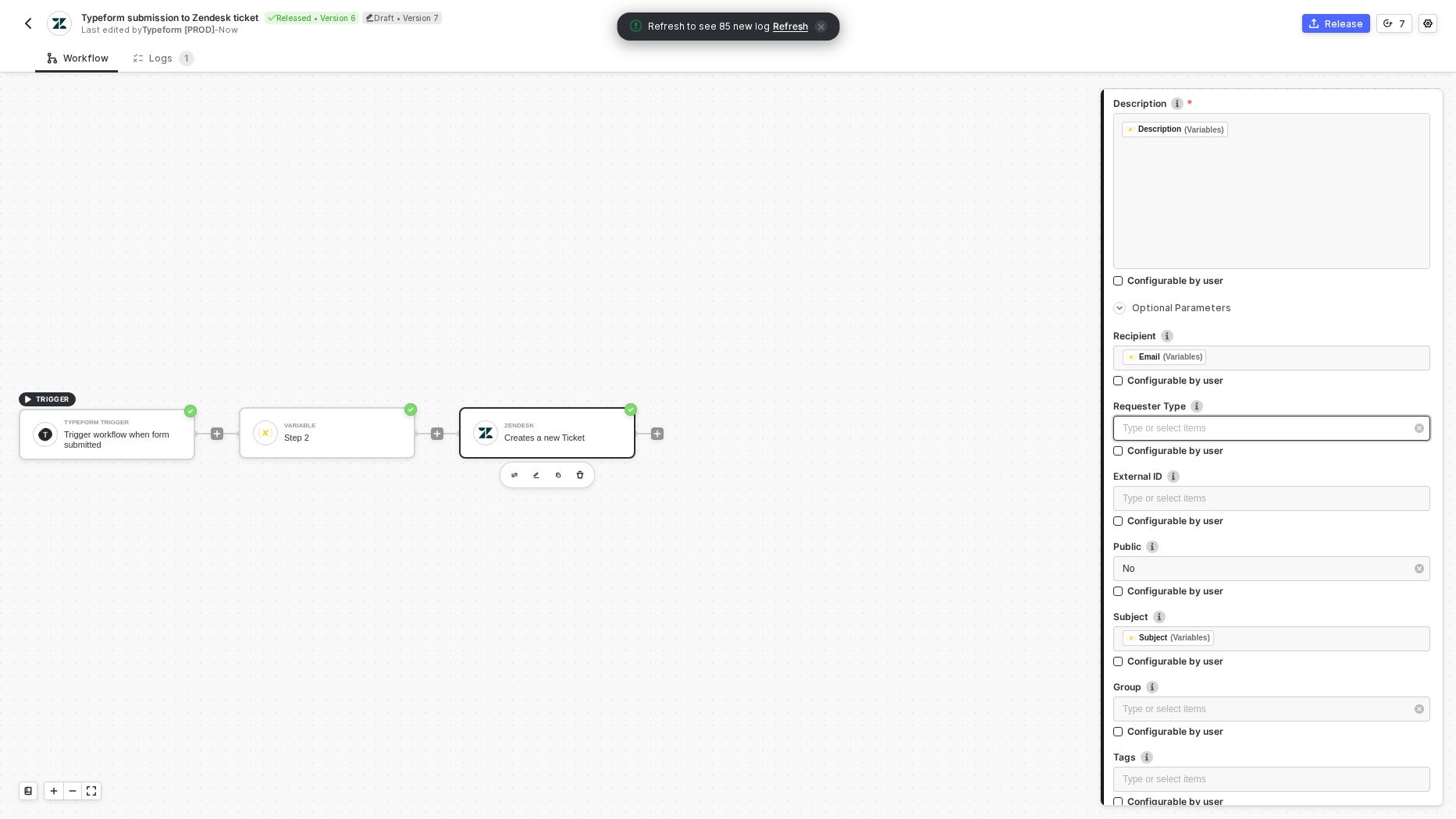
click at [1218, 424] on div "Type or select items ﻿" at bounding box center [1264, 428] width 283 height 15
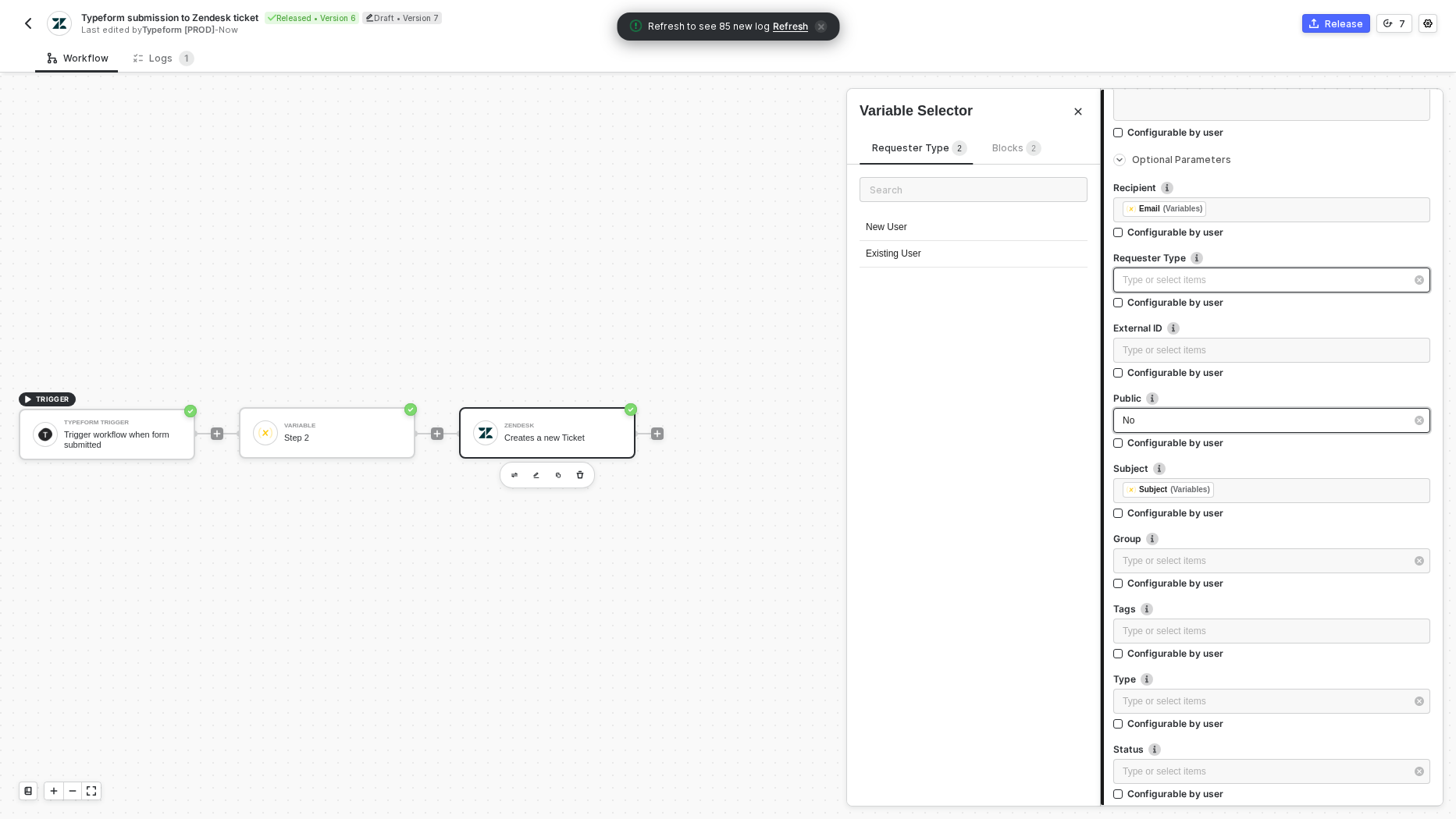
scroll to position [354, 0]
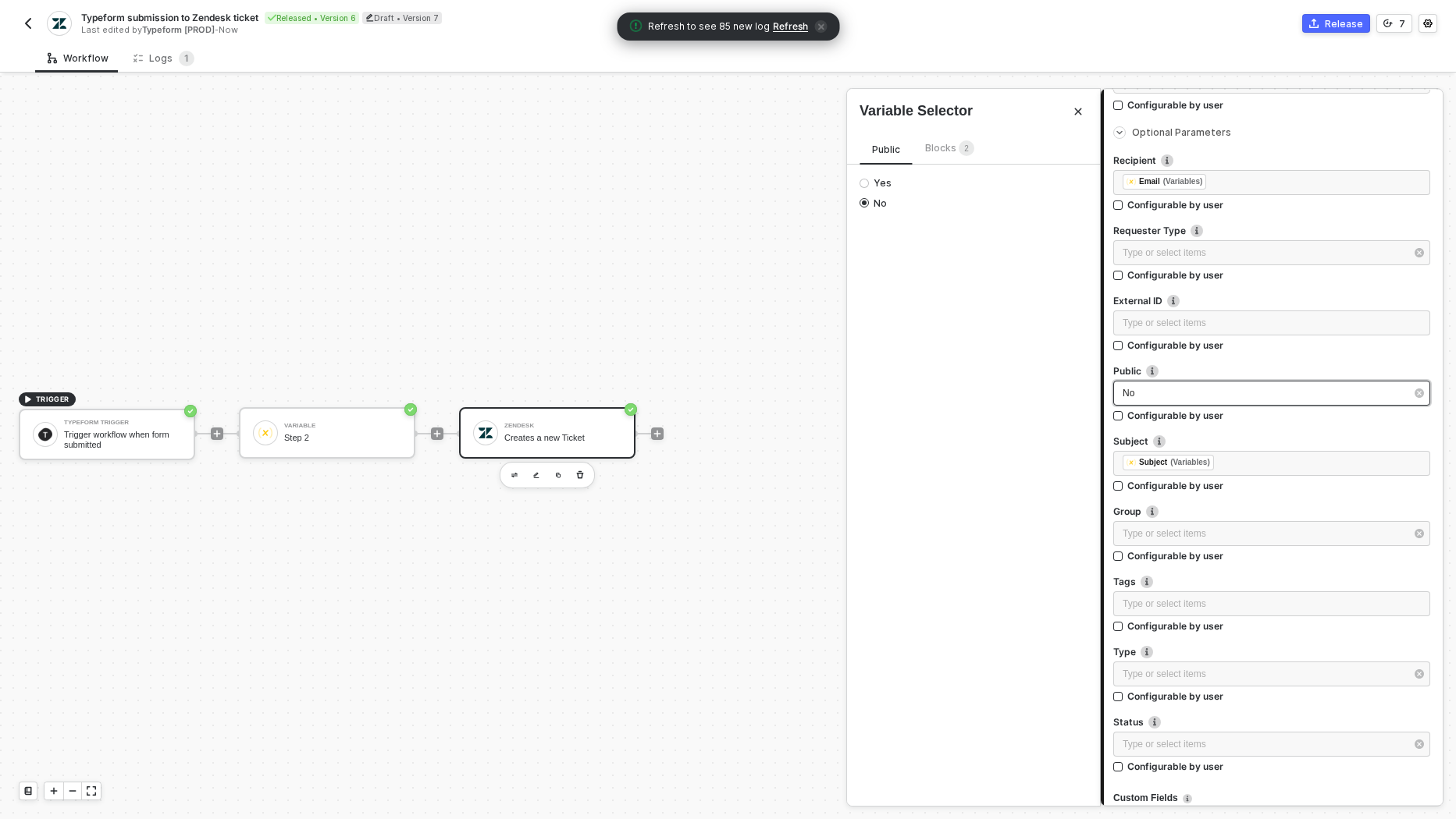
click at [1186, 386] on div "No" at bounding box center [1264, 393] width 283 height 15
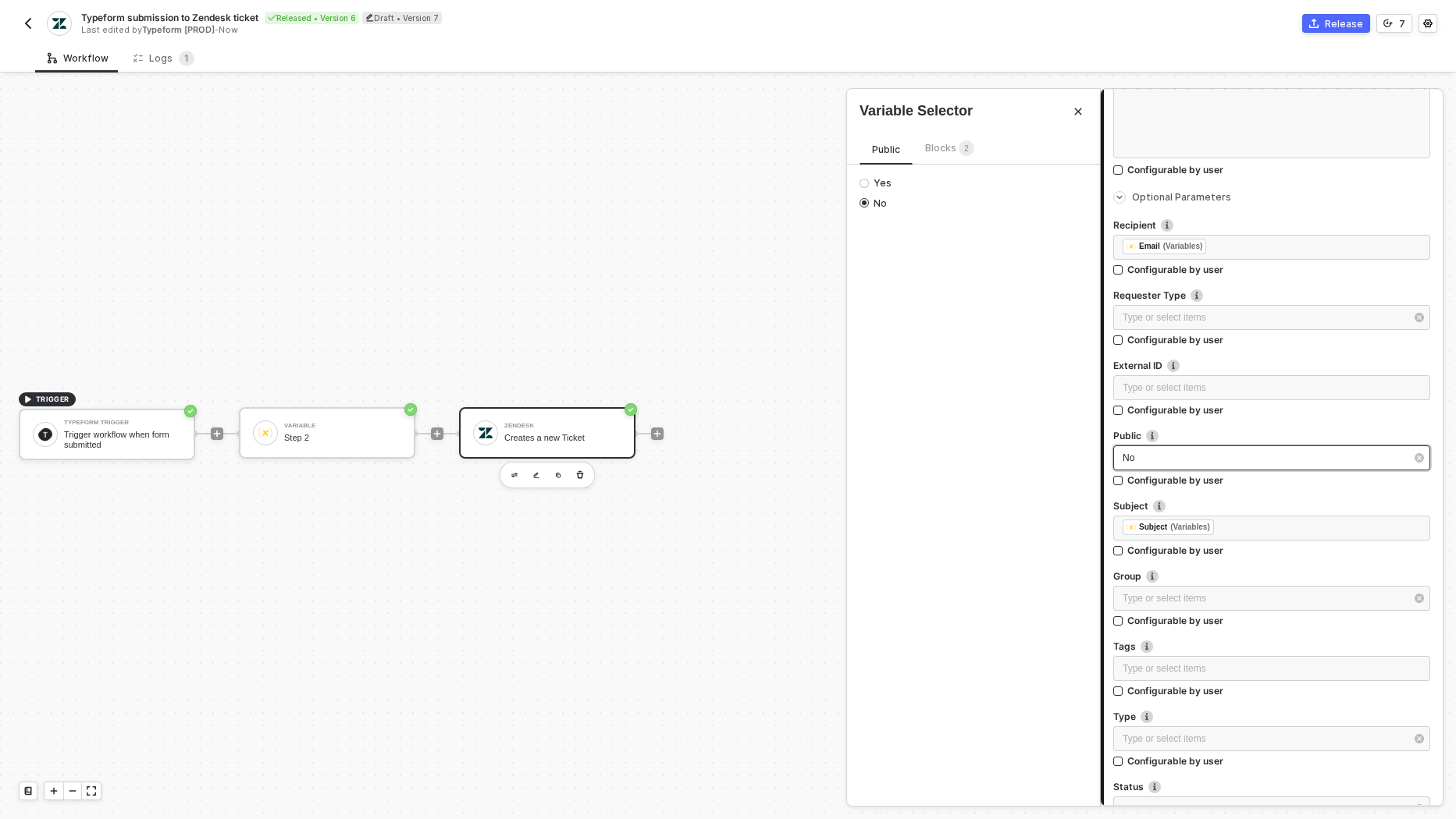
scroll to position [329, 0]
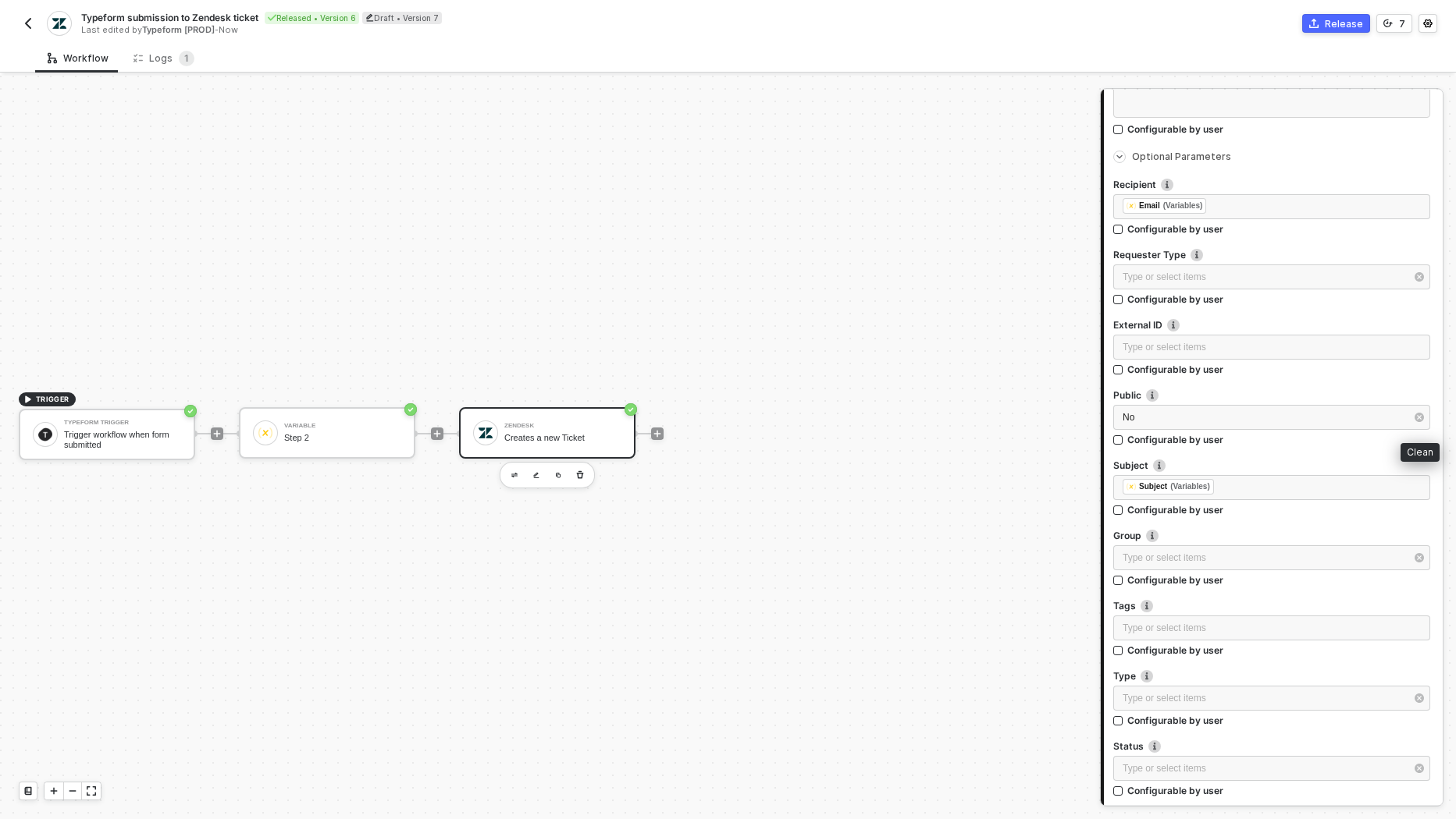
click at [1422, 413] on icon "button" at bounding box center [1420, 418] width 10 height 9
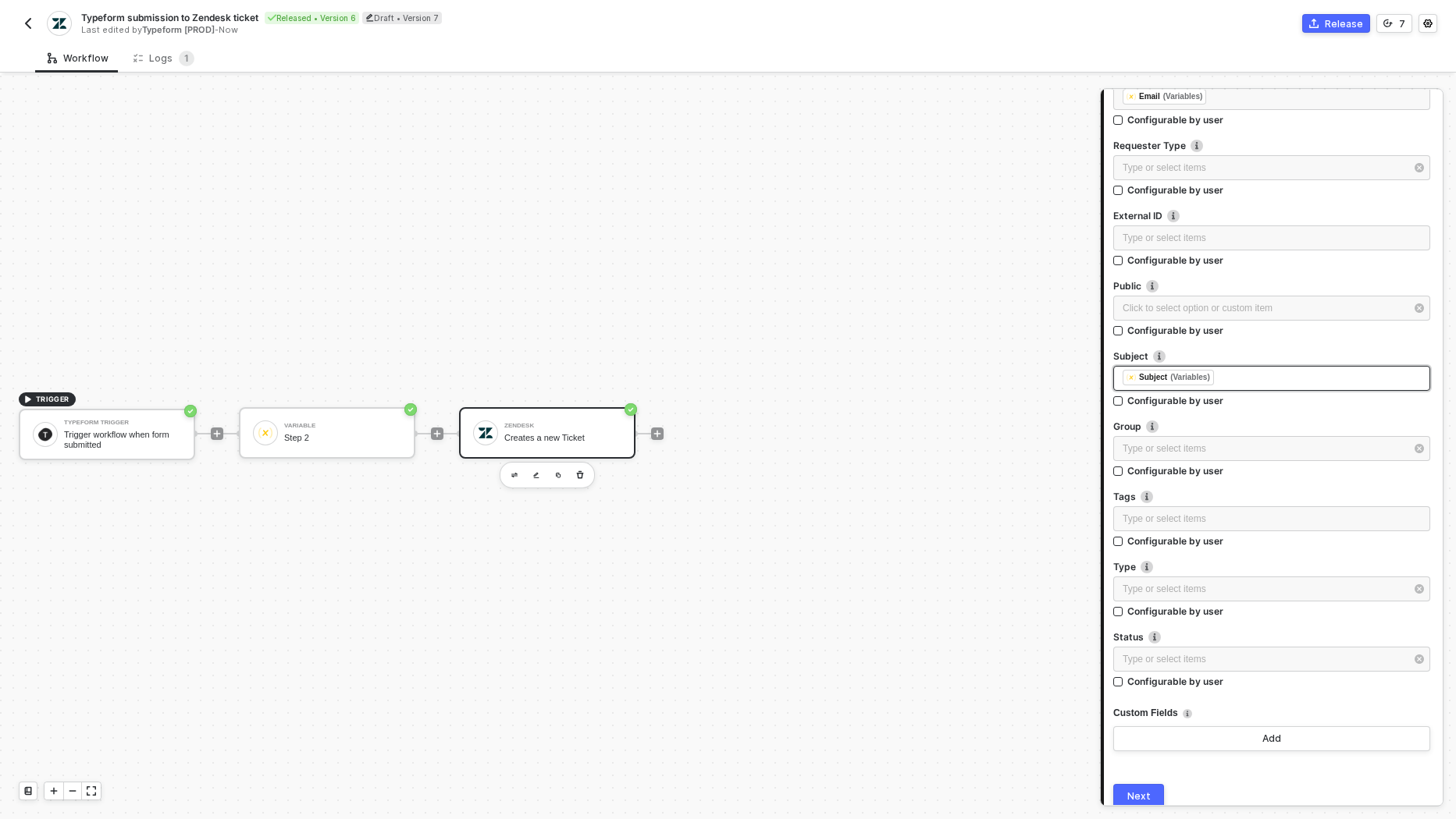
scroll to position [441, 0]
click at [1199, 597] on div "Type or select items ﻿" at bounding box center [1272, 587] width 317 height 25
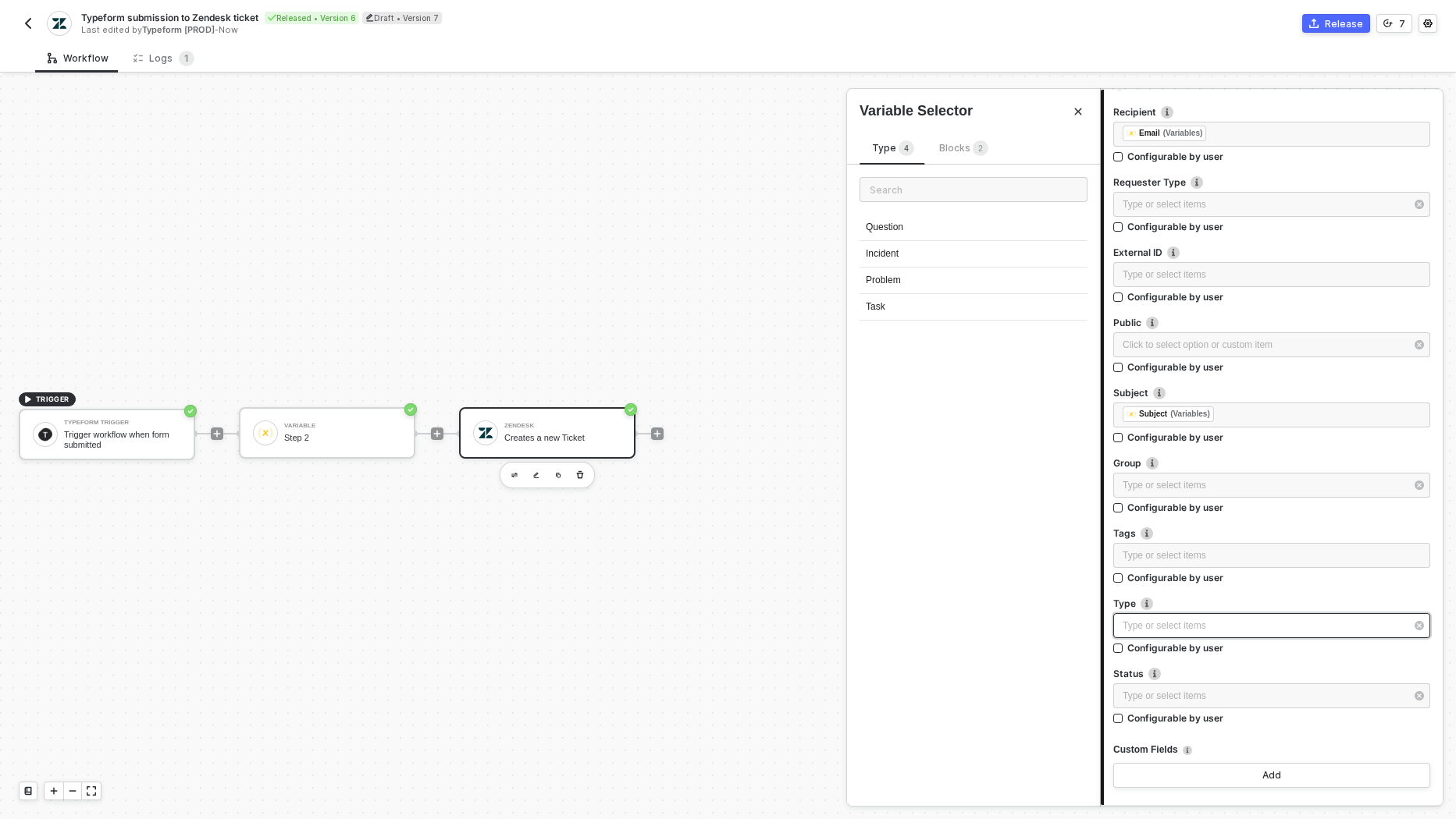
scroll to position [427, 0]
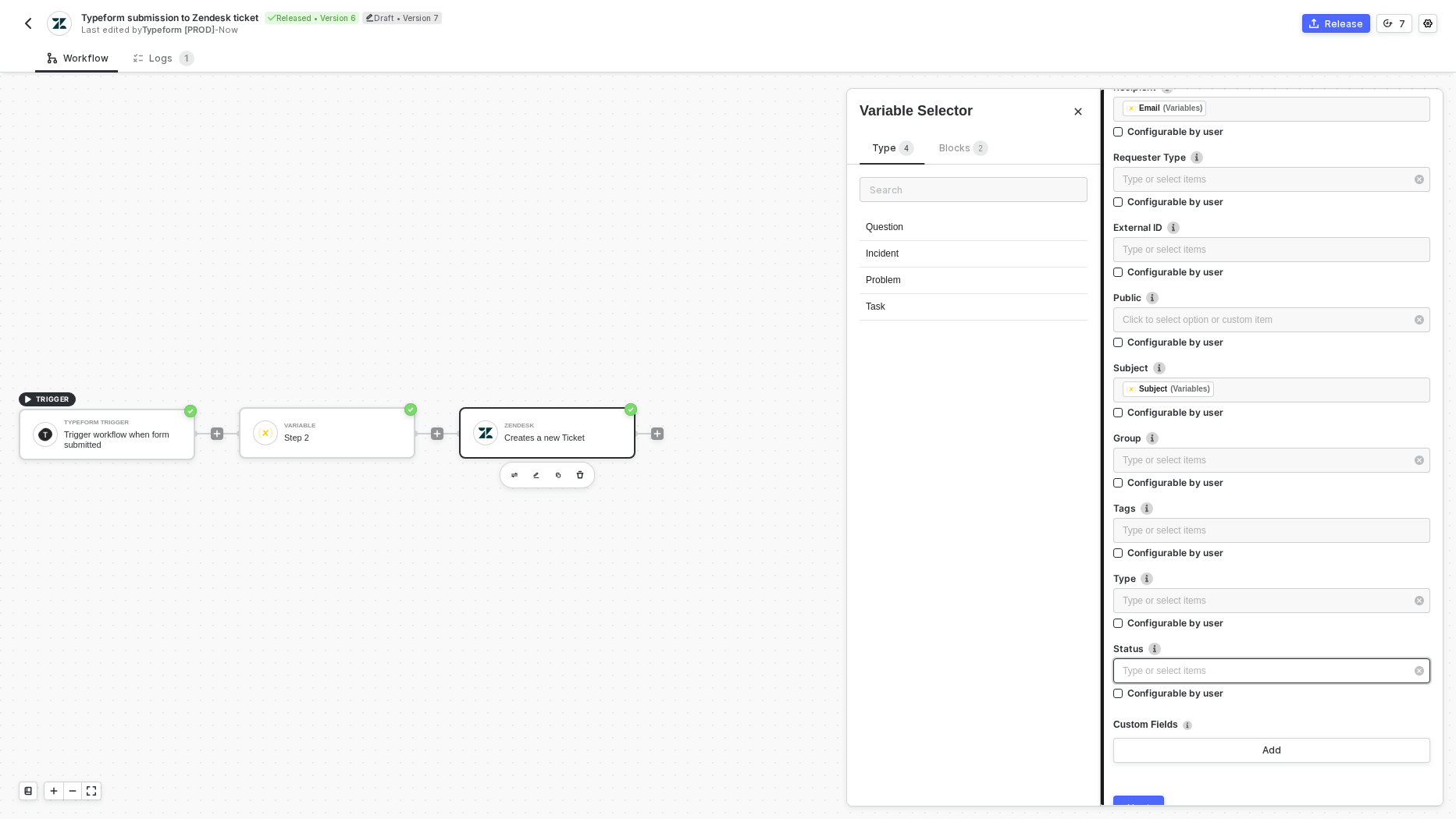
click at [1215, 667] on div "Type or select items ﻿" at bounding box center [1264, 671] width 283 height 15
click at [1218, 518] on div "Type or select items ﻿" at bounding box center [1272, 531] width 317 height 25
click at [1197, 557] on div "Configurable by user" at bounding box center [1175, 552] width 96 height 13
click at [1124, 557] on input "Configurable by user" at bounding box center [1119, 554] width 11 height 11
click at [1202, 550] on div "Configurable by user" at bounding box center [1175, 554] width 96 height 13
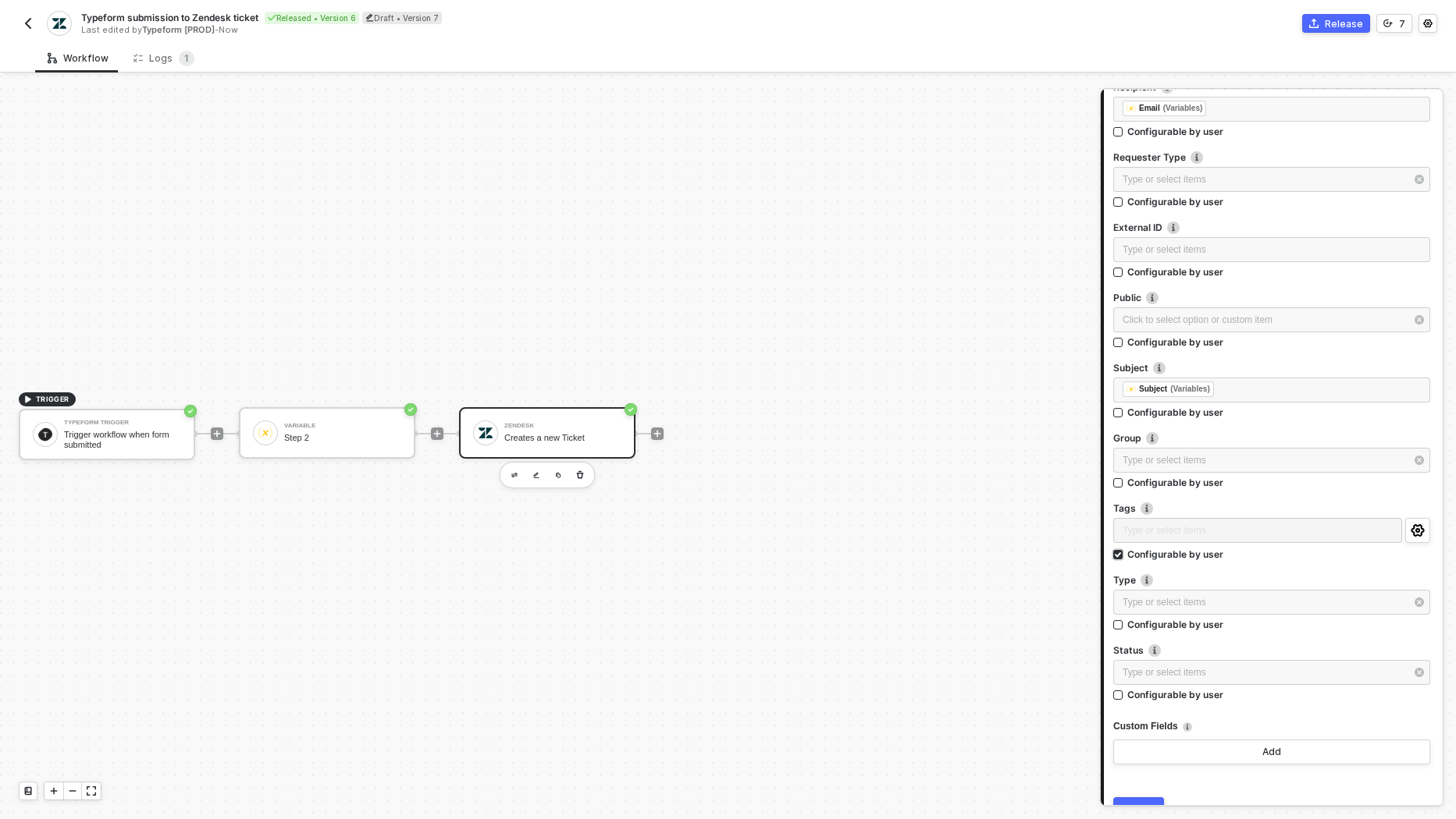
click at [1124, 550] on input "Configurable by user" at bounding box center [1119, 555] width 11 height 11
checkbox input "false"
click at [1204, 485] on div "Configurable by user" at bounding box center [1175, 482] width 96 height 13
click at [1124, 485] on input "Configurable by user" at bounding box center [1119, 483] width 11 height 11
click at [1203, 453] on div "Type or select items ﻿" at bounding box center [1257, 461] width 289 height 28
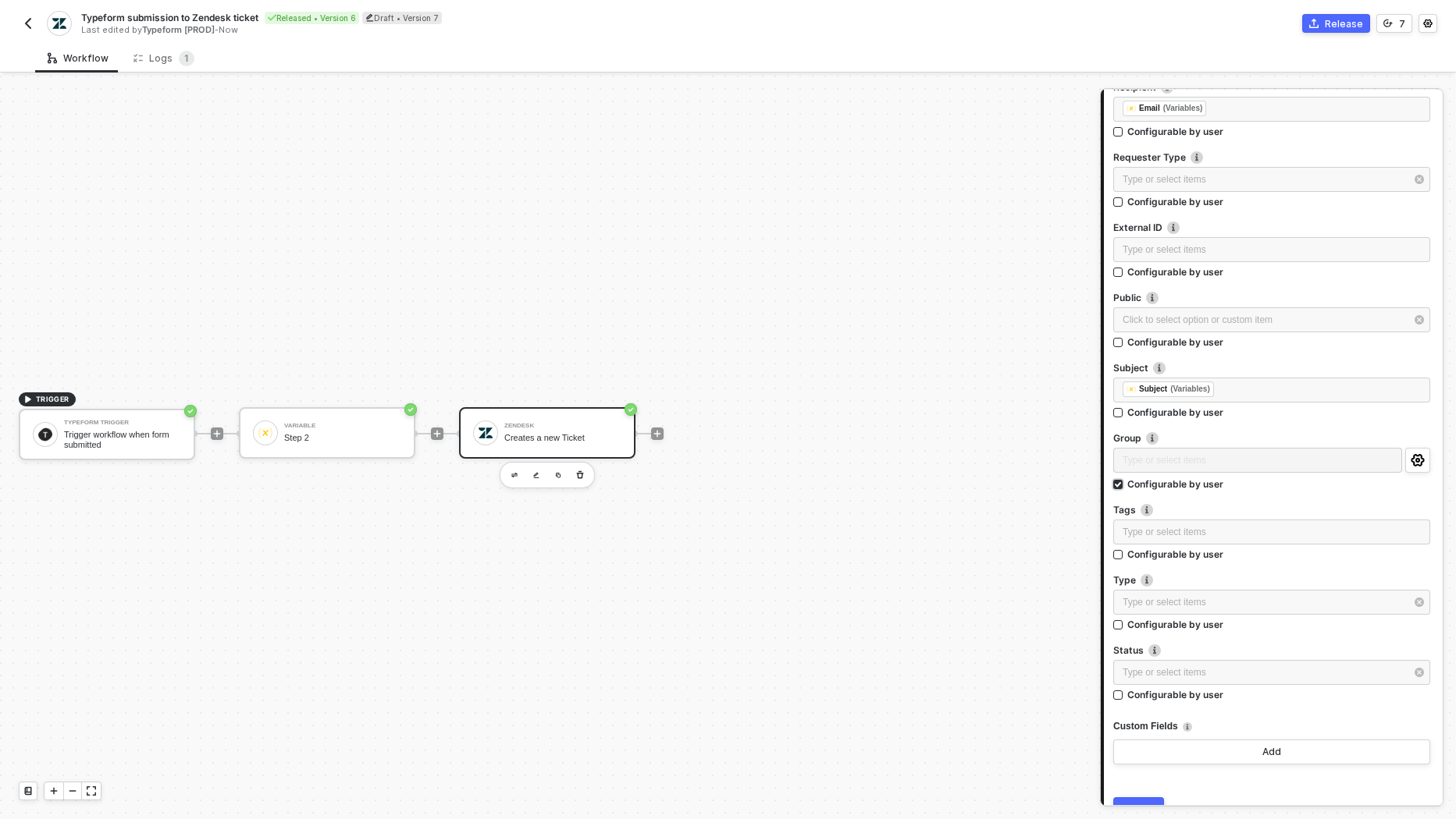
click at [1203, 483] on div "Configurable by user" at bounding box center [1175, 483] width 96 height 13
click at [1124, 483] on input "Configurable by user" at bounding box center [1119, 485] width 11 height 11
checkbox input "false"
click at [1203, 467] on div "Type or select items ﻿" at bounding box center [1272, 461] width 317 height 25
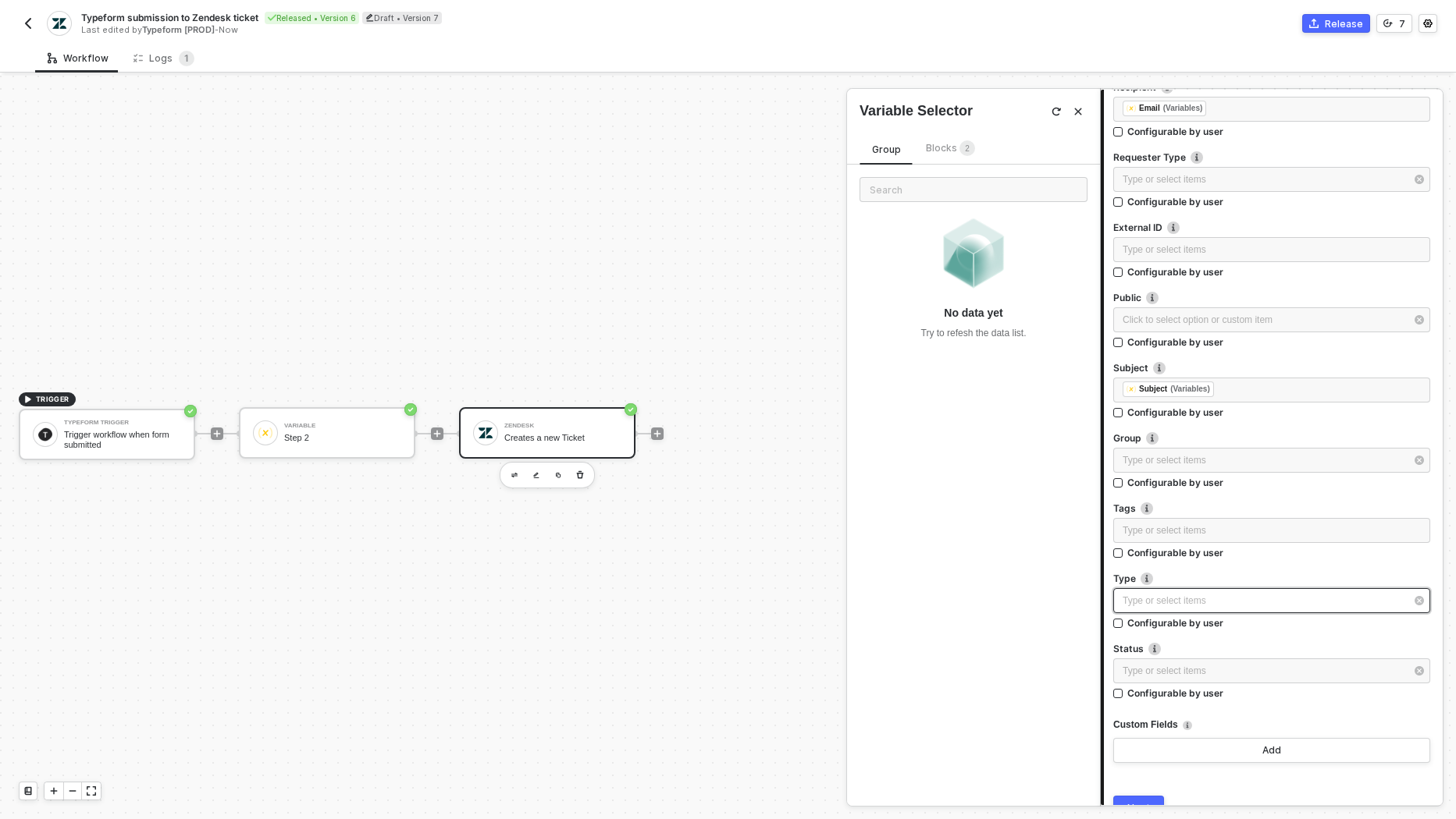
click at [1173, 601] on div "Type or select items ﻿" at bounding box center [1264, 601] width 283 height 15
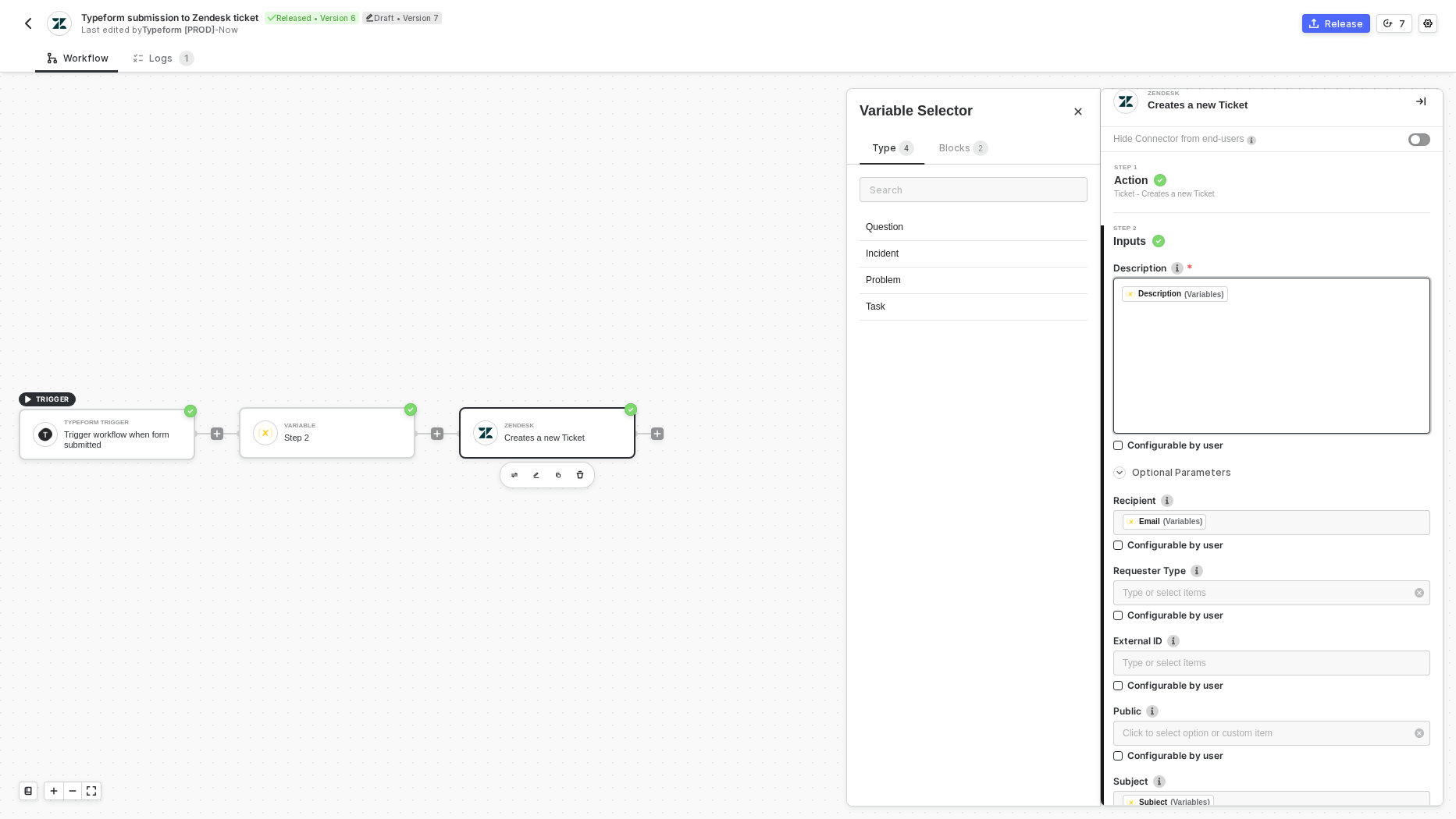
scroll to position [0, 0]
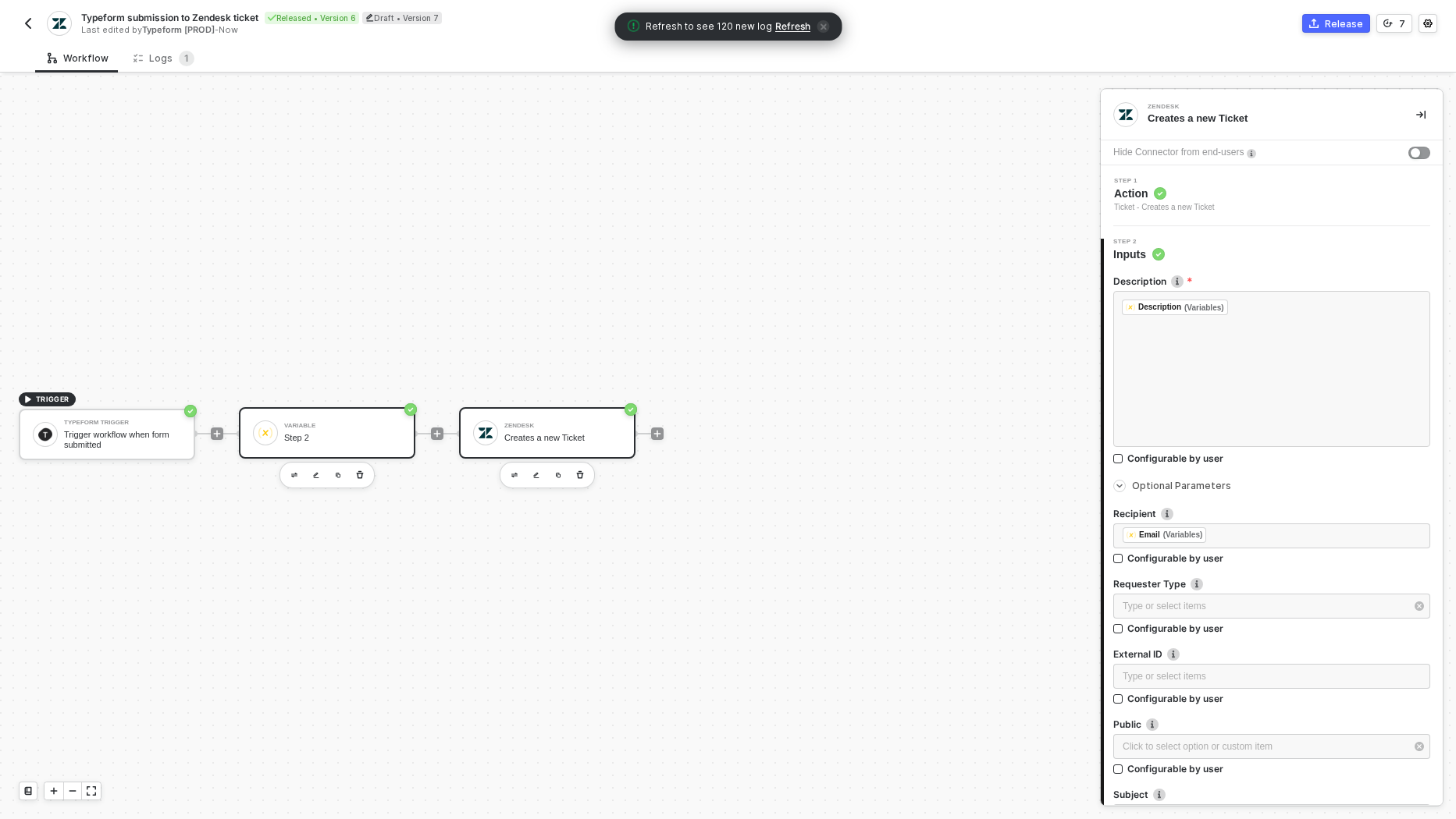
click at [333, 444] on div "Variable Step 2" at bounding box center [343, 433] width 117 height 29
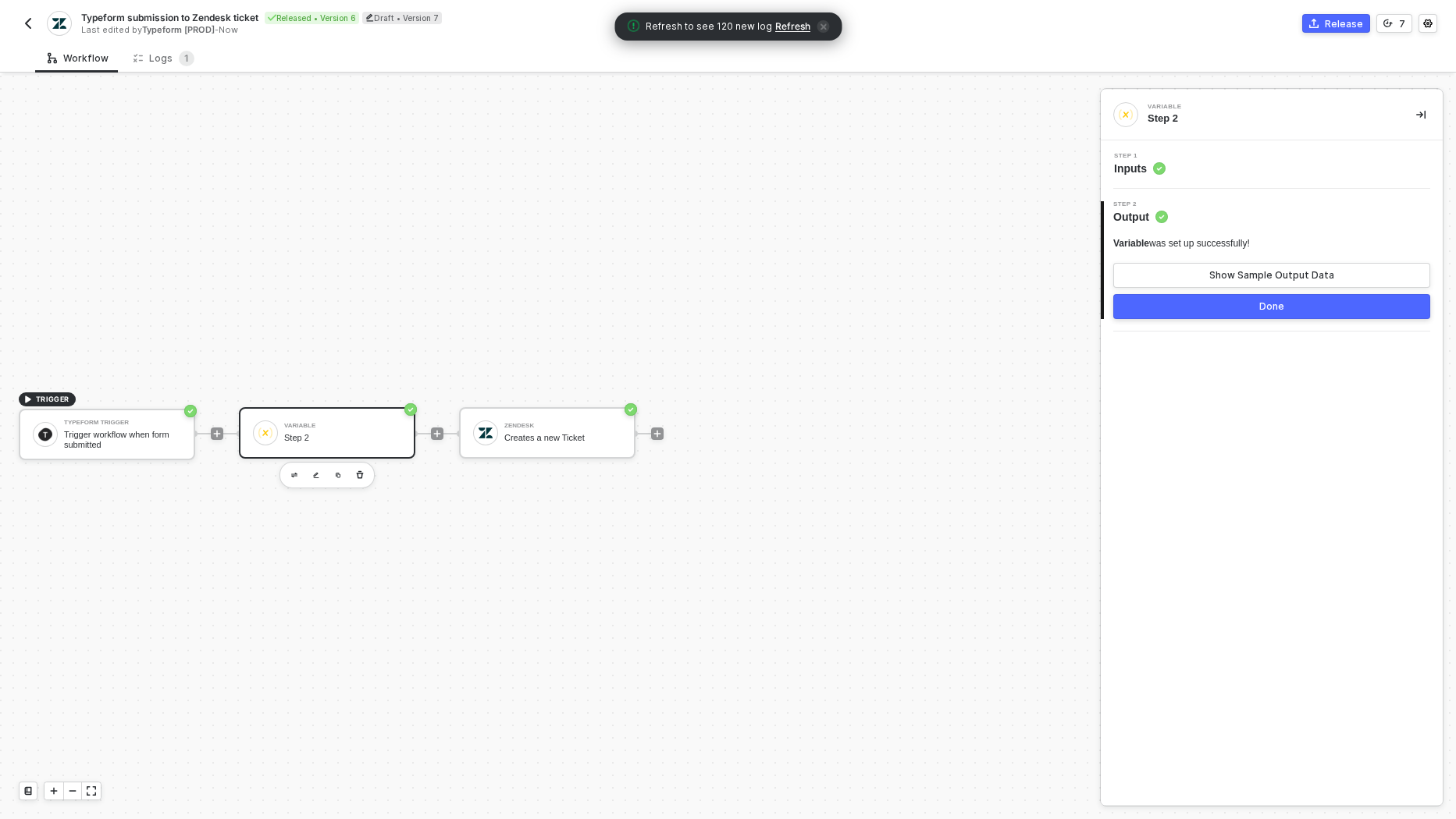
click at [1174, 177] on div "Step 1 Inputs" at bounding box center [1272, 164] width 342 height 48
click at [1145, 165] on span "Inputs" at bounding box center [1139, 169] width 51 height 16
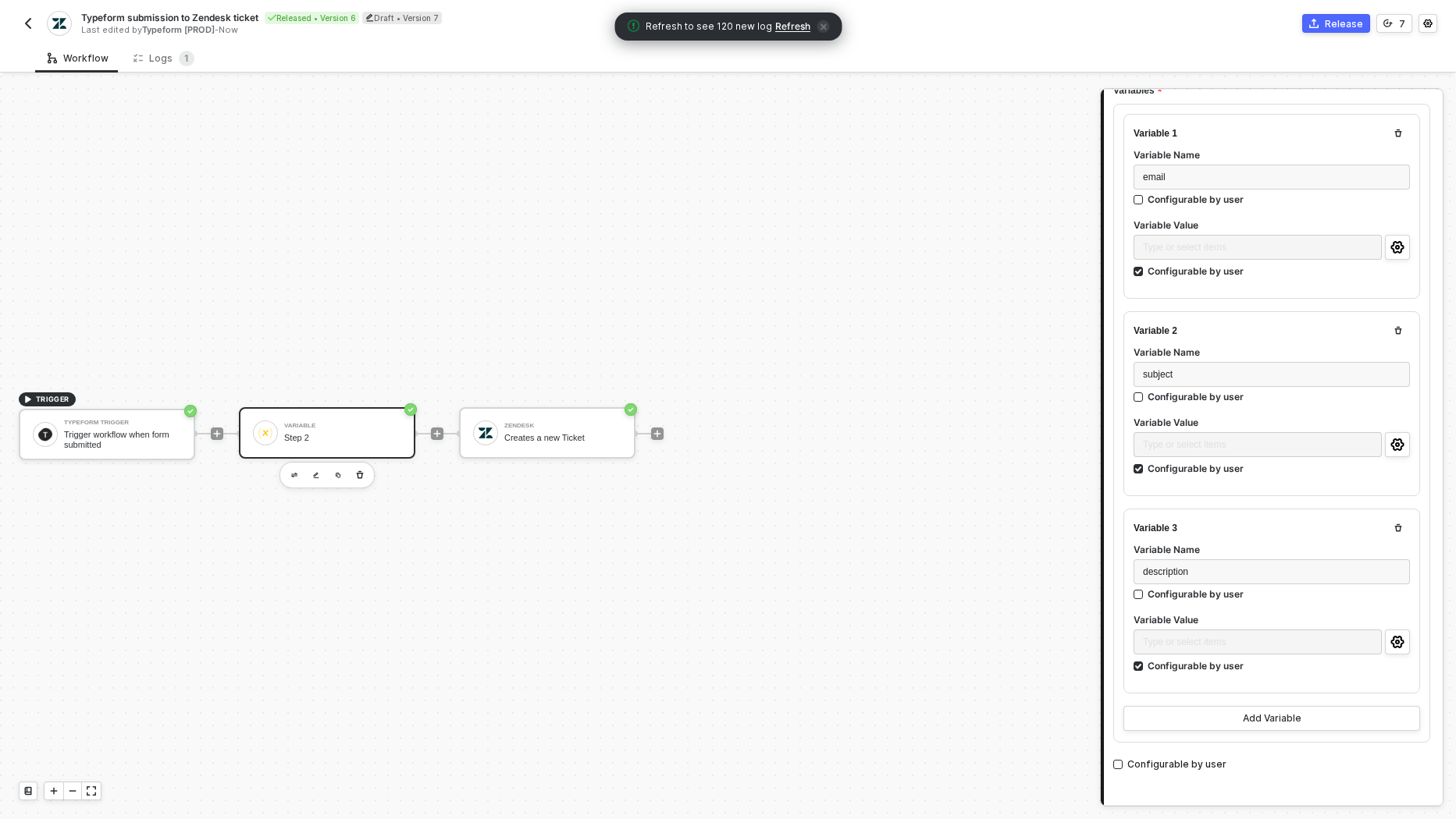
scroll to position [176, 0]
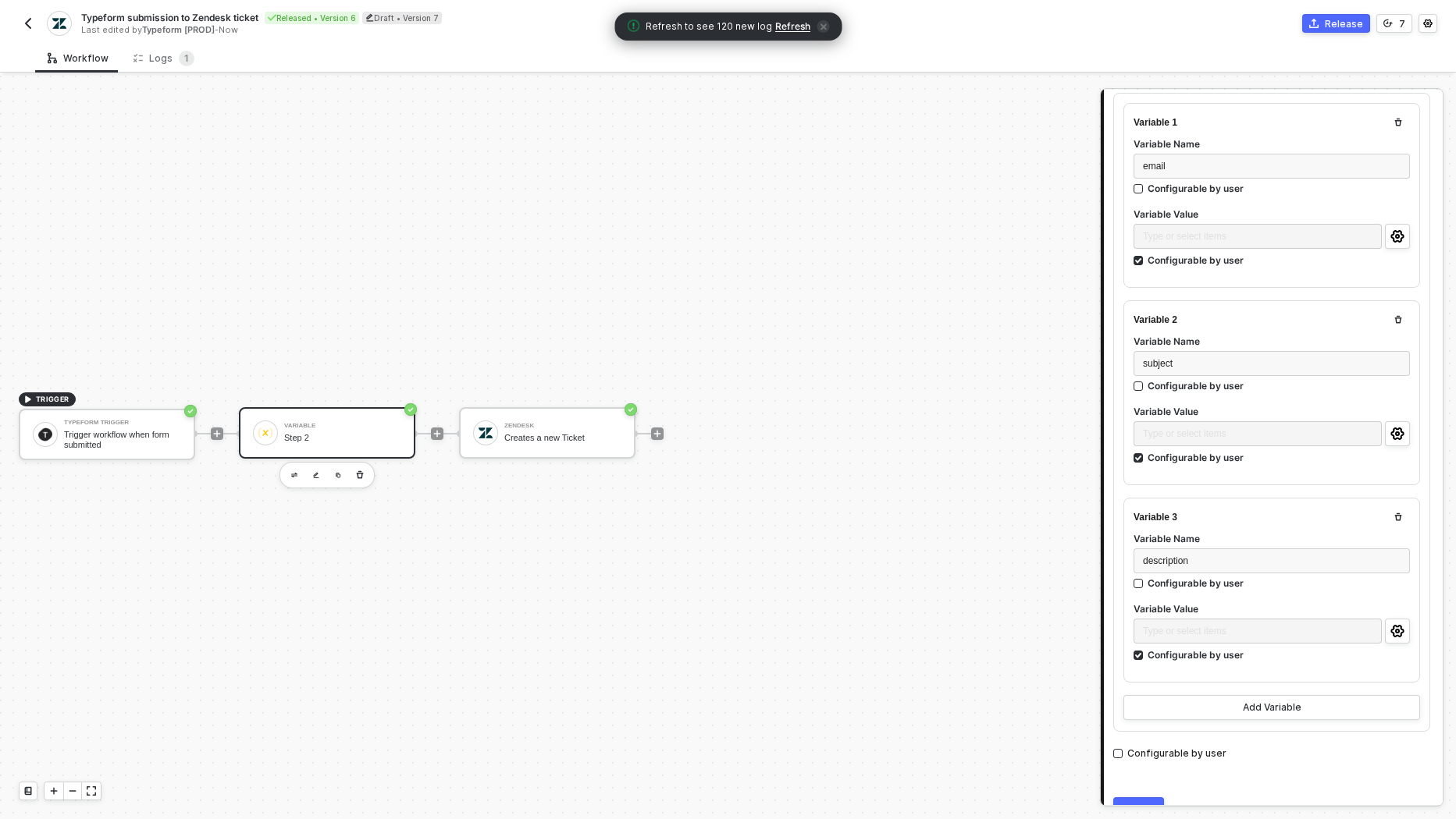
click at [1413, 433] on div "Variable 2 Variable Name subject Configurable by user Variable Value Type or se…" at bounding box center [1272, 393] width 297 height 185
click at [1408, 433] on button "button" at bounding box center [1397, 434] width 25 height 25
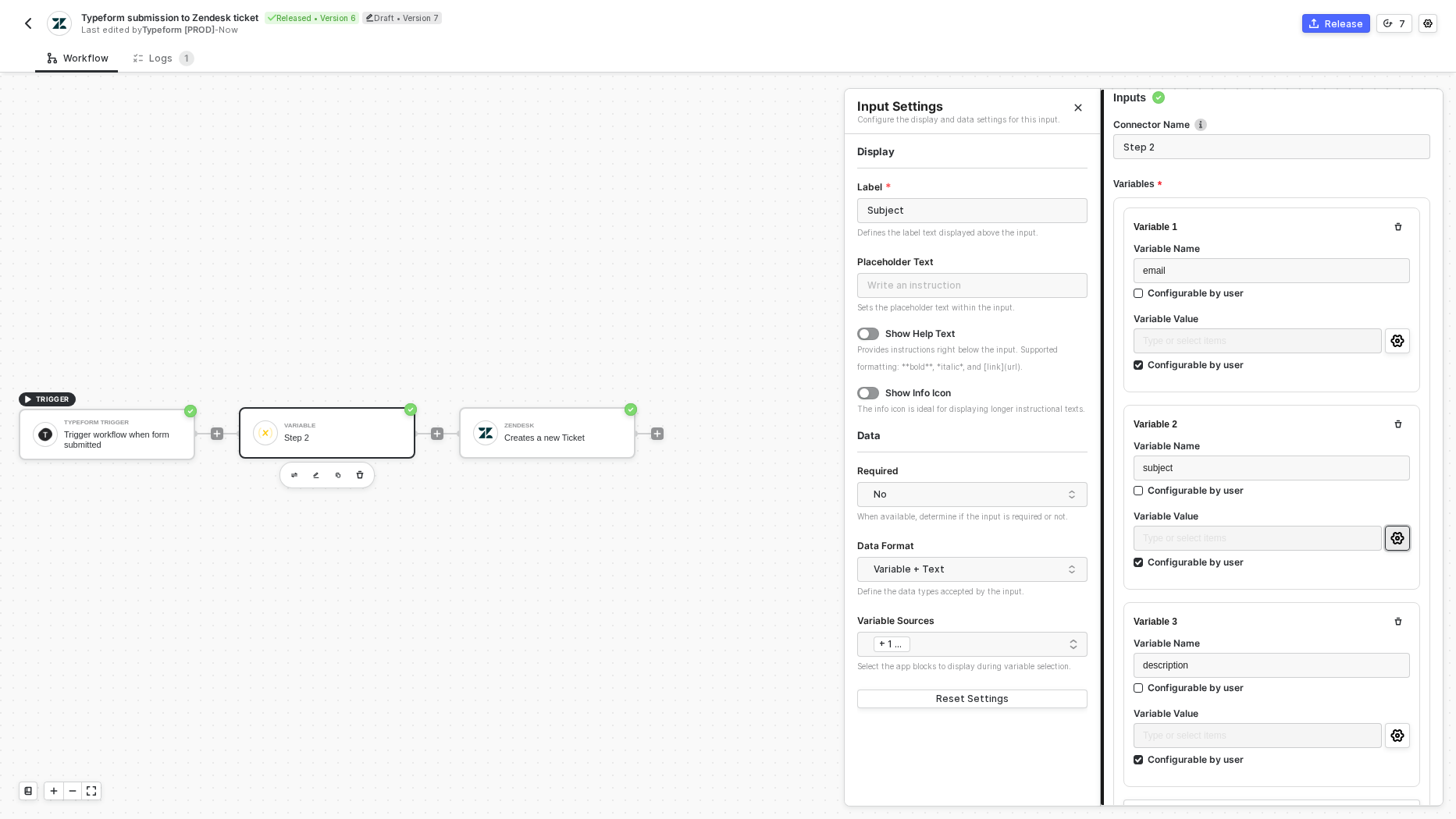
scroll to position [0, 0]
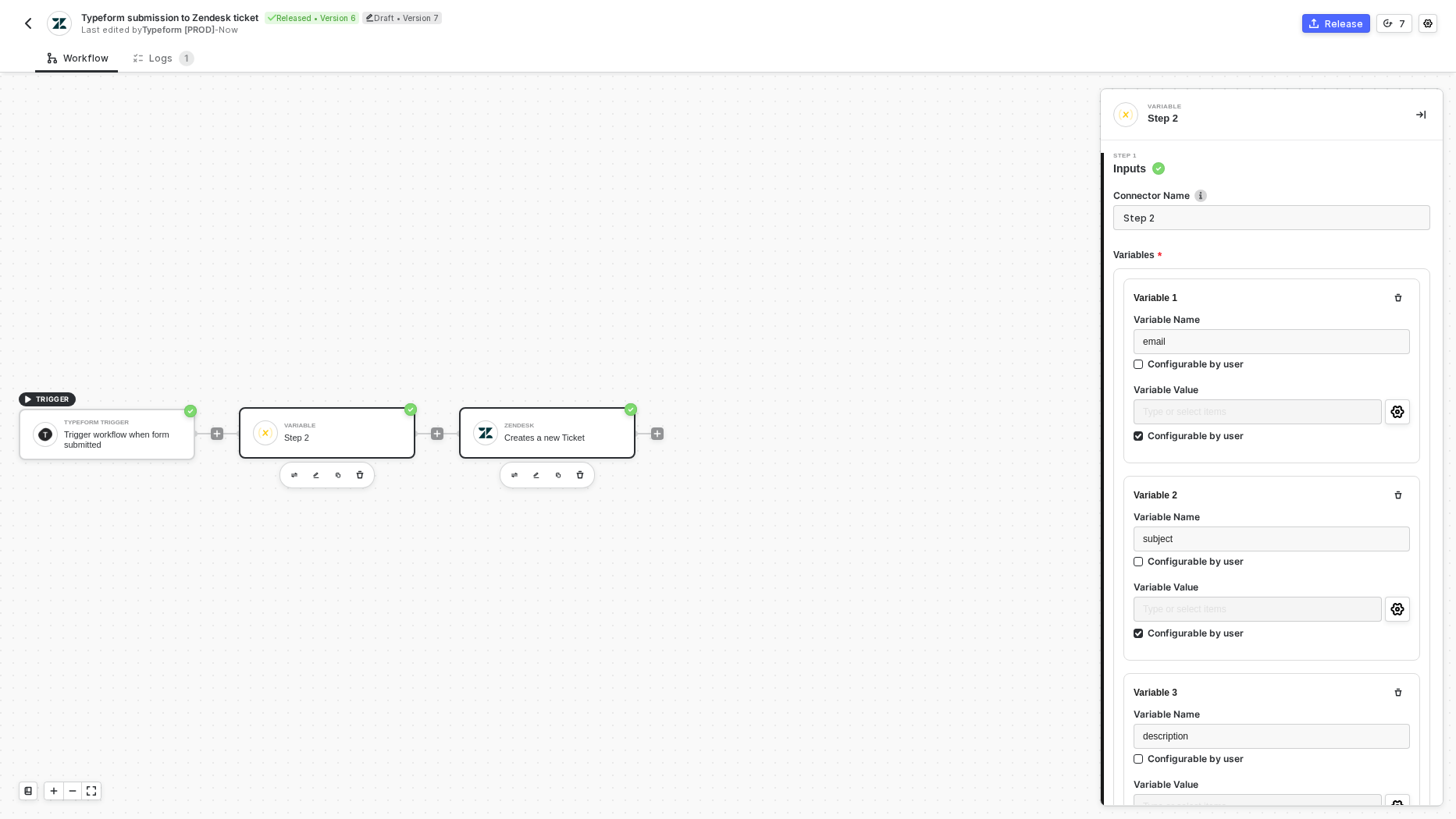
click at [568, 433] on div "Creates a new Ticket" at bounding box center [563, 438] width 117 height 10
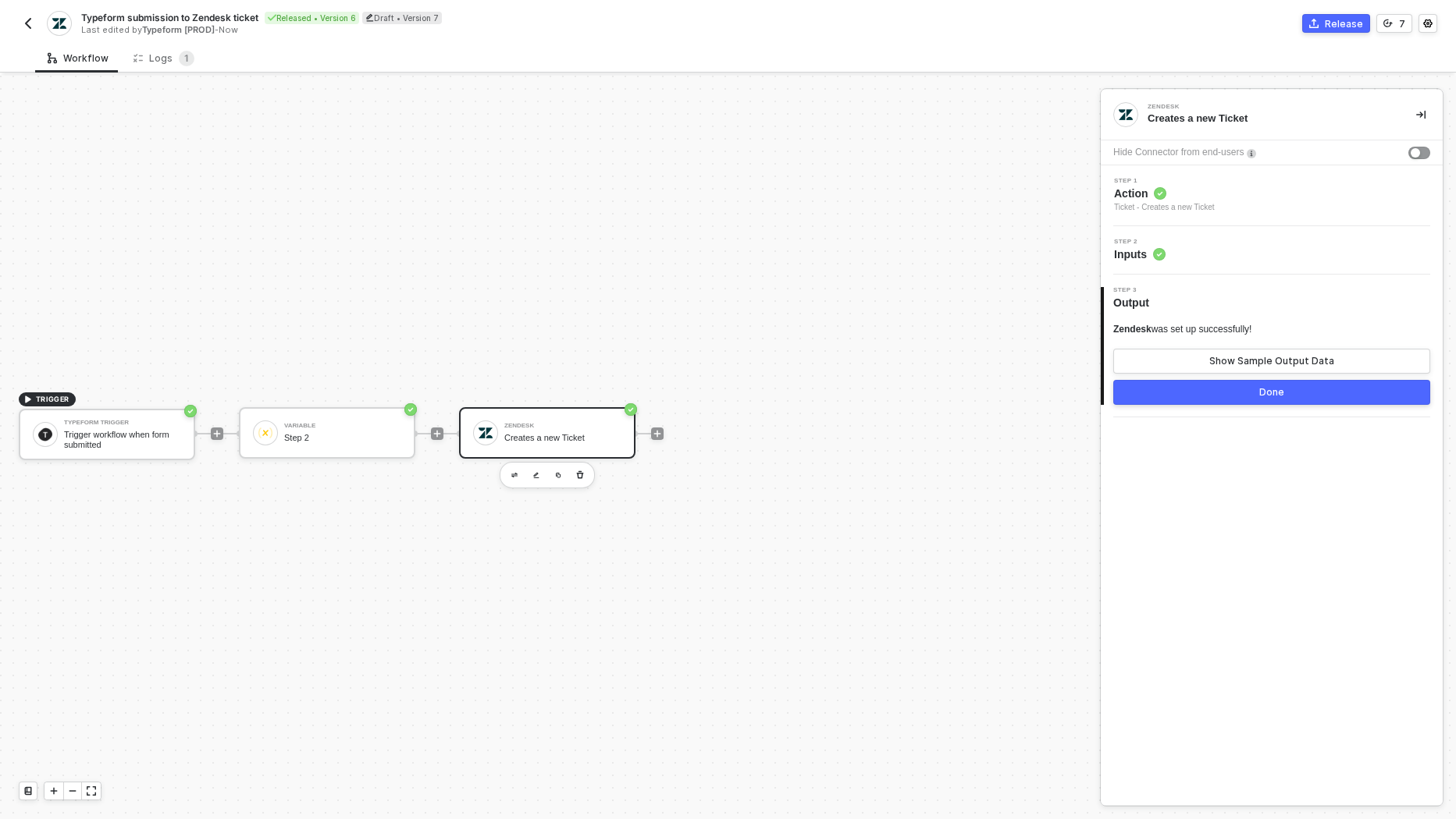
click at [1131, 247] on span "Inputs" at bounding box center [1139, 255] width 51 height 16
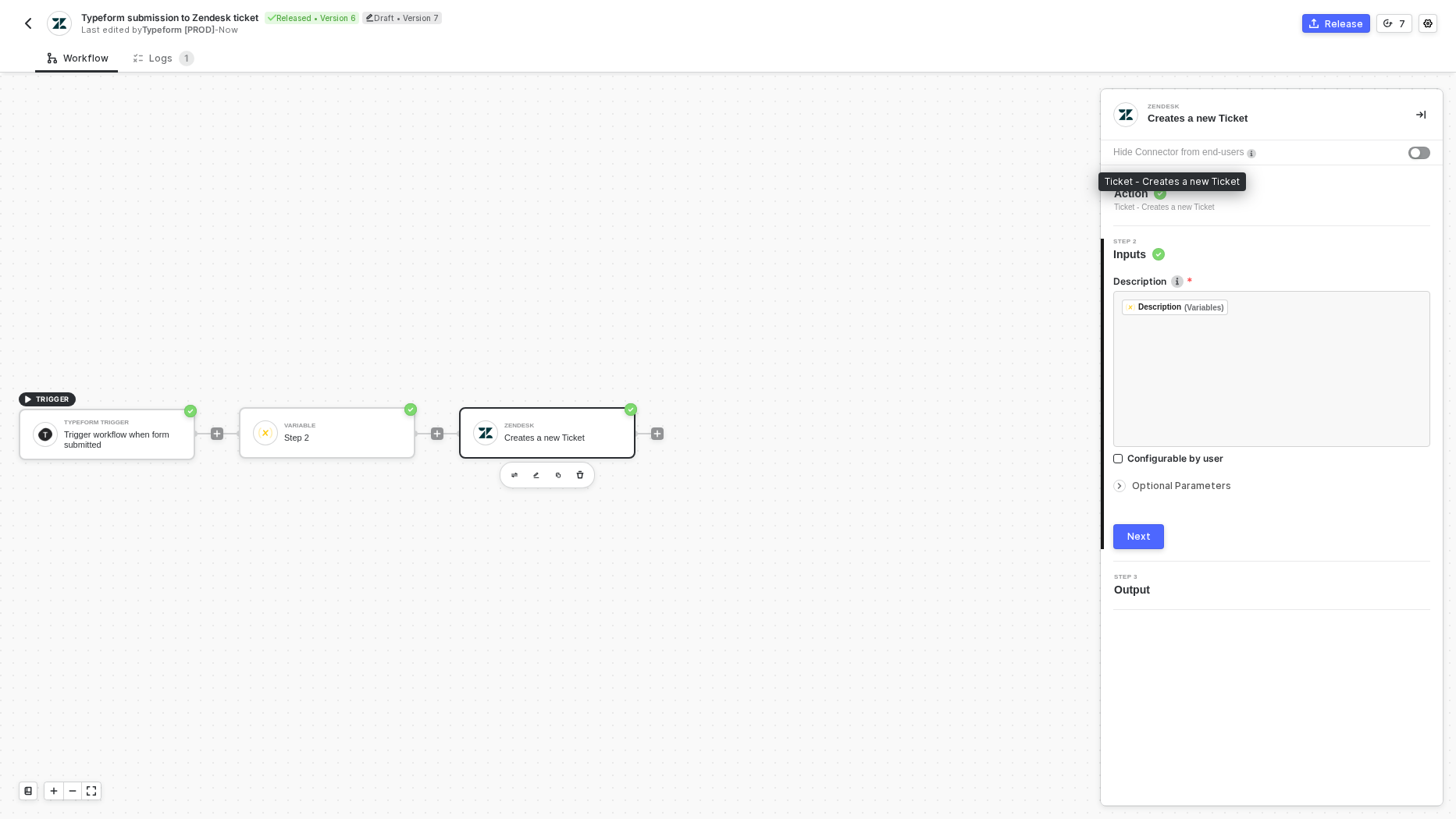
click at [1189, 199] on span "Action" at bounding box center [1164, 194] width 101 height 16
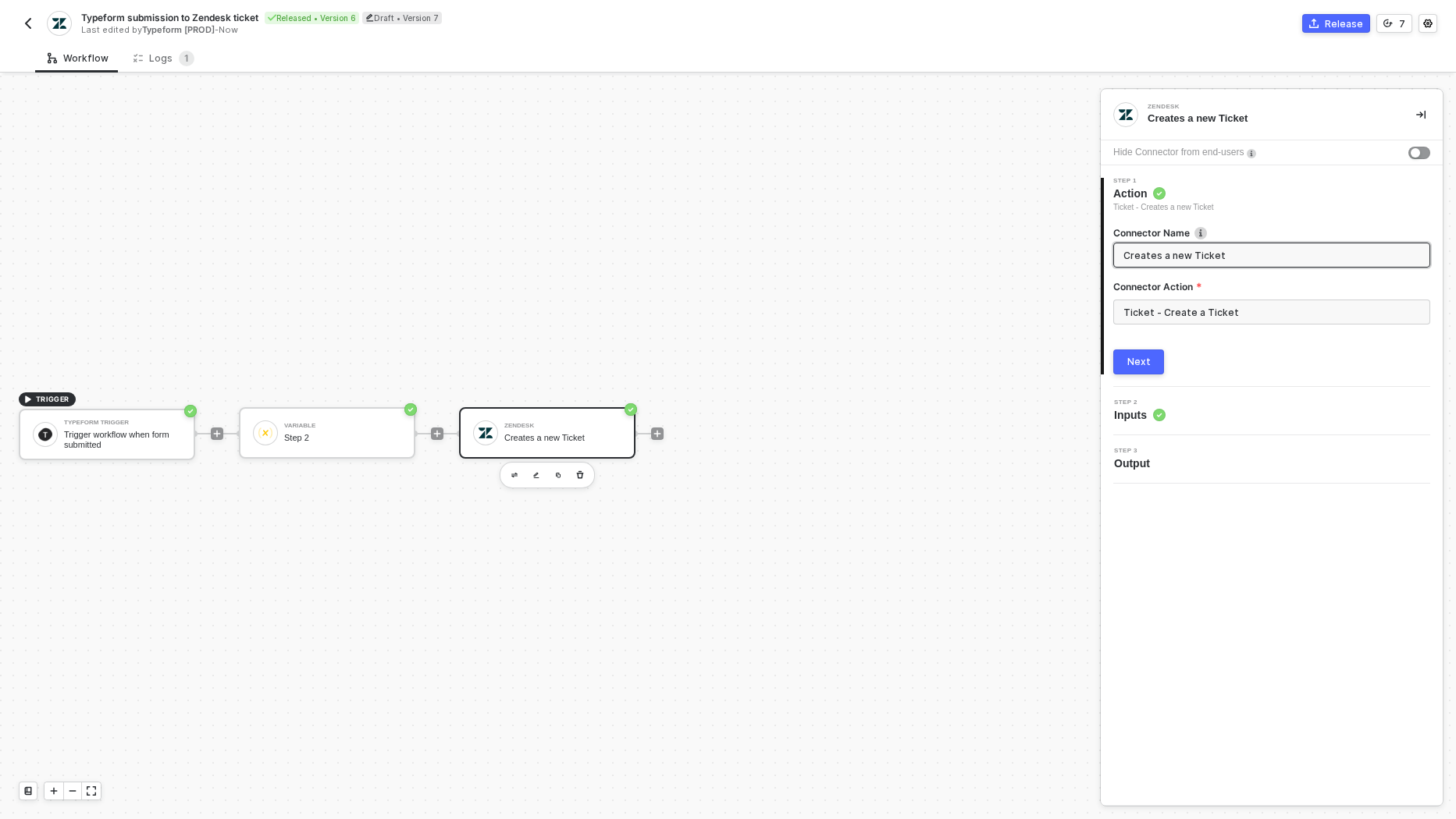
click at [1167, 407] on div "Step 2 Inputs" at bounding box center [1273, 411] width 338 height 24
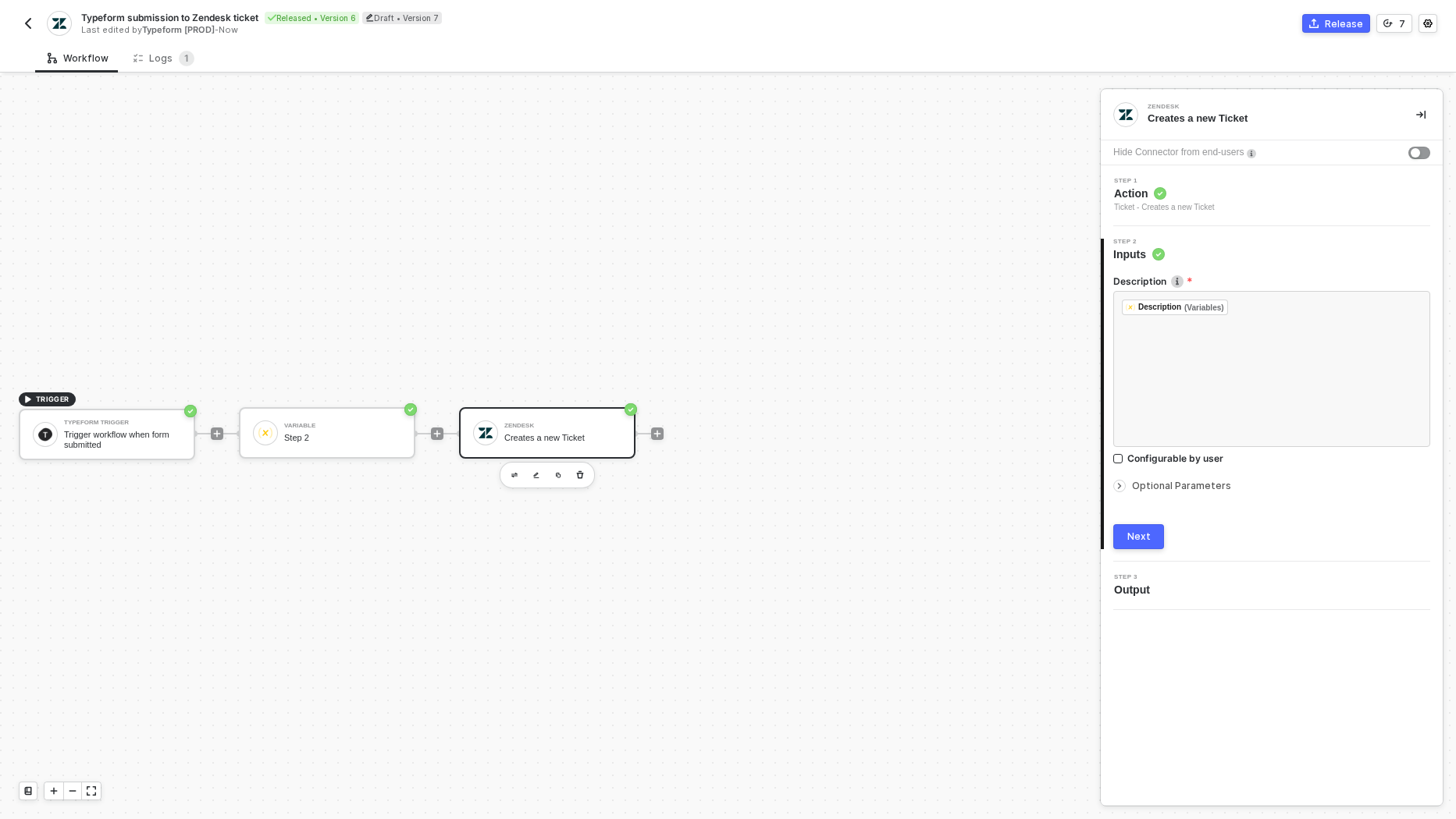
click at [1189, 482] on span "Optional Parameters" at bounding box center [1181, 485] width 99 height 12
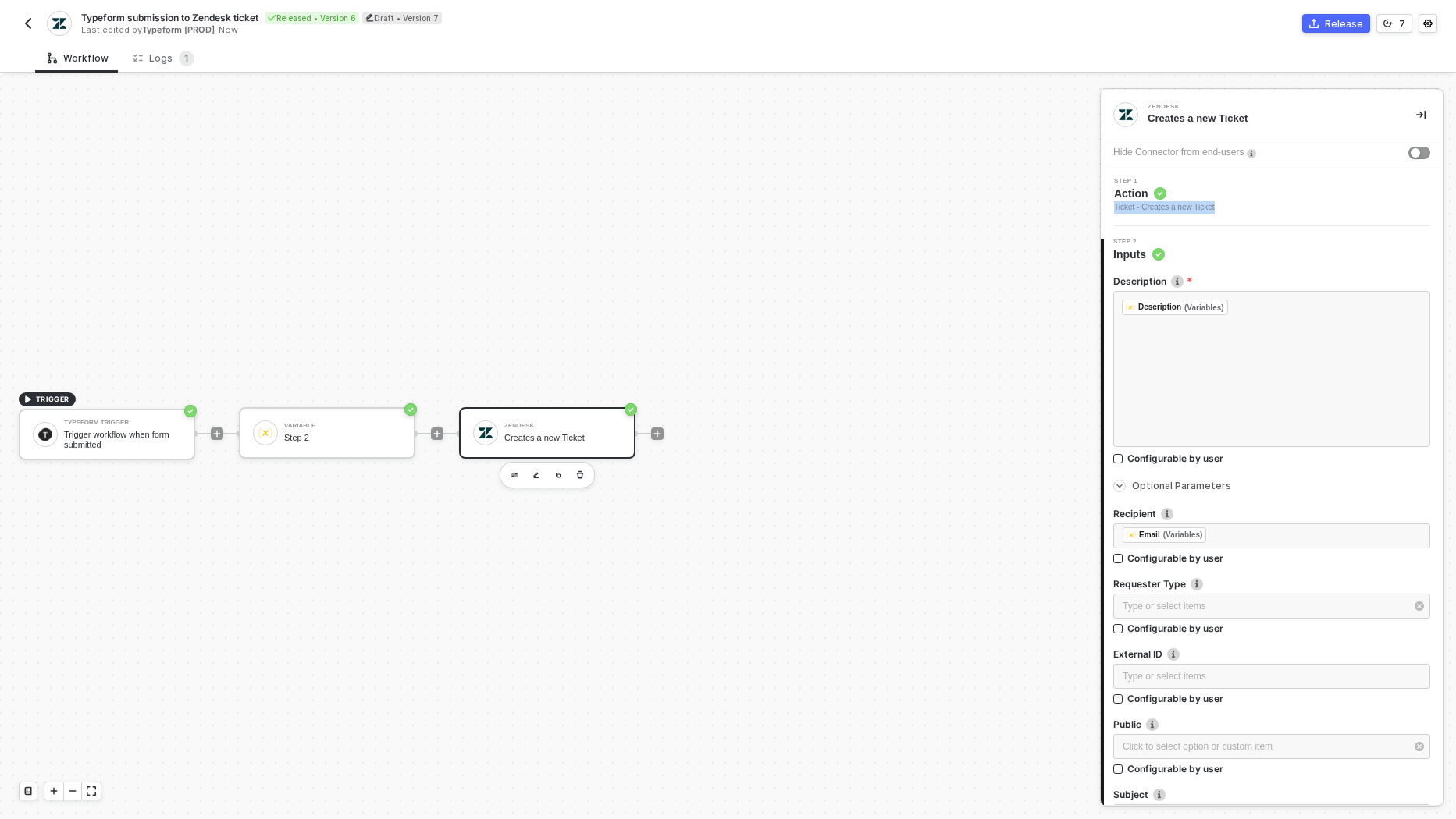
drag, startPoint x: 1231, startPoint y: 205, endPoint x: 1111, endPoint y: 207, distance: 120.0
click at [1111, 207] on div "Step 1 Action Ticket - Creates a new Ticket" at bounding box center [1273, 195] width 338 height 36
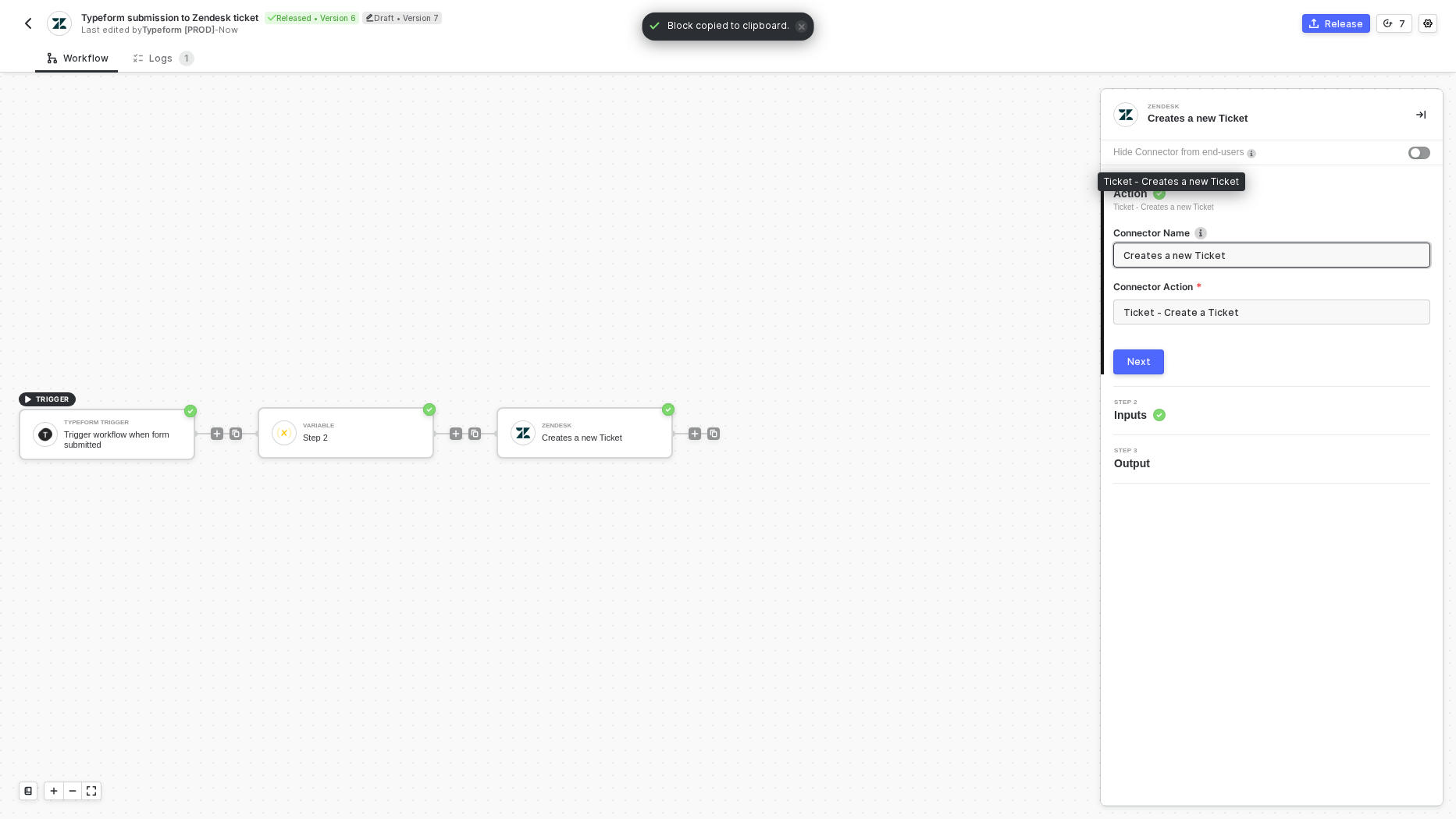
click at [1156, 203] on div "Ticket - Creates a new Ticket" at bounding box center [1163, 207] width 101 height 13
copy div "Ticket - Creates a new Ticket"
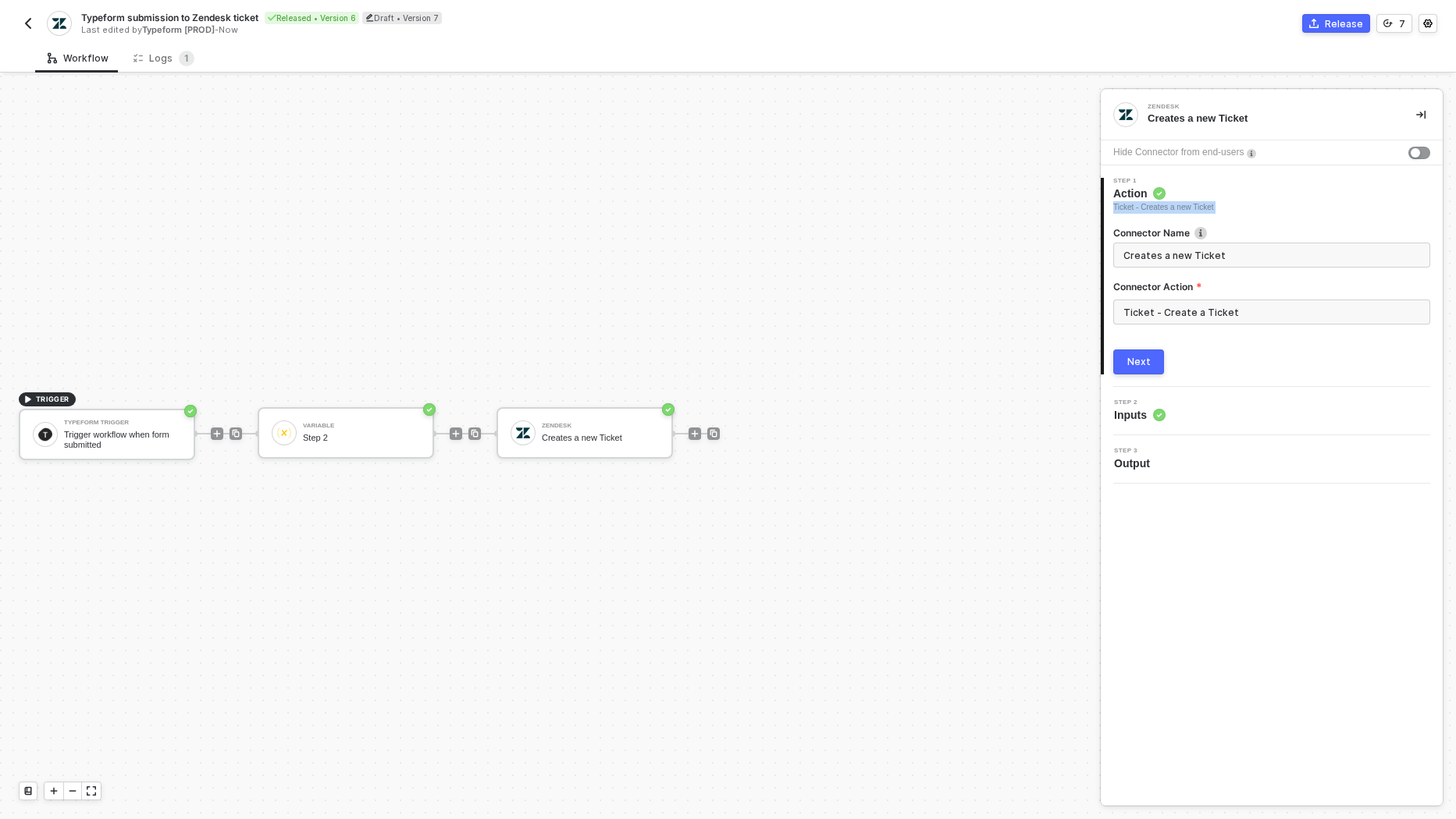
click at [1156, 360] on button "Next" at bounding box center [1139, 362] width 51 height 25
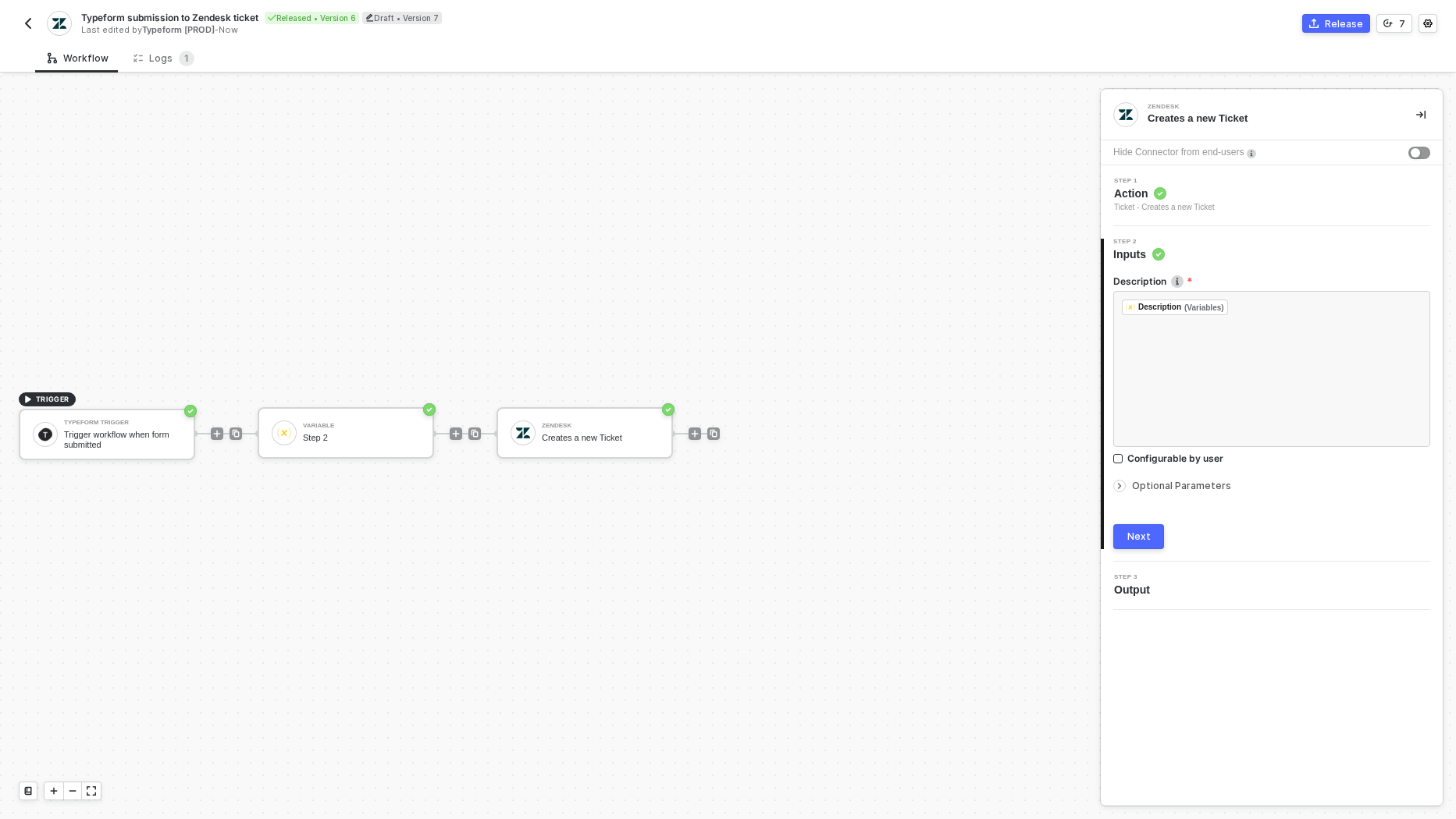
click at [1152, 480] on span "Optional Parameters" at bounding box center [1181, 485] width 99 height 12
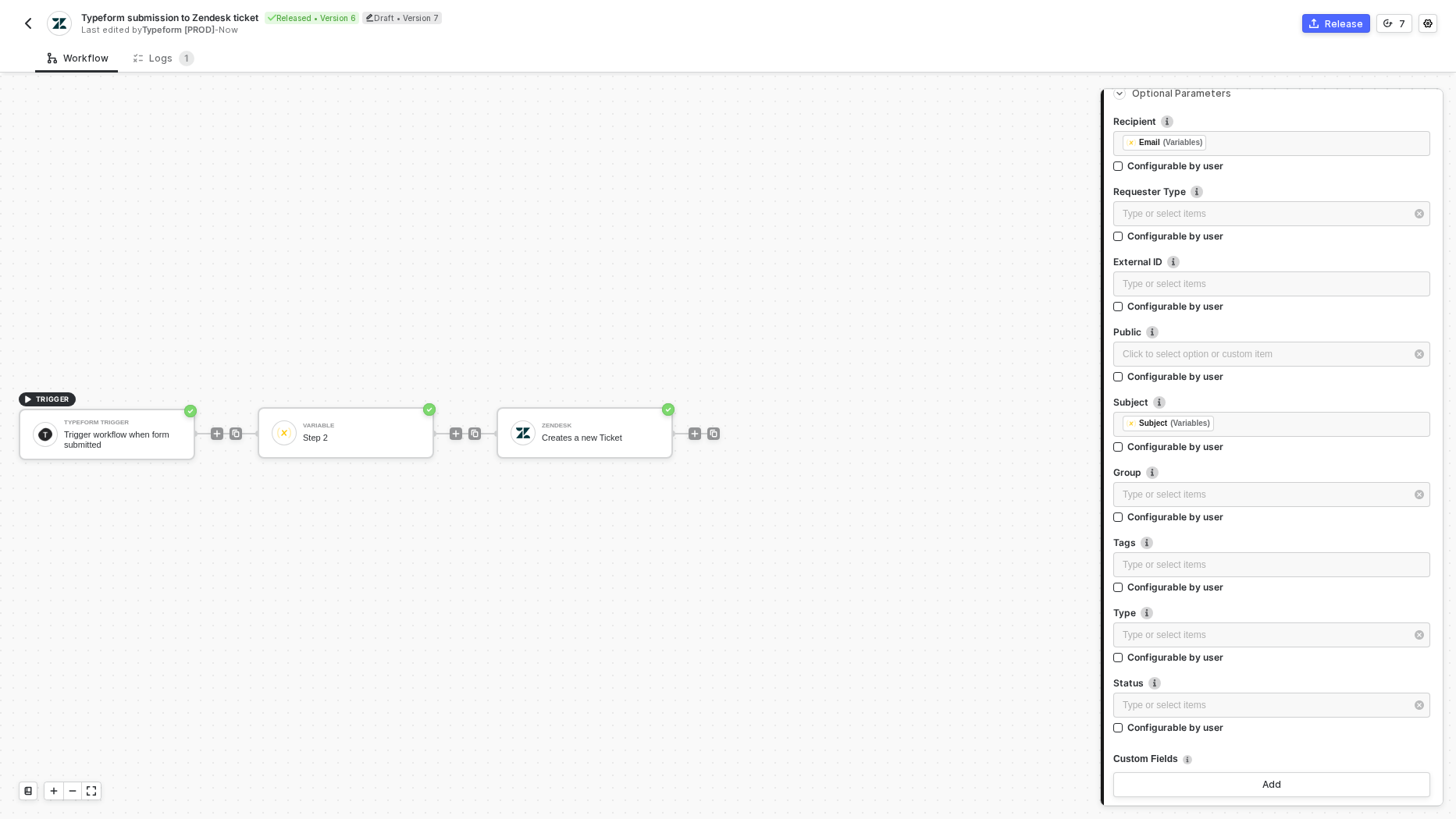
scroll to position [502, 0]
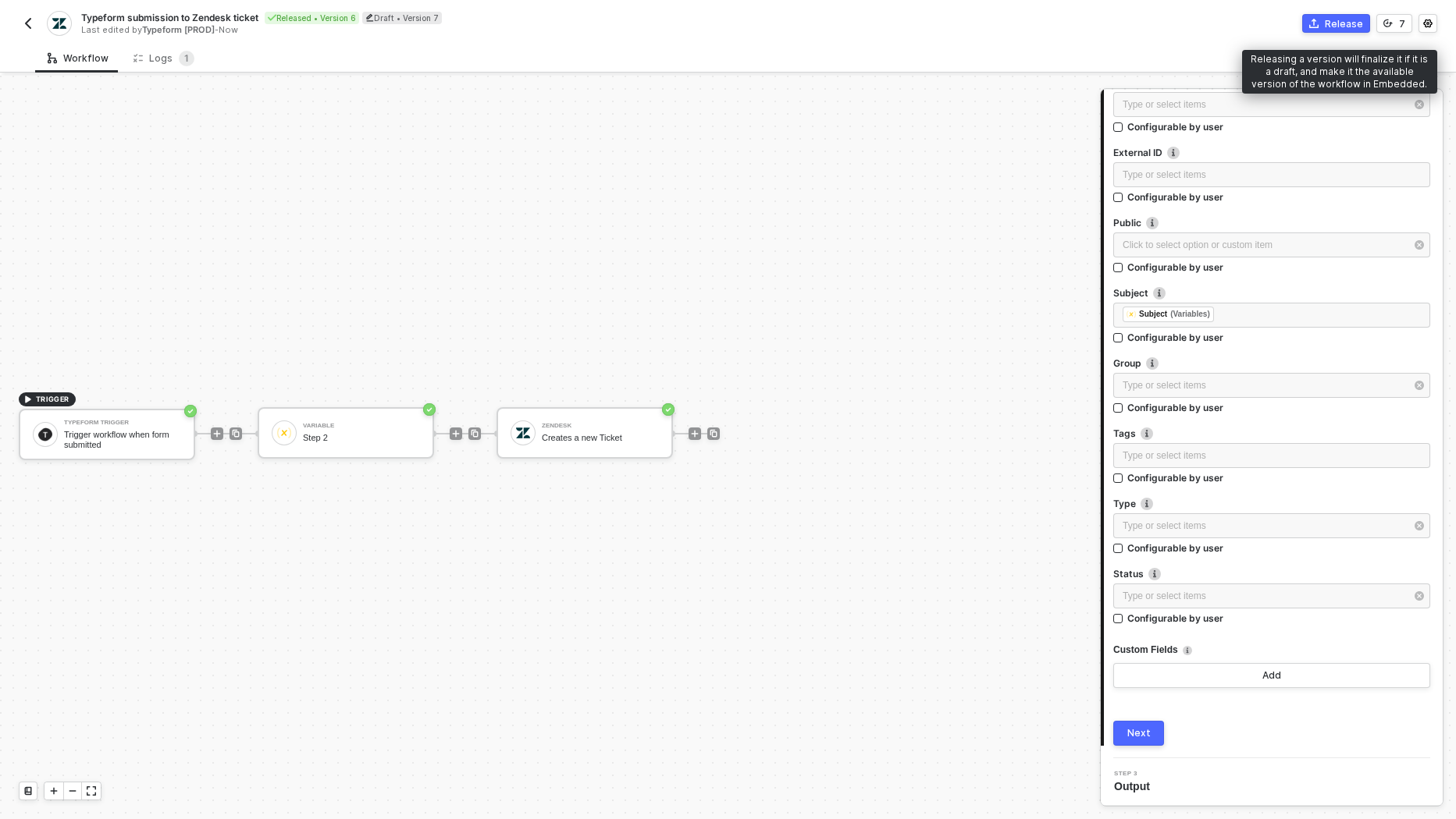
click at [1340, 26] on div "Release" at bounding box center [1344, 24] width 38 height 13
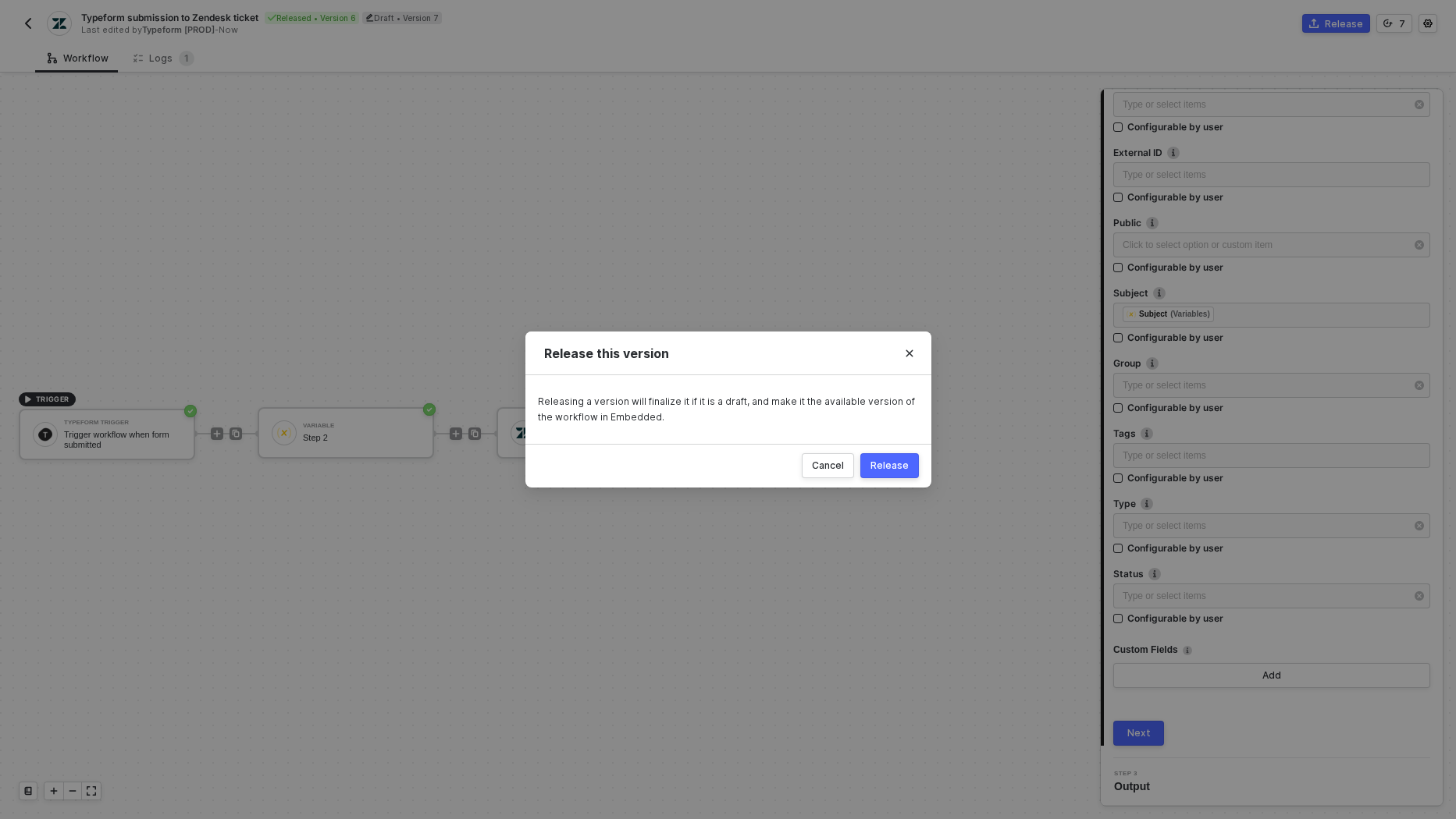
click at [885, 470] on div "Release" at bounding box center [889, 466] width 38 height 13
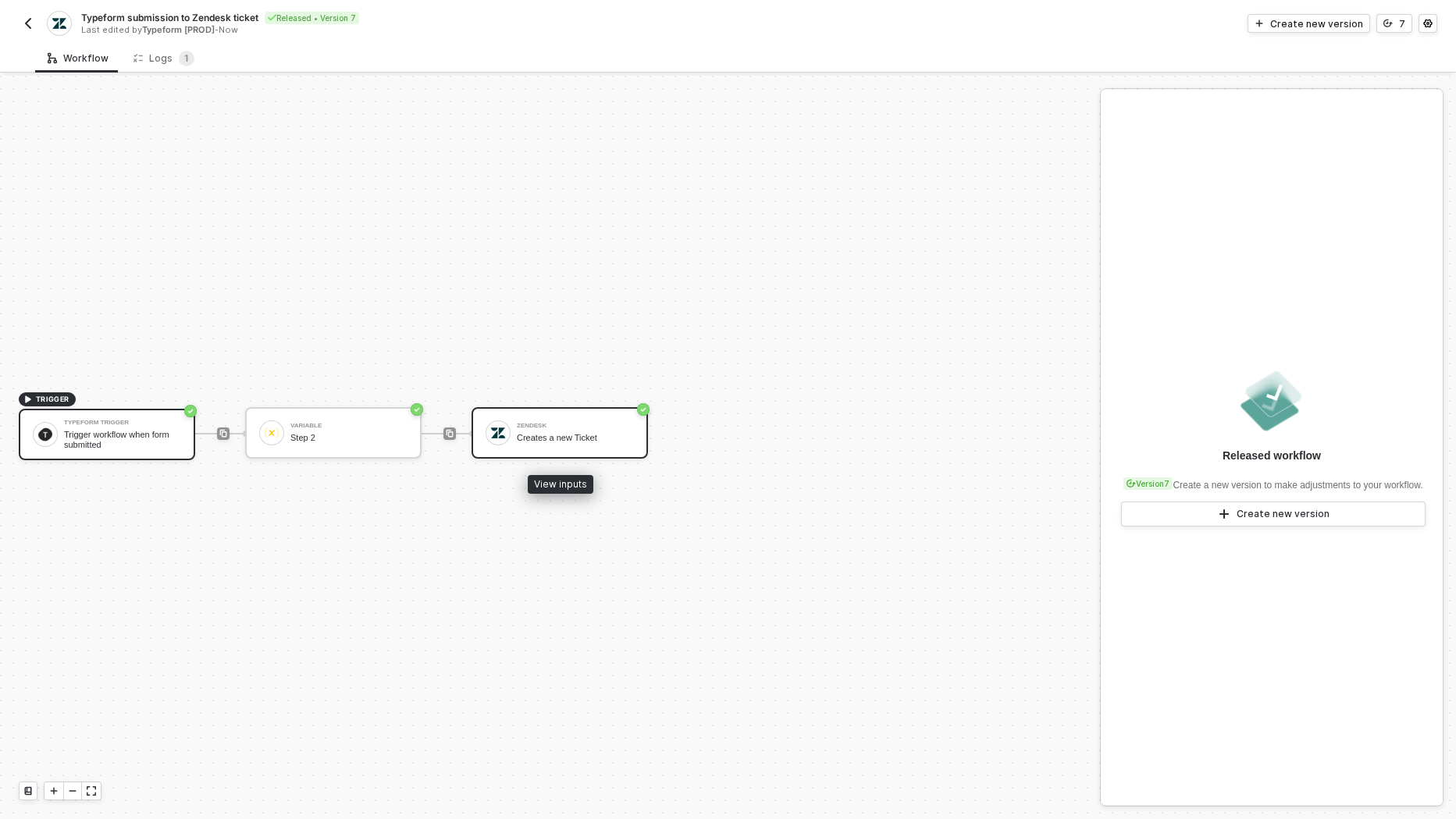
click at [587, 419] on div "Zendesk Creates a new Ticket" at bounding box center [576, 433] width 117 height 29
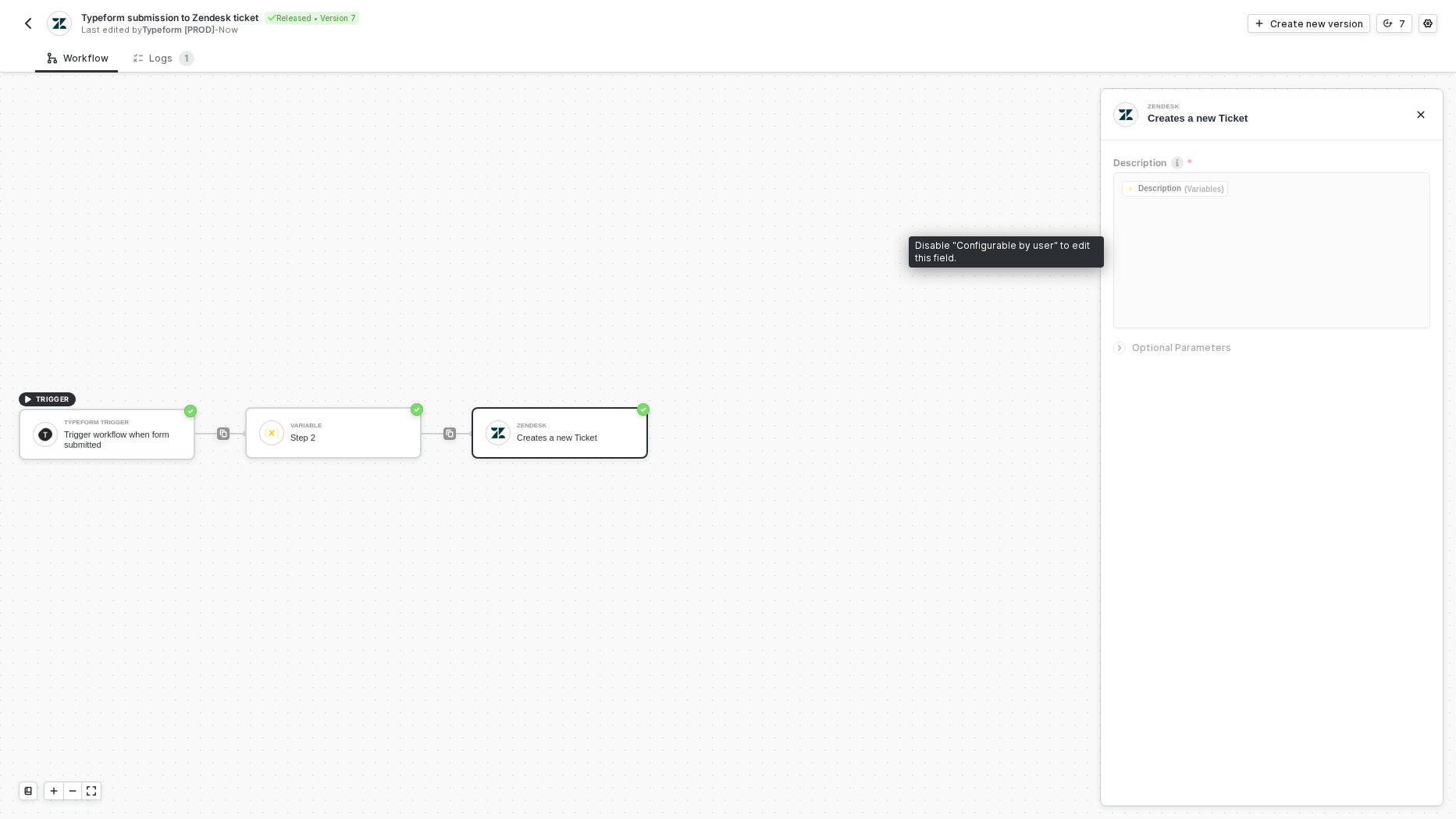
click at [1211, 350] on span "Optional Parameters" at bounding box center [1181, 347] width 99 height 12
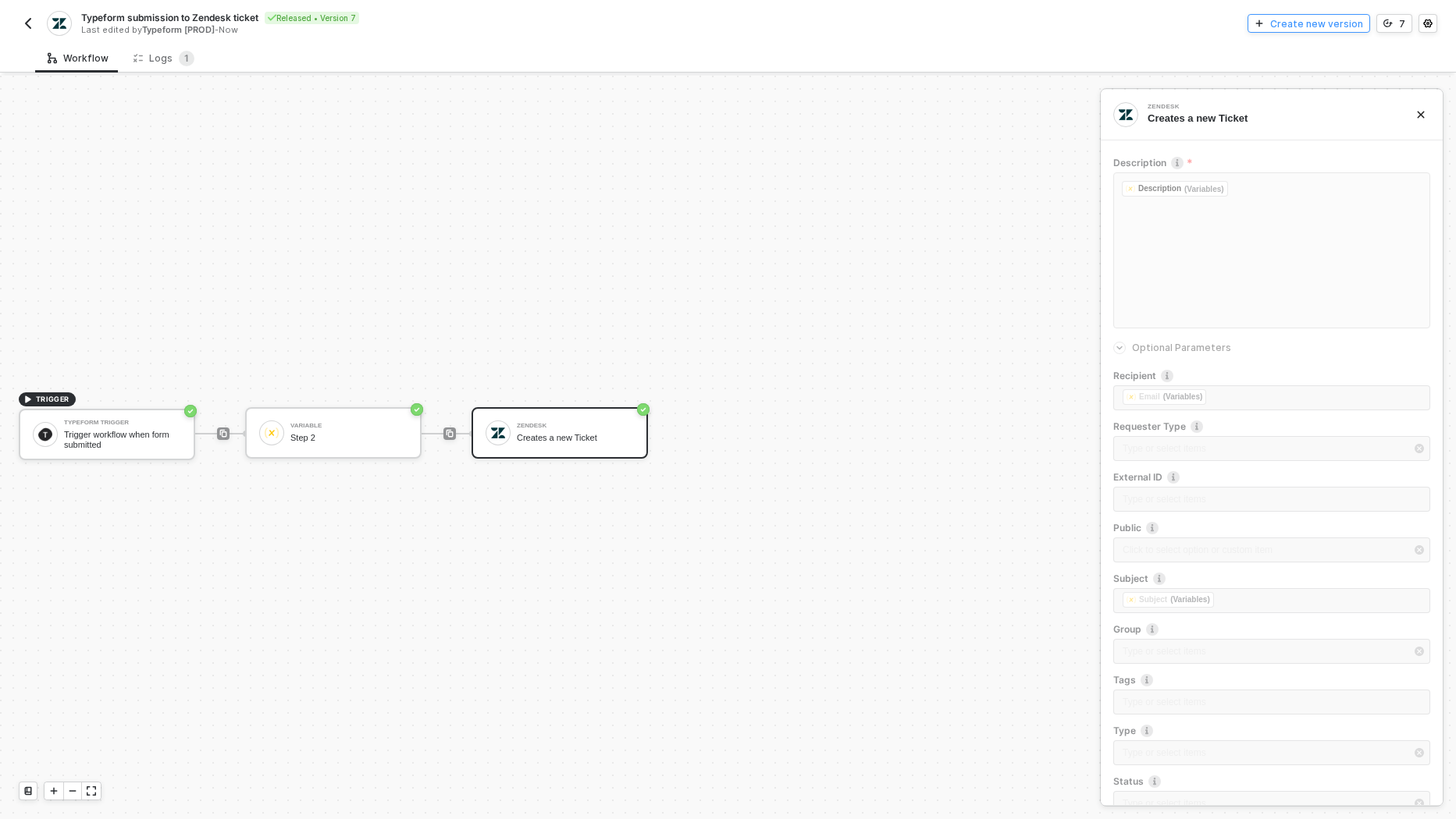
click at [1330, 17] on div "Create new version" at bounding box center [1316, 24] width 93 height 13
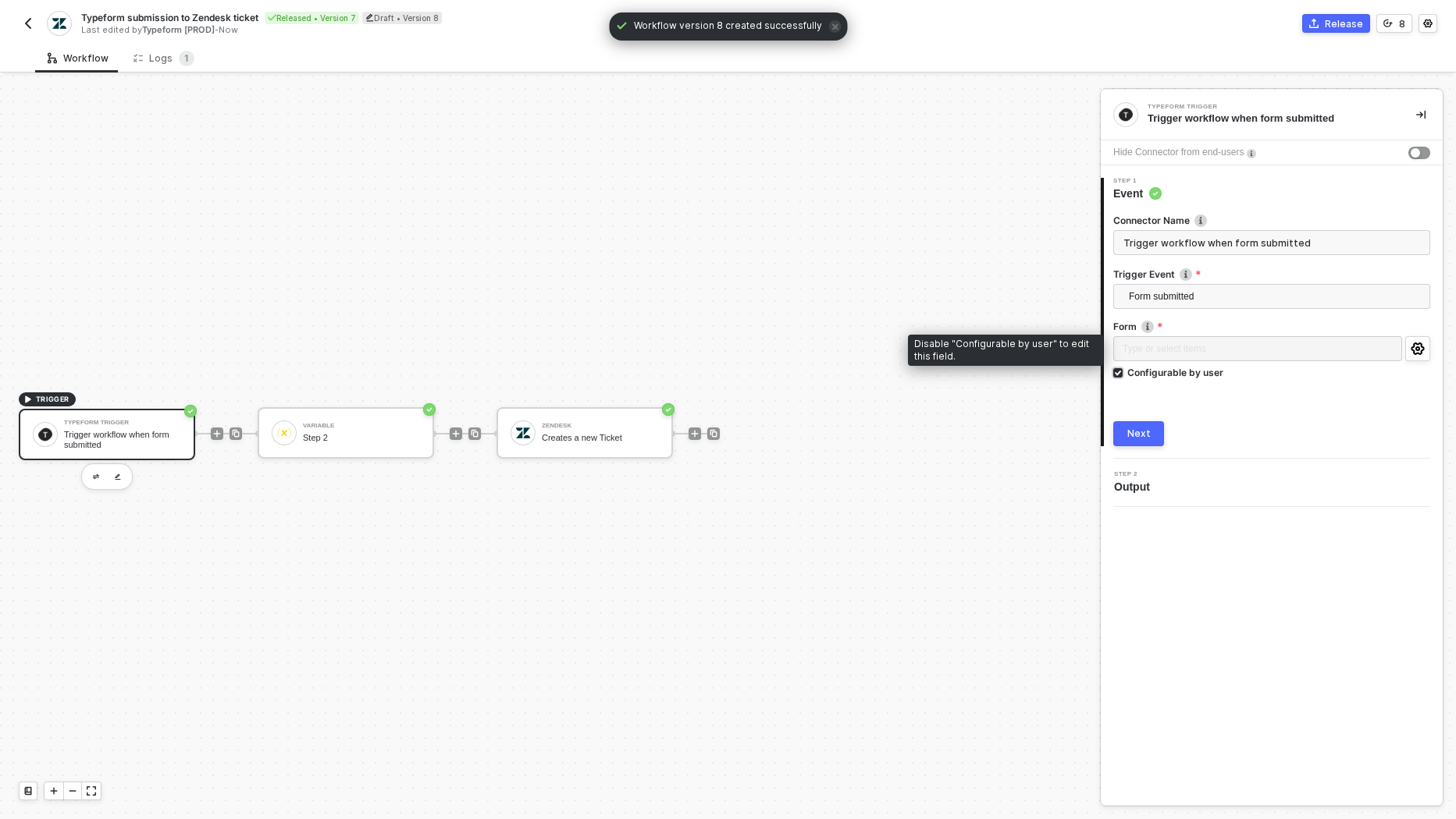
click at [1182, 371] on div "Configurable by user" at bounding box center [1175, 372] width 96 height 13
click at [1124, 371] on input "Configurable by user" at bounding box center [1119, 373] width 11 height 11
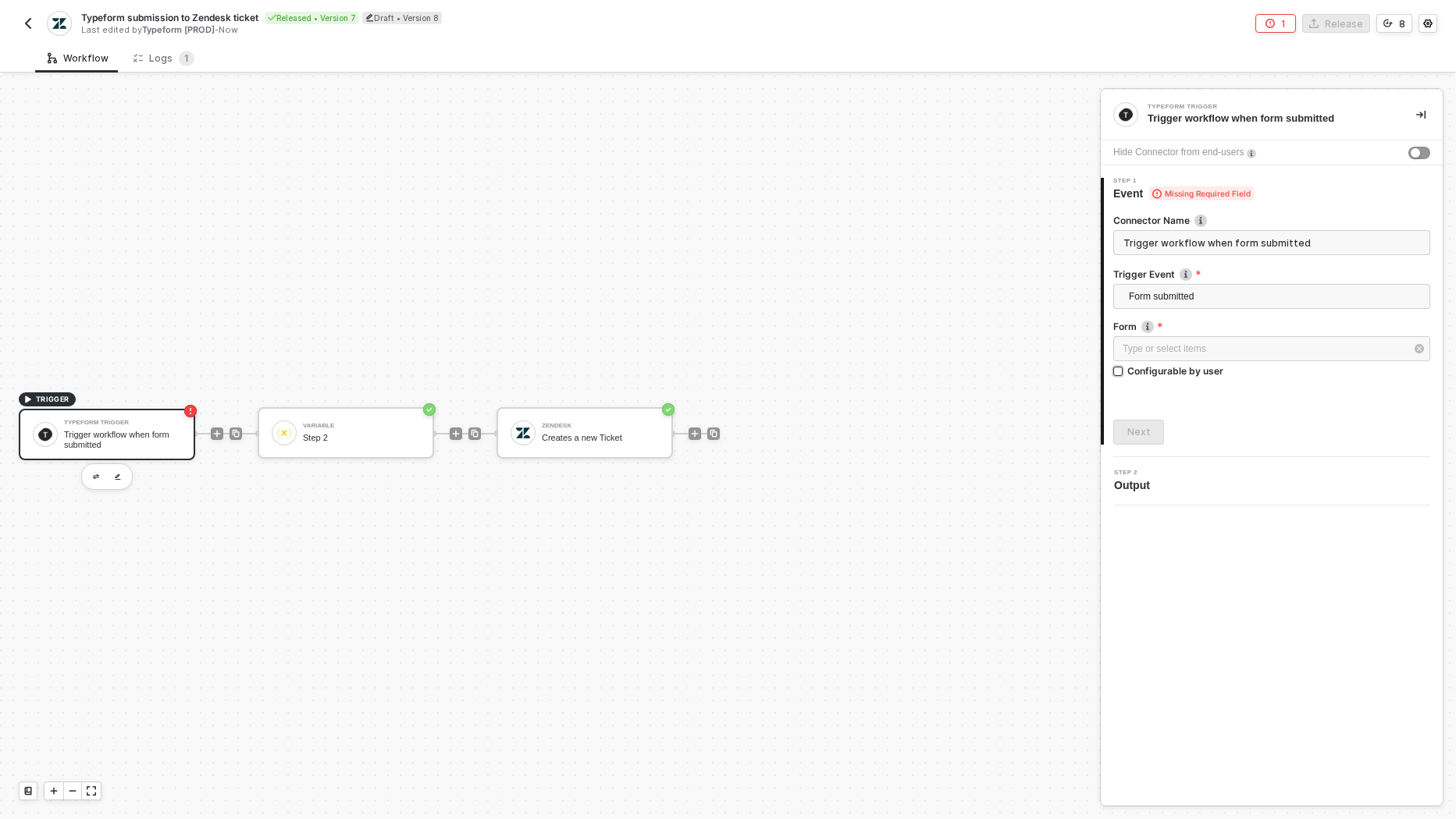
click at [1182, 371] on div "Configurable by user" at bounding box center [1175, 370] width 96 height 13
click at [1124, 371] on input "Configurable by user" at bounding box center [1119, 372] width 11 height 11
checkbox input "true"
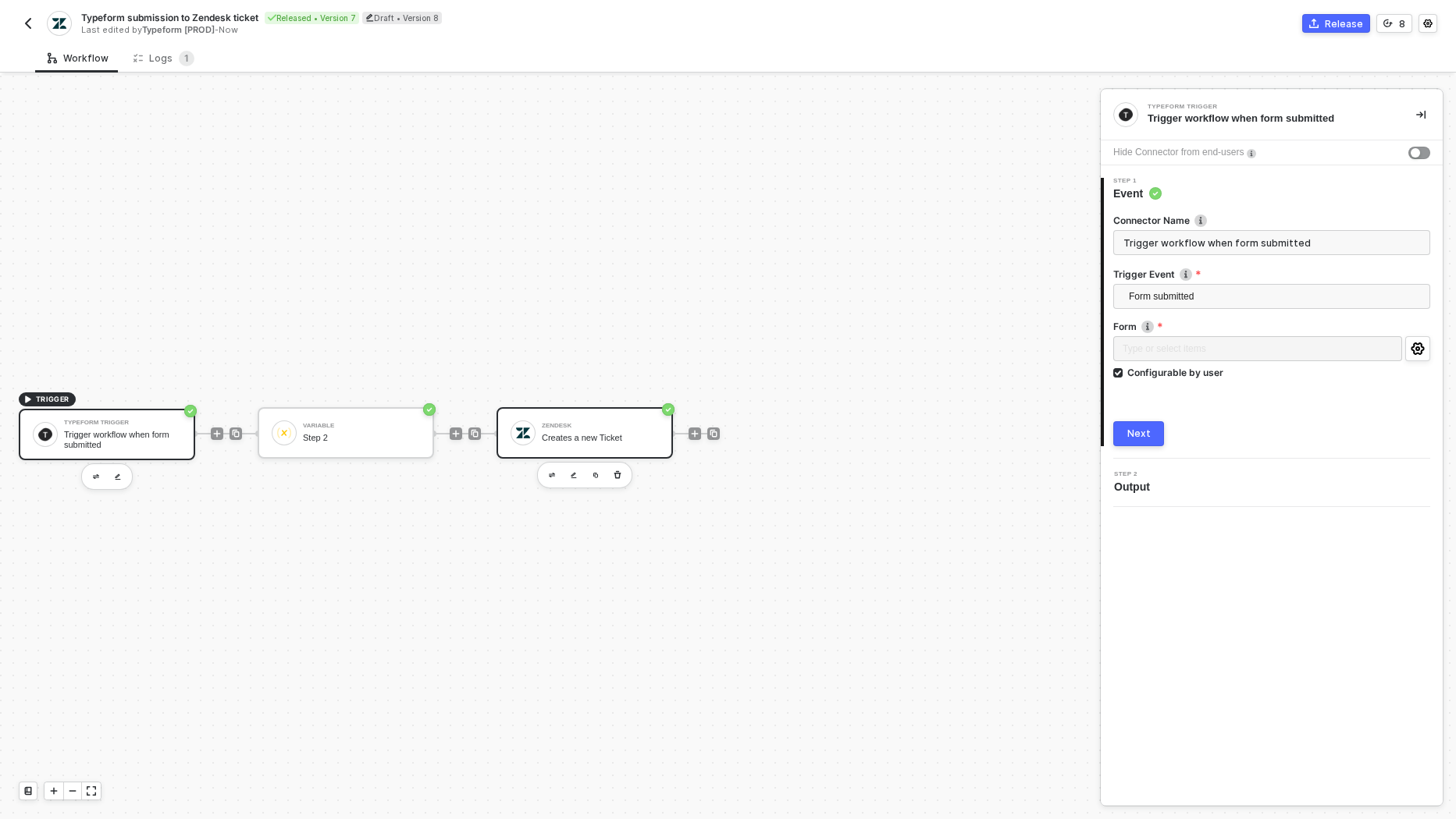
click at [523, 432] on img at bounding box center [523, 433] width 14 height 14
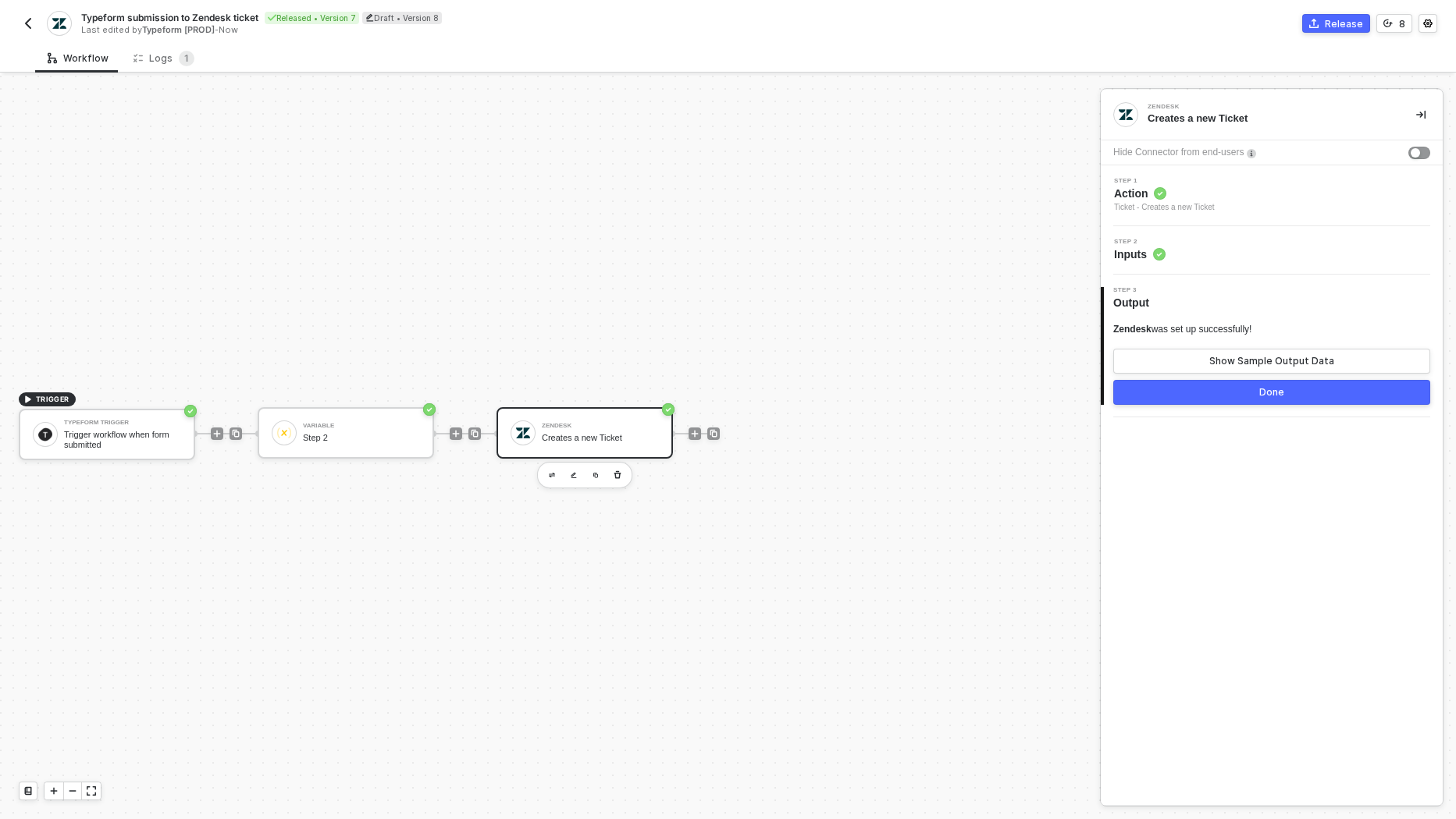
click at [1138, 252] on span "Inputs" at bounding box center [1139, 255] width 51 height 16
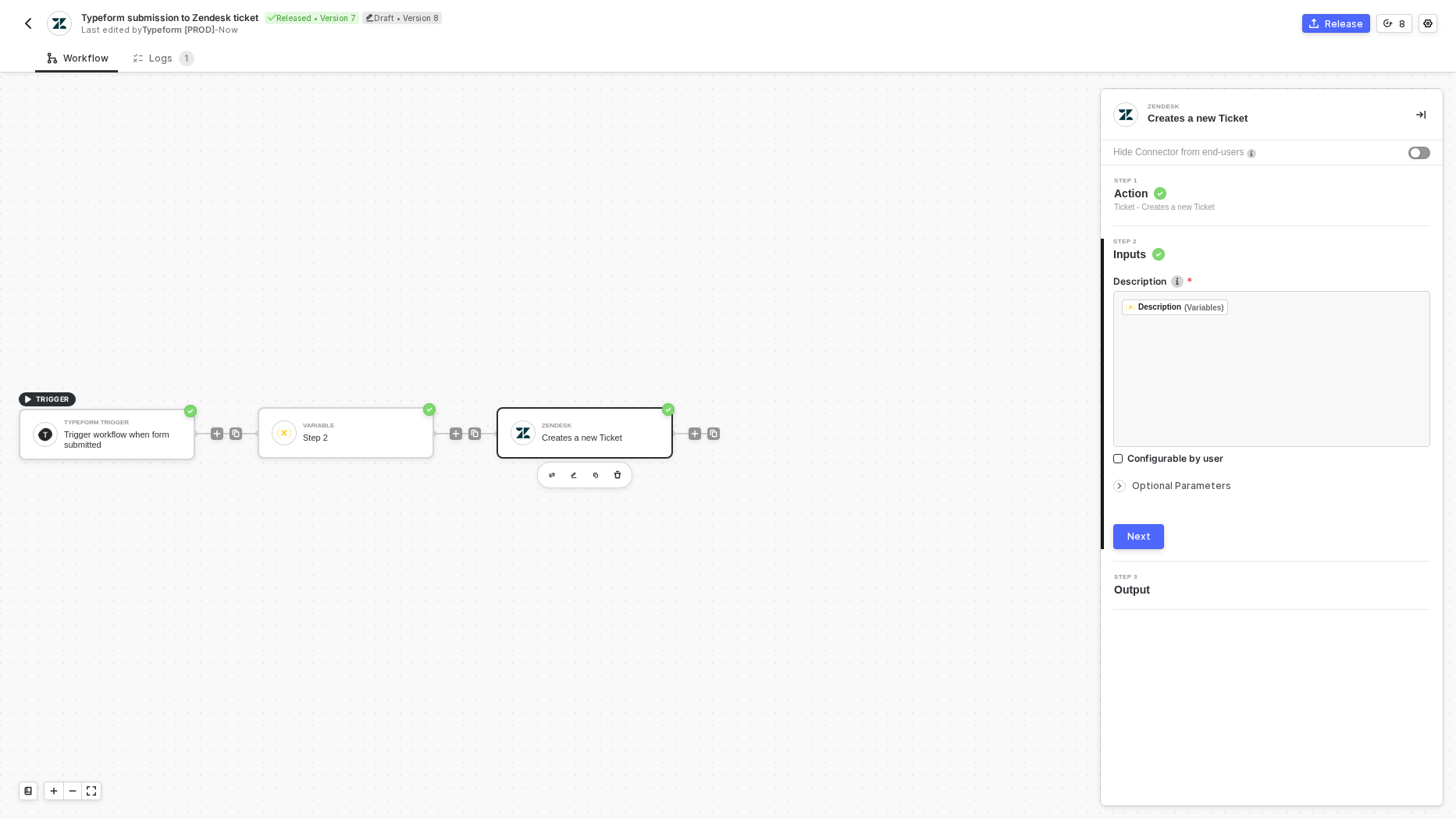
click at [1161, 486] on span "Optional Parameters" at bounding box center [1181, 485] width 99 height 12
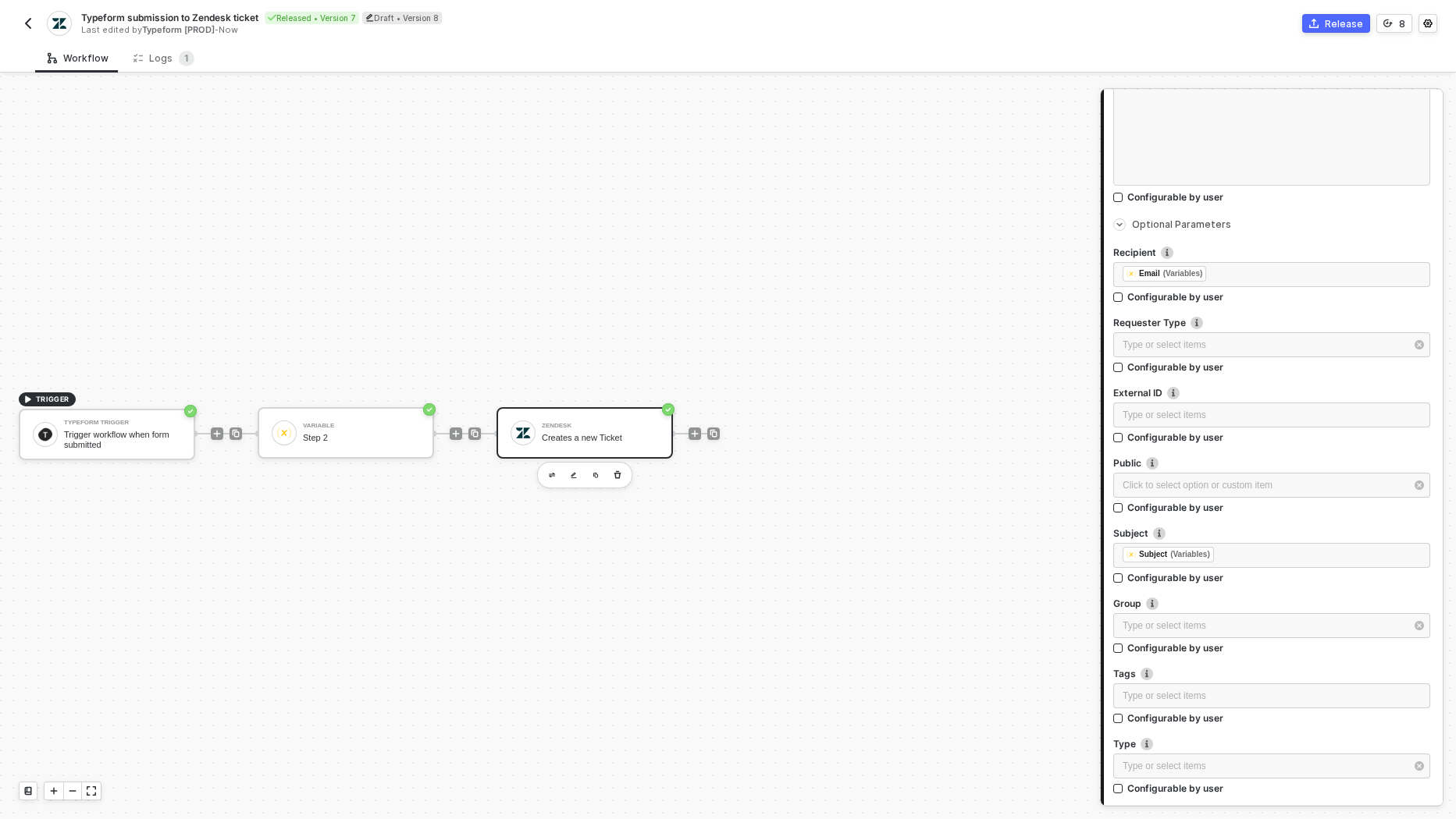
scroll to position [267, 0]
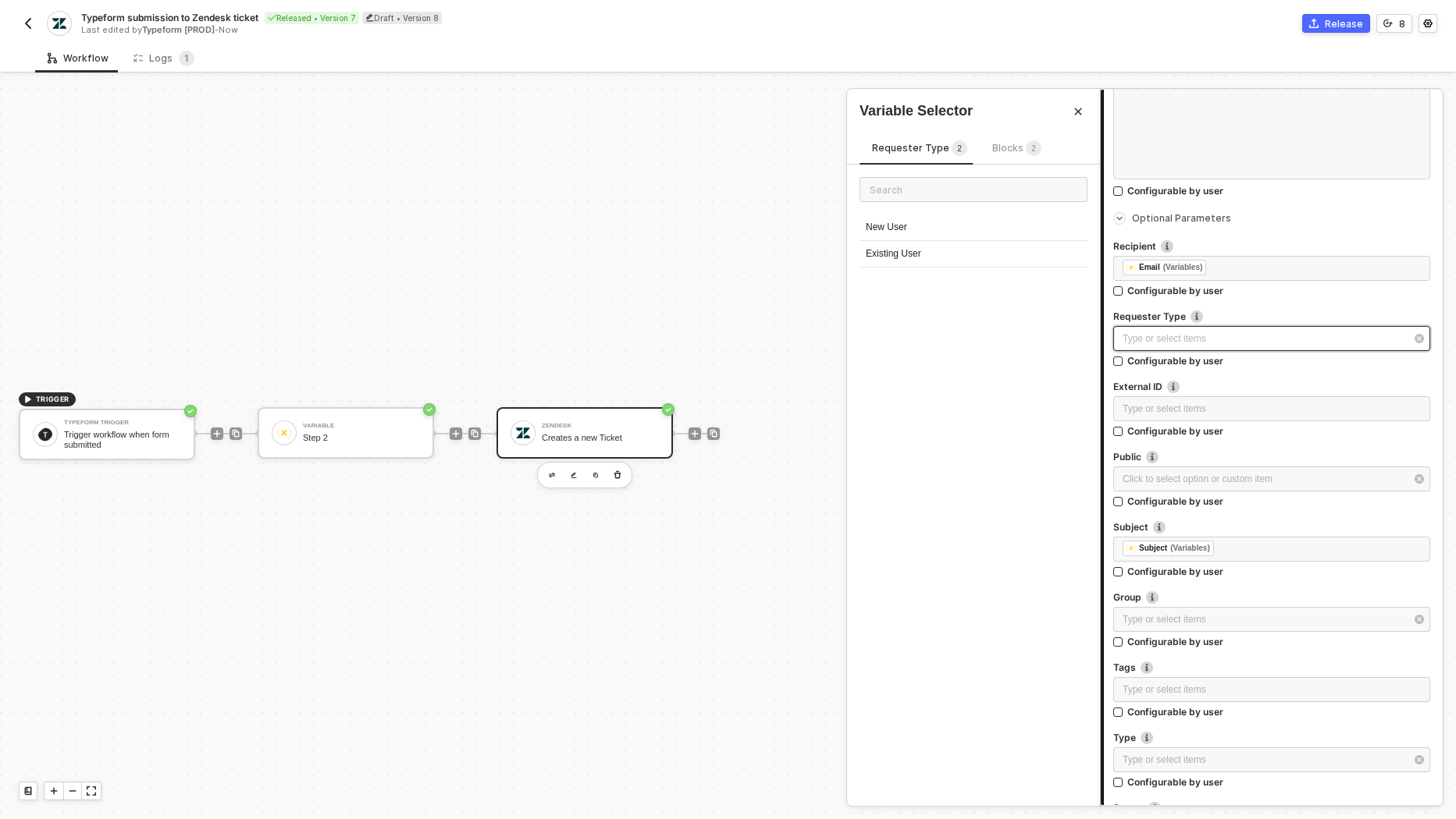
click at [1221, 342] on div "Type or select items ﻿" at bounding box center [1264, 339] width 283 height 15
click at [1165, 419] on div "Type or select items ﻿" at bounding box center [1272, 410] width 317 height 28
click at [1169, 413] on div "Type or select items ﻿" at bounding box center [1272, 409] width 298 height 15
click at [1184, 477] on div "Click to select option or custom item ﻿" at bounding box center [1264, 480] width 283 height 15
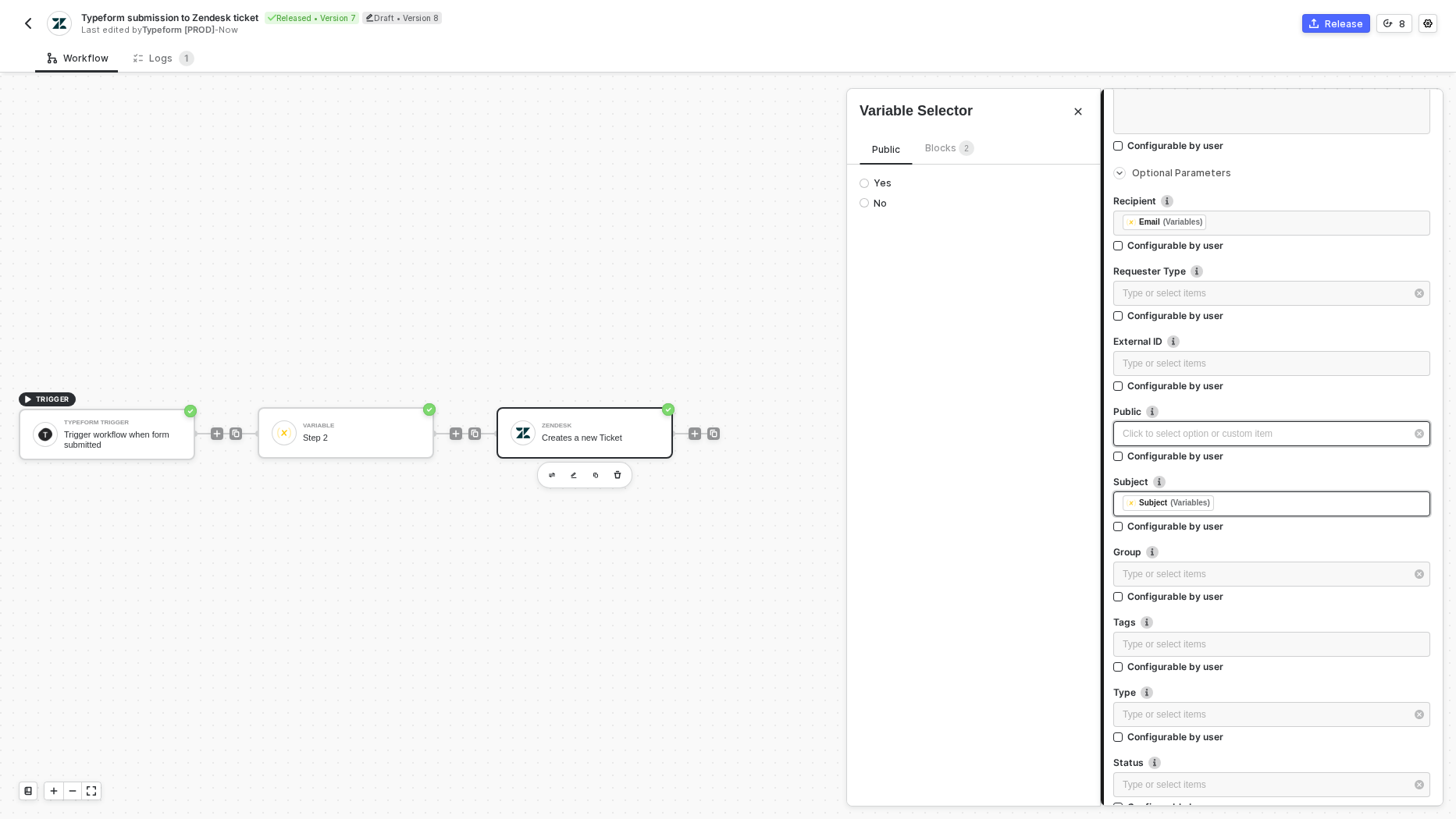
scroll to position [324, 0]
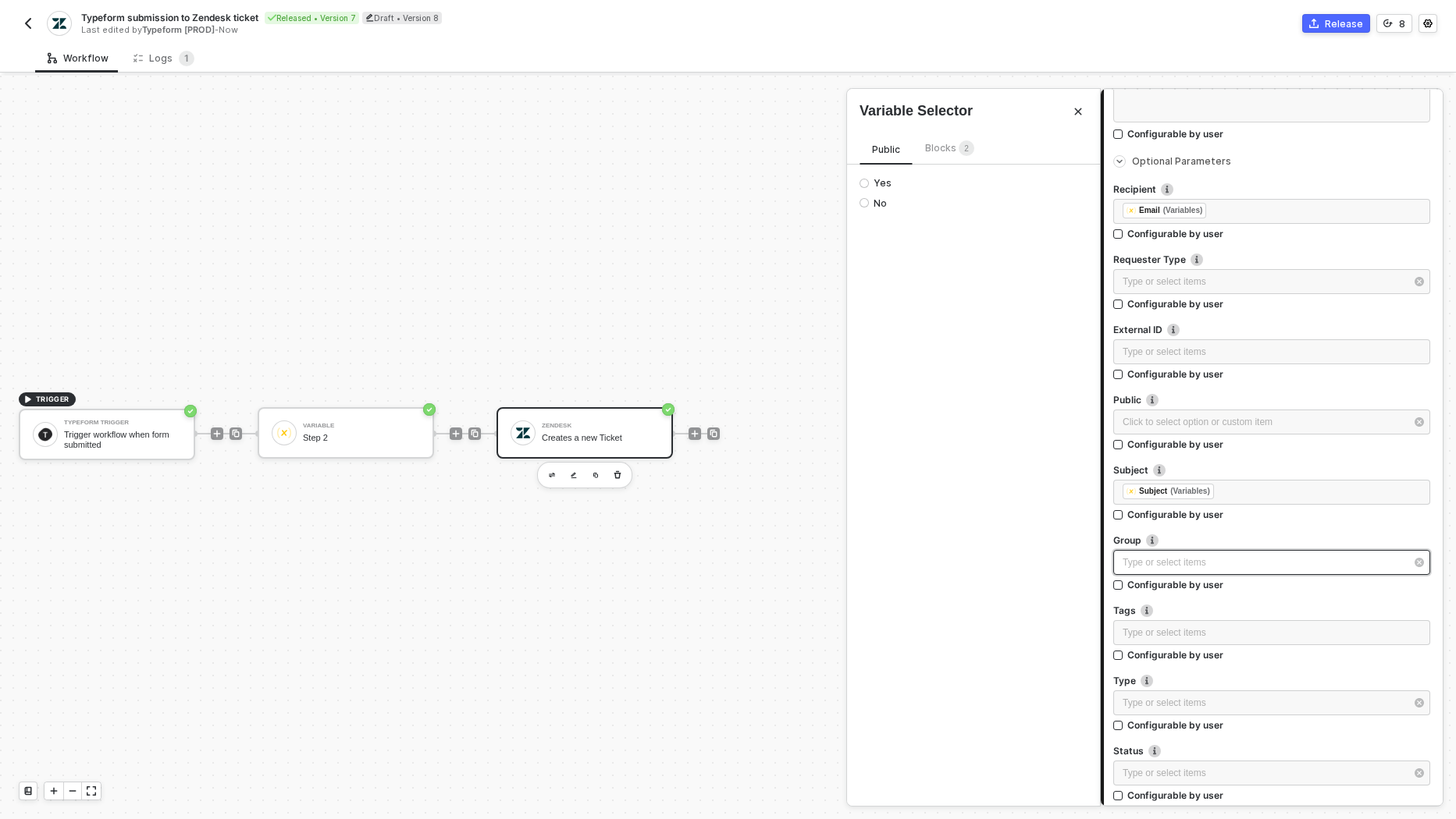
click at [1214, 559] on div "Type or select items ﻿" at bounding box center [1264, 563] width 283 height 15
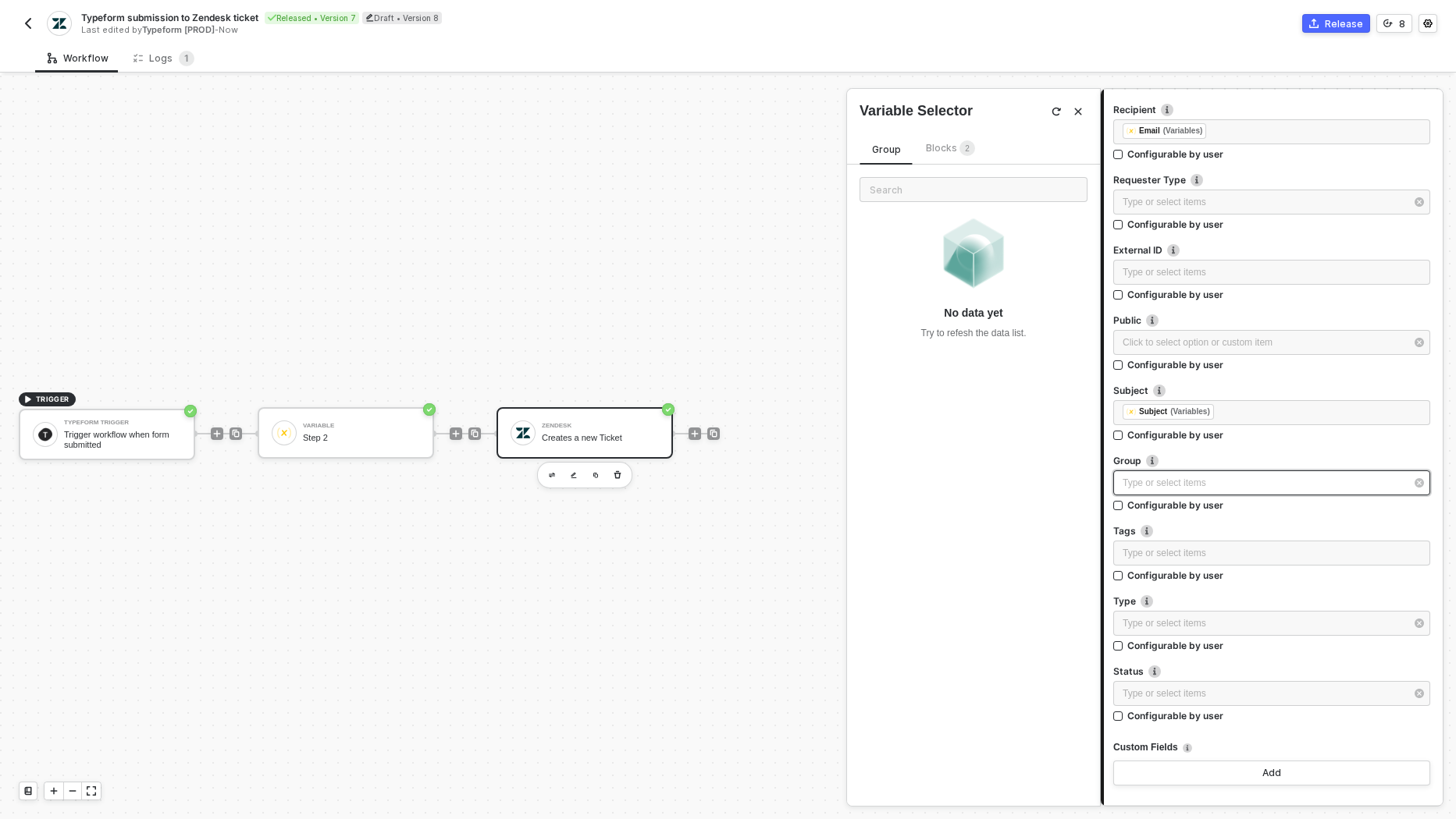
scroll to position [430, 0]
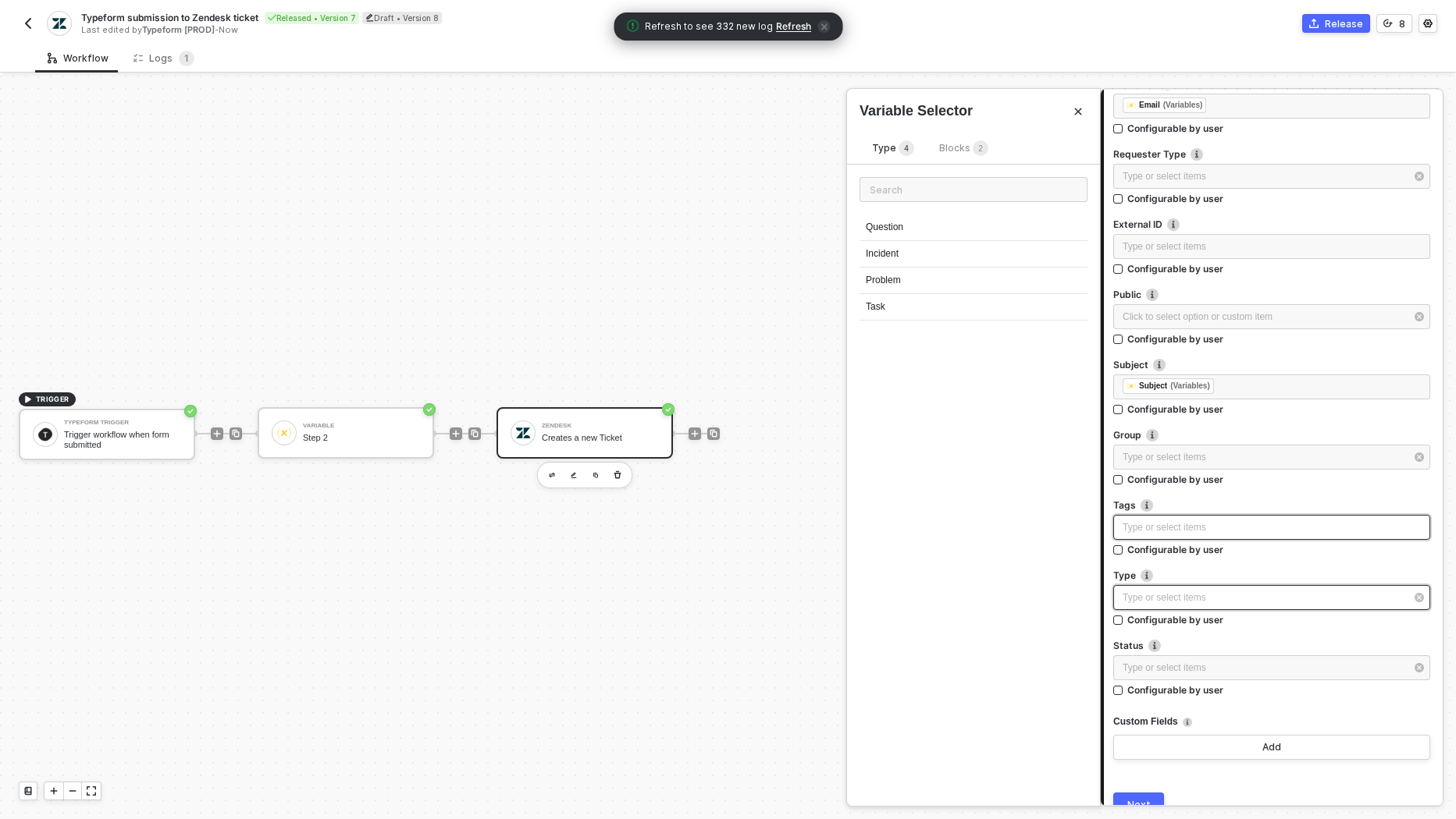
click at [1186, 594] on div "Type or select items ﻿" at bounding box center [1264, 597] width 283 height 15
click at [1193, 661] on div "Type or select items ﻿" at bounding box center [1264, 668] width 283 height 15
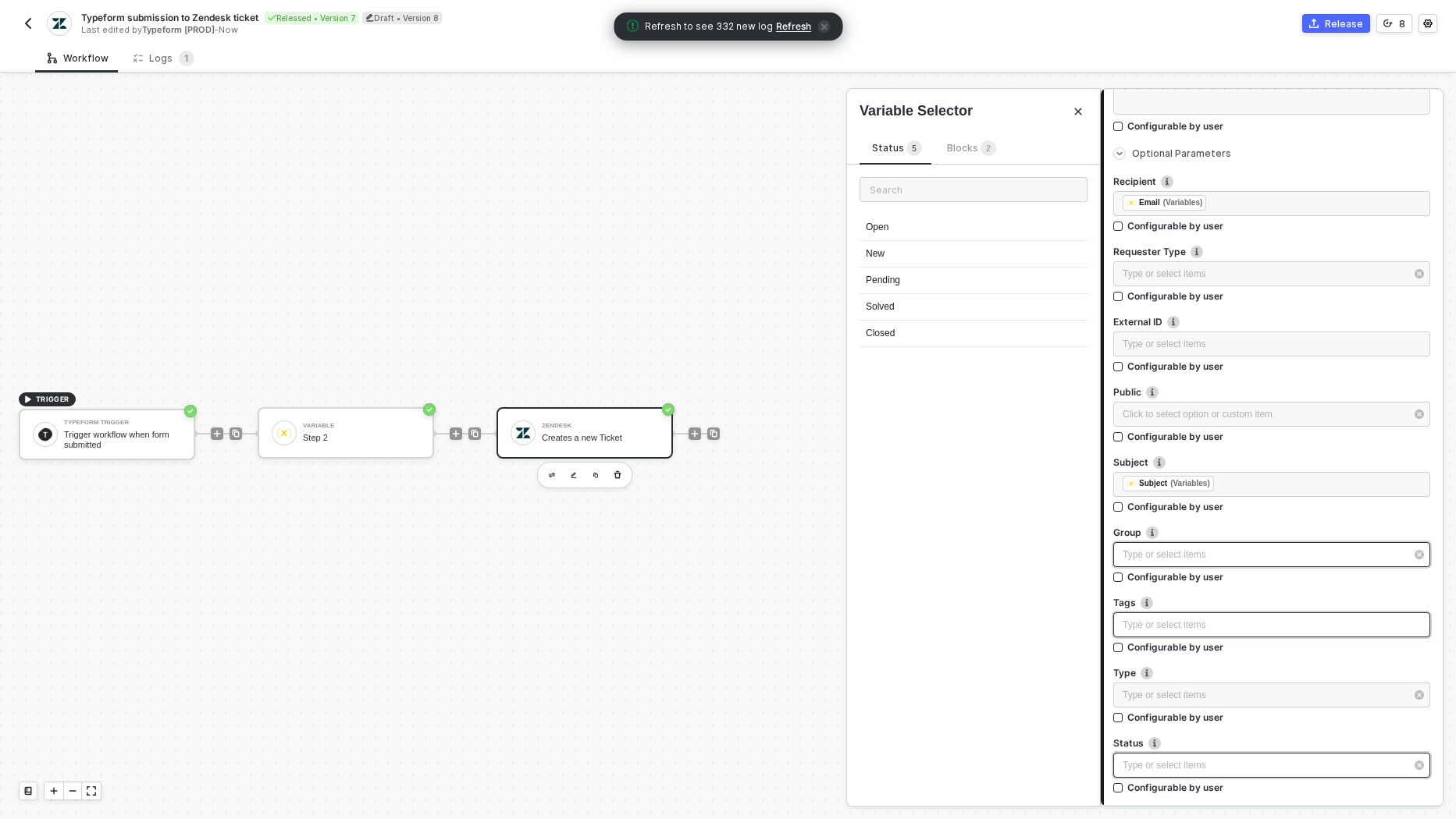
scroll to position [0, 0]
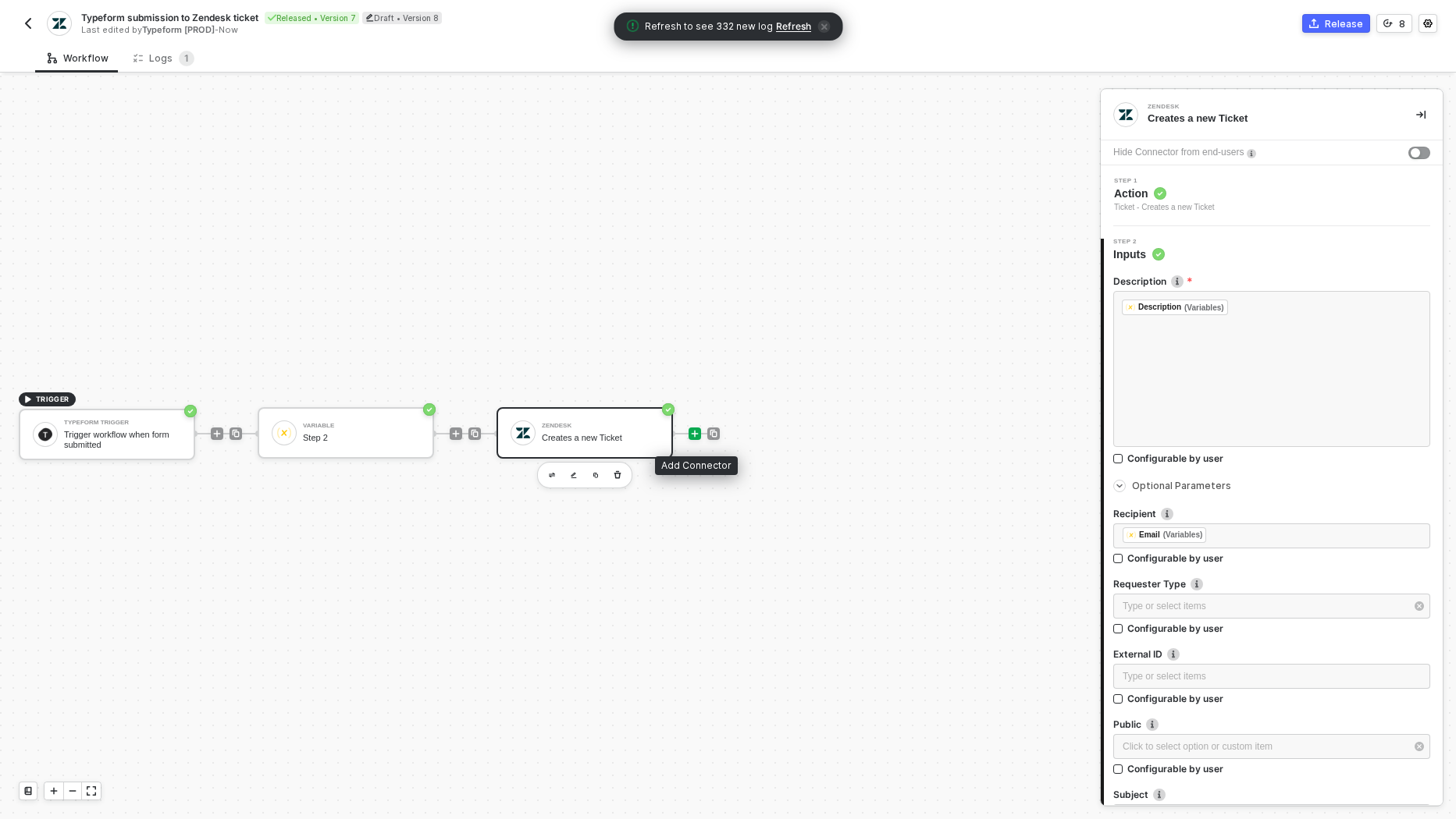
click at [696, 433] on icon "icon-play" at bounding box center [695, 434] width 7 height 7
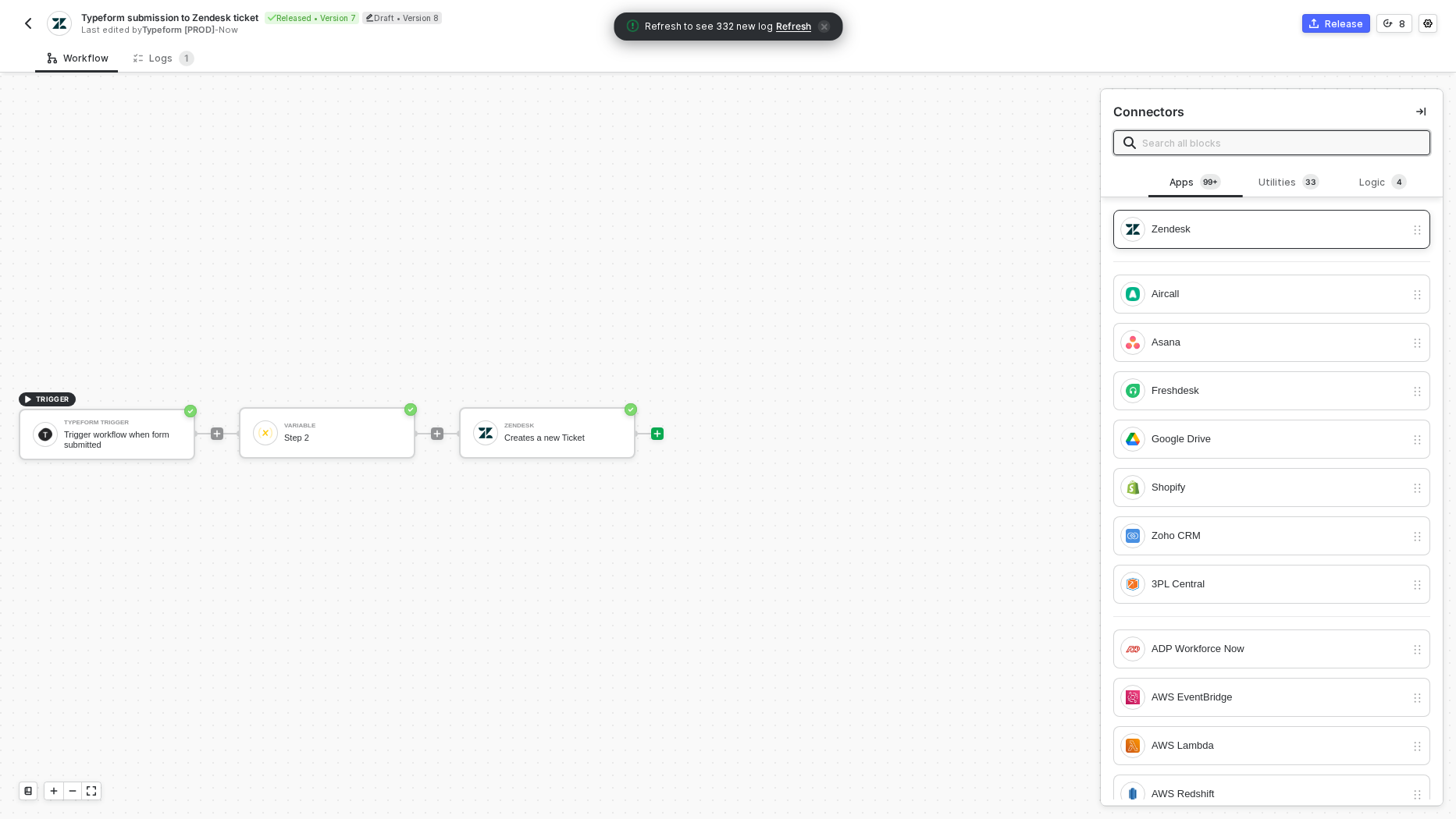
click at [1204, 223] on div "Zendesk" at bounding box center [1278, 229] width 253 height 17
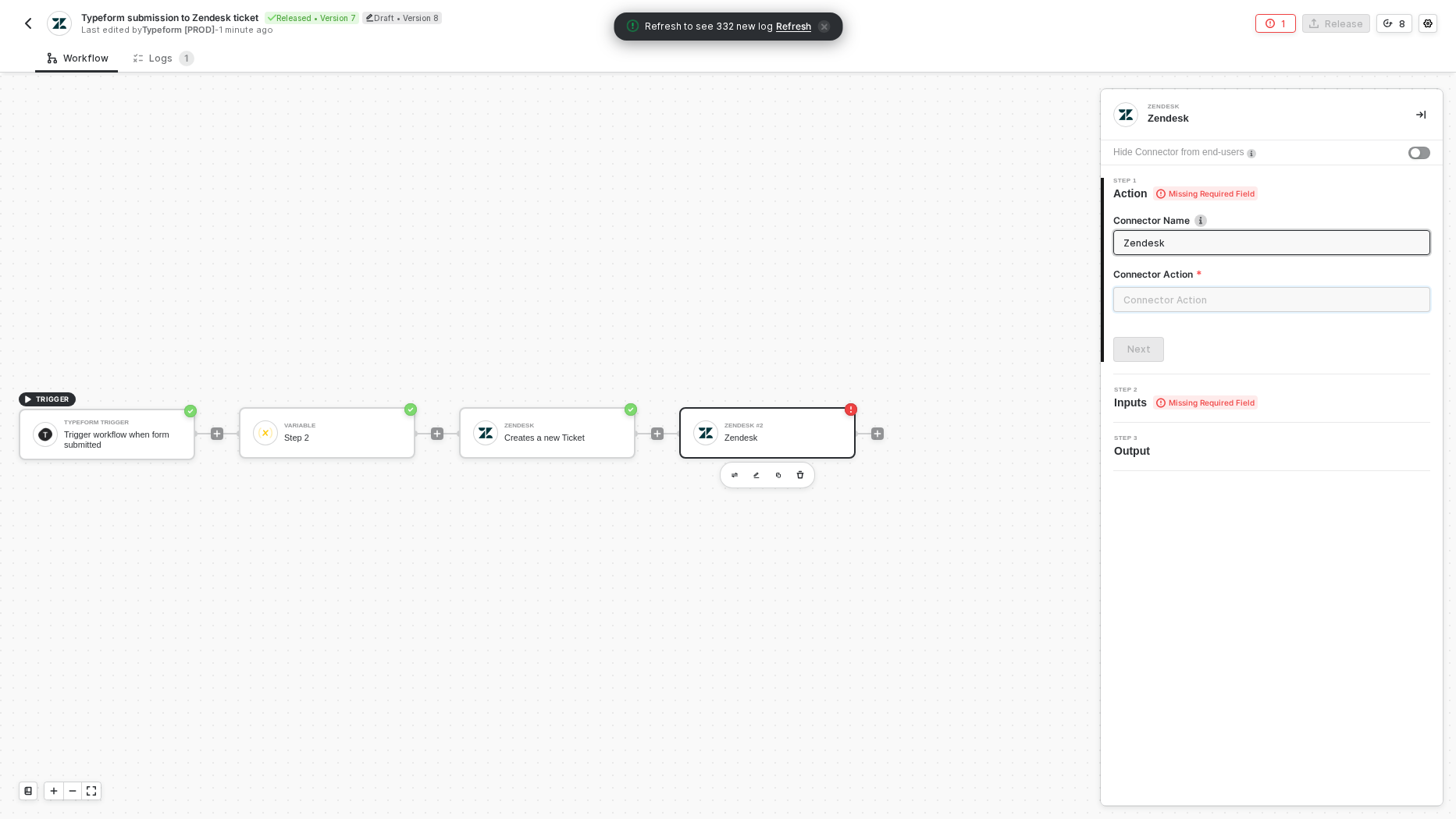
click at [1176, 298] on input "text" at bounding box center [1272, 300] width 317 height 25
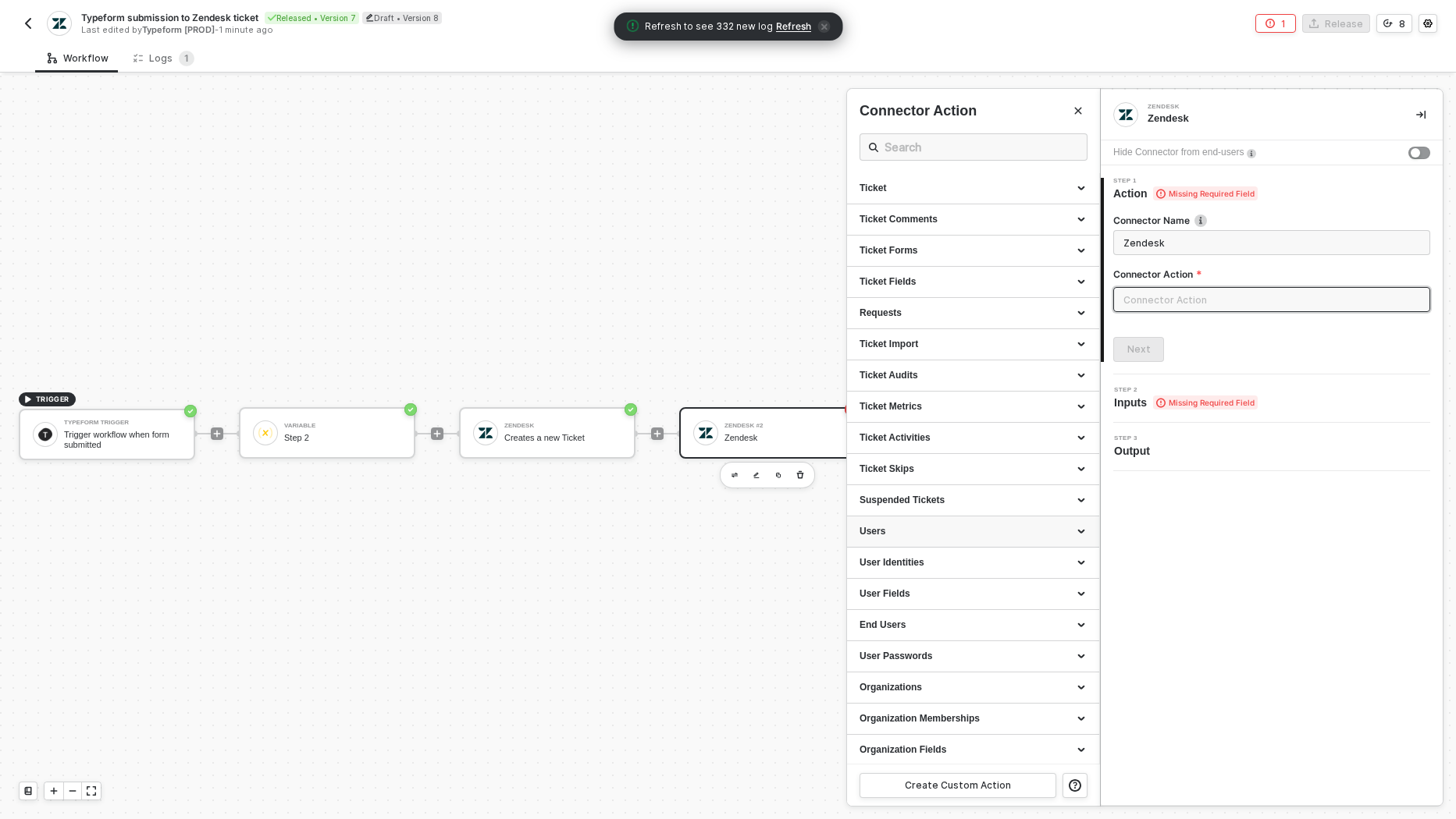
click at [982, 534] on div "Users" at bounding box center [973, 532] width 227 height 13
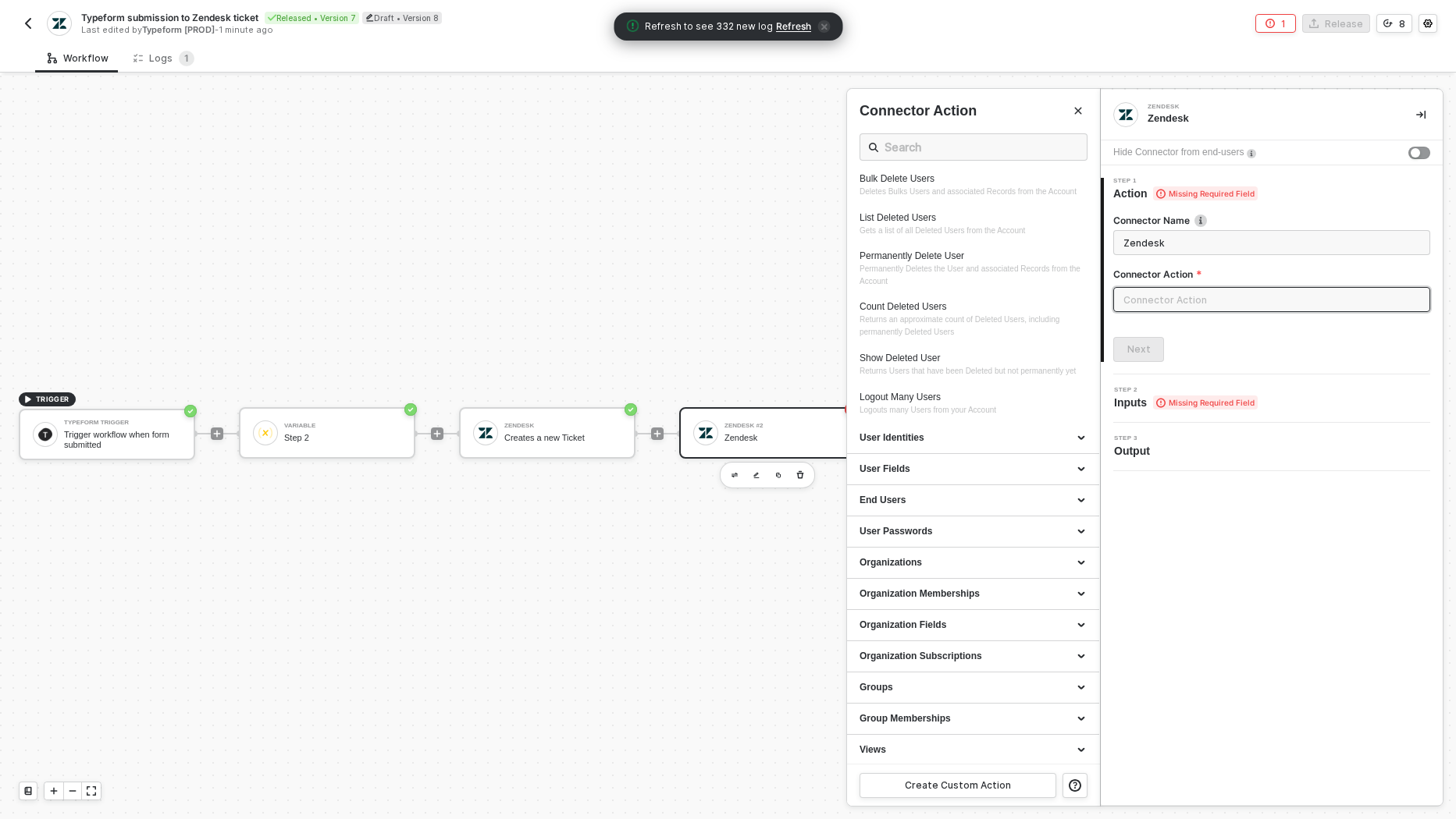
scroll to position [1130, 0]
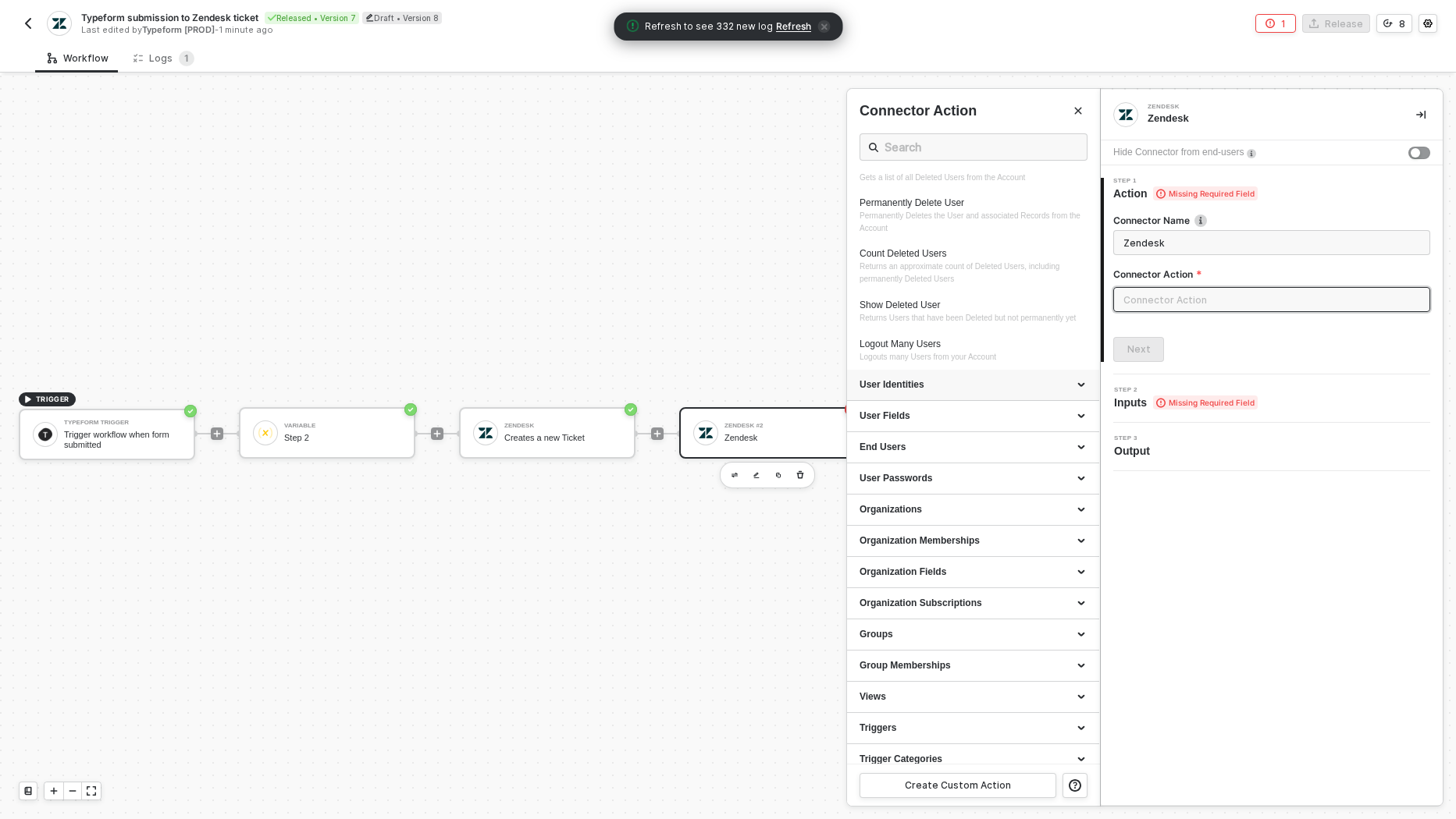
click at [986, 392] on div "User Identities" at bounding box center [973, 385] width 227 height 13
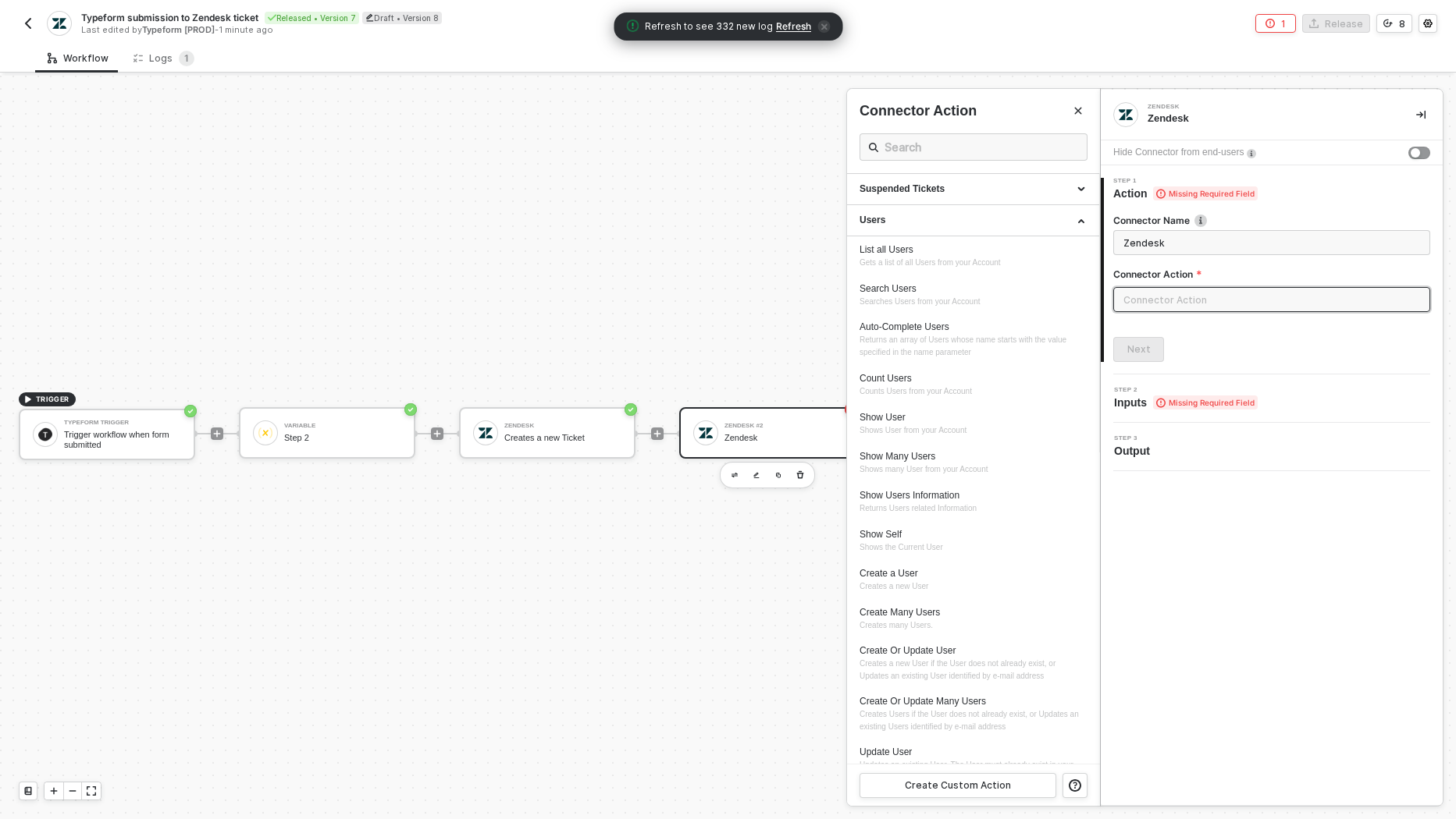
scroll to position [0, 0]
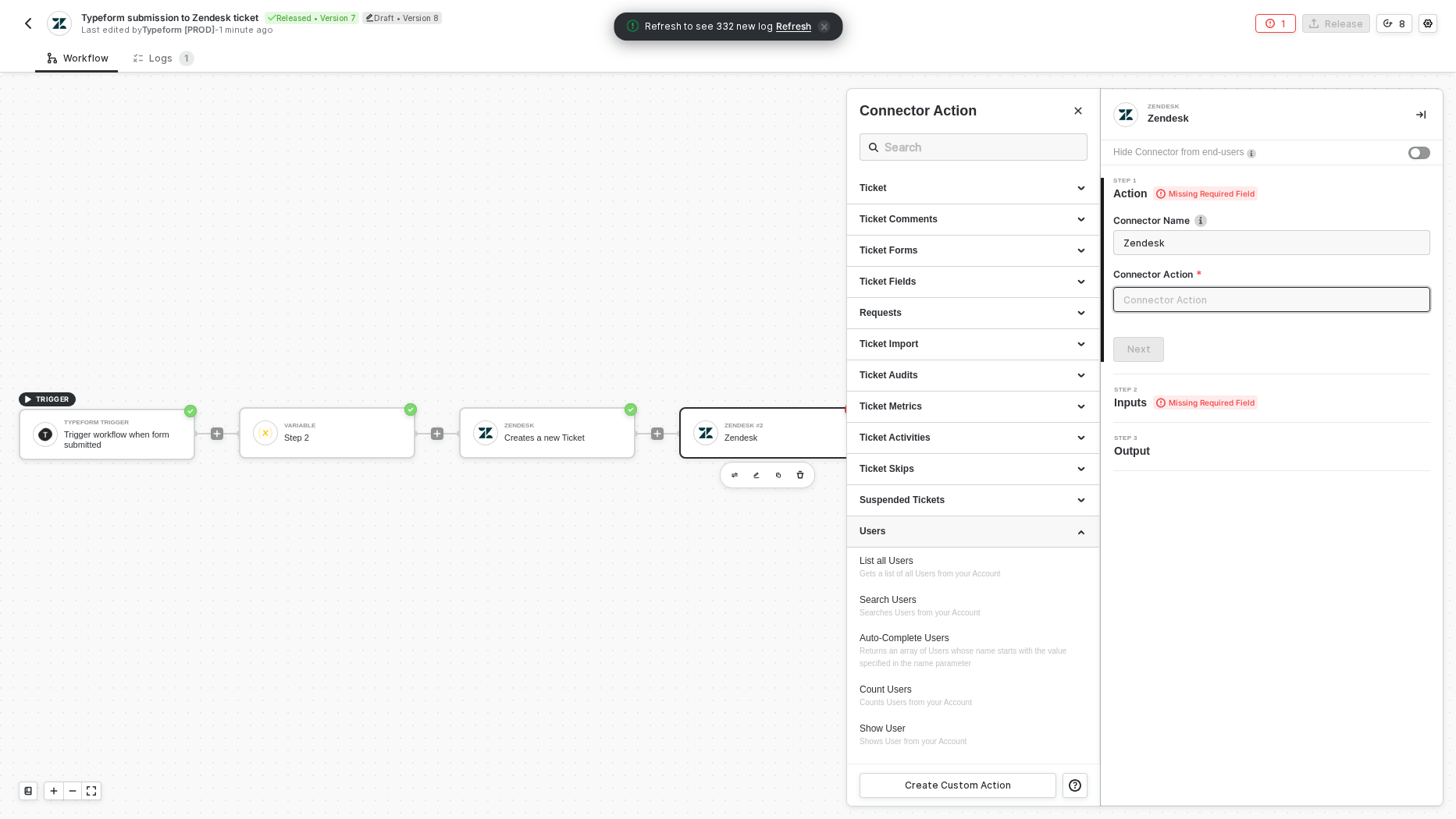
click at [971, 531] on div "Users" at bounding box center [973, 532] width 227 height 13
click at [793, 430] on div at bounding box center [728, 448] width 1456 height 744
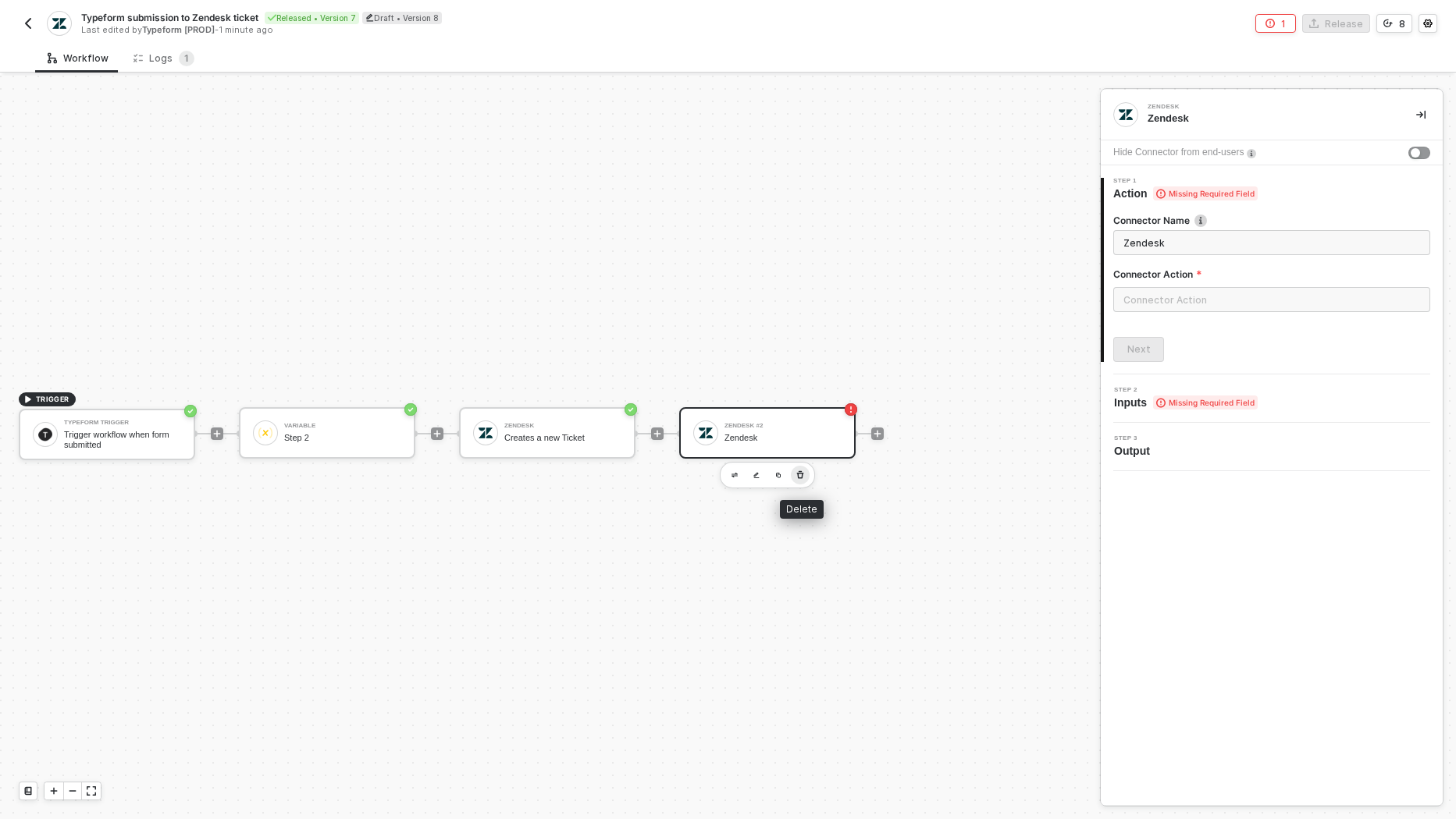
click at [802, 477] on icon "button" at bounding box center [800, 476] width 10 height 13
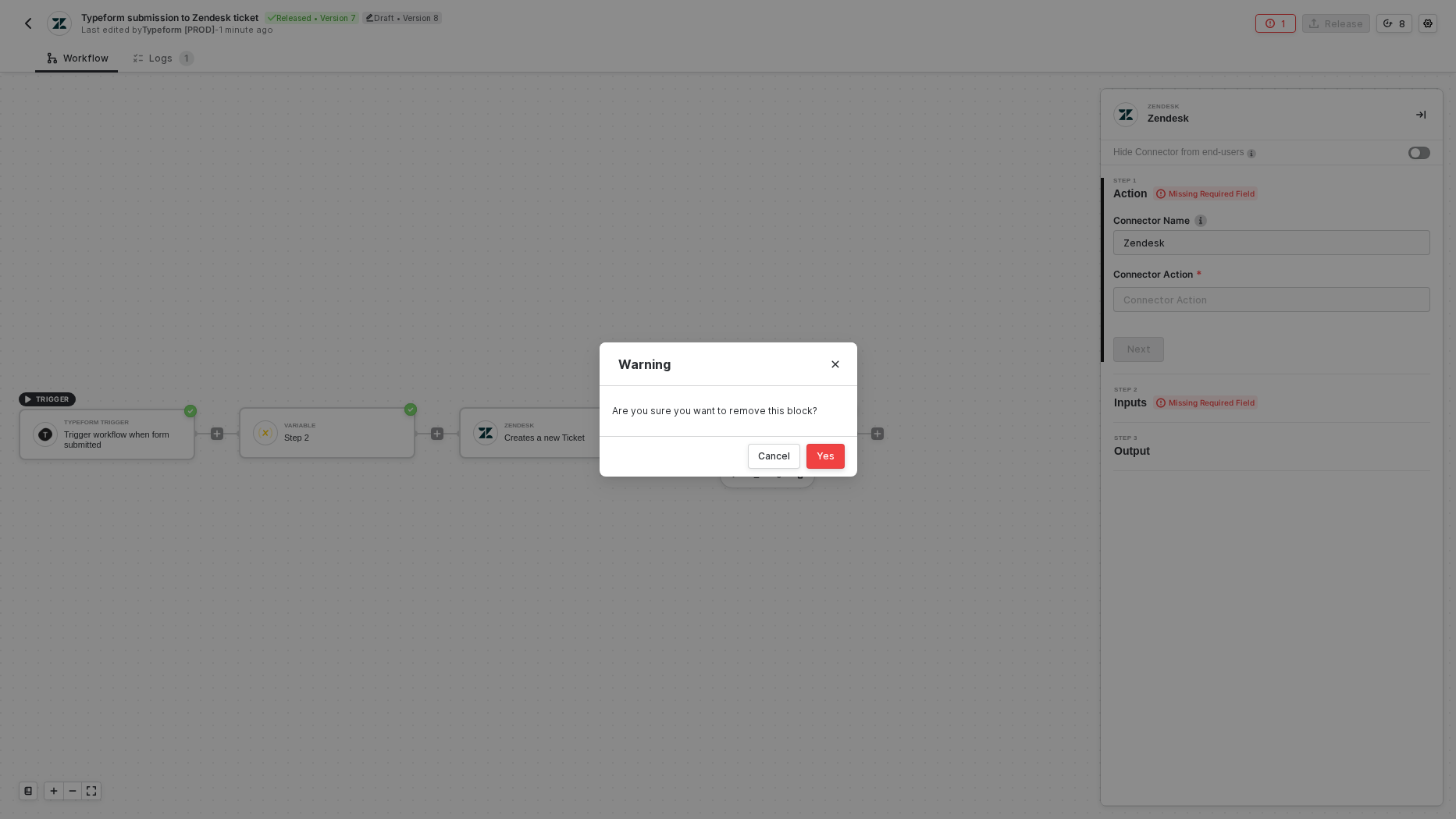
click at [830, 449] on button "Yes" at bounding box center [826, 457] width 38 height 25
